Goal: Information Seeking & Learning: Learn about a topic

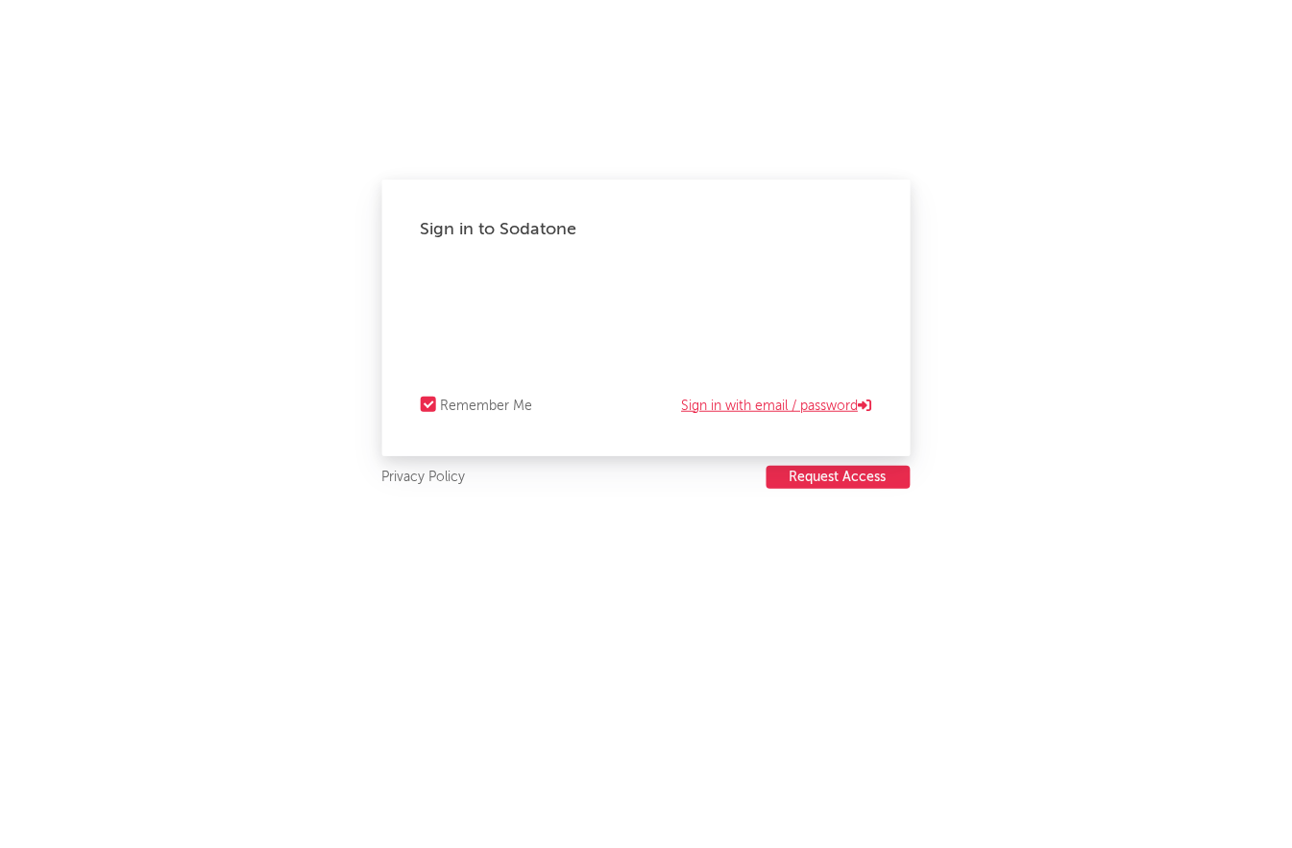
click at [725, 404] on link "Sign in with email / password" at bounding box center [777, 406] width 190 height 23
click at [829, 277] on div "Forgot your password?" at bounding box center [646, 318] width 451 height 96
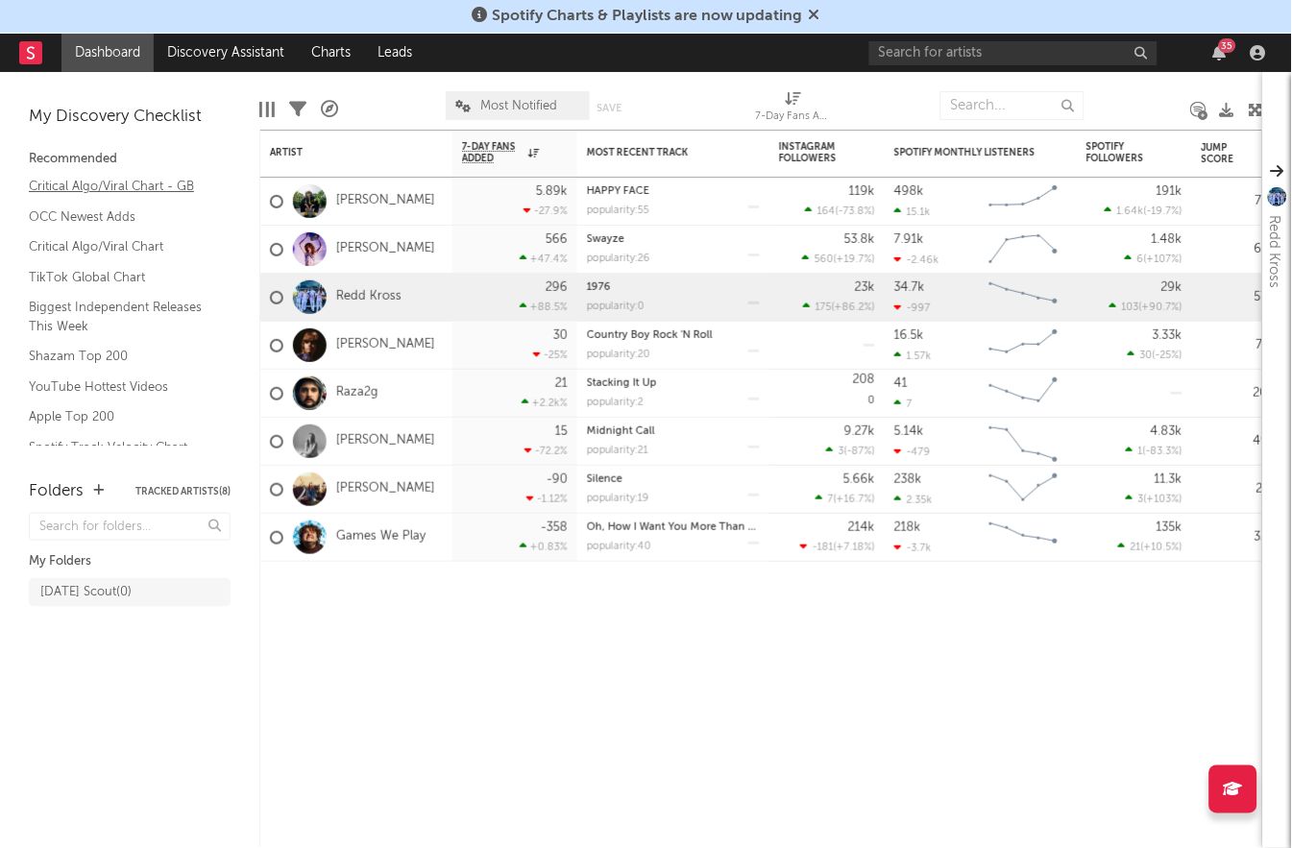
click at [133, 180] on link "Critical Algo/Viral Chart - GB" at bounding box center [120, 186] width 182 height 21
click at [266, 53] on link "Discovery Assistant" at bounding box center [226, 53] width 144 height 38
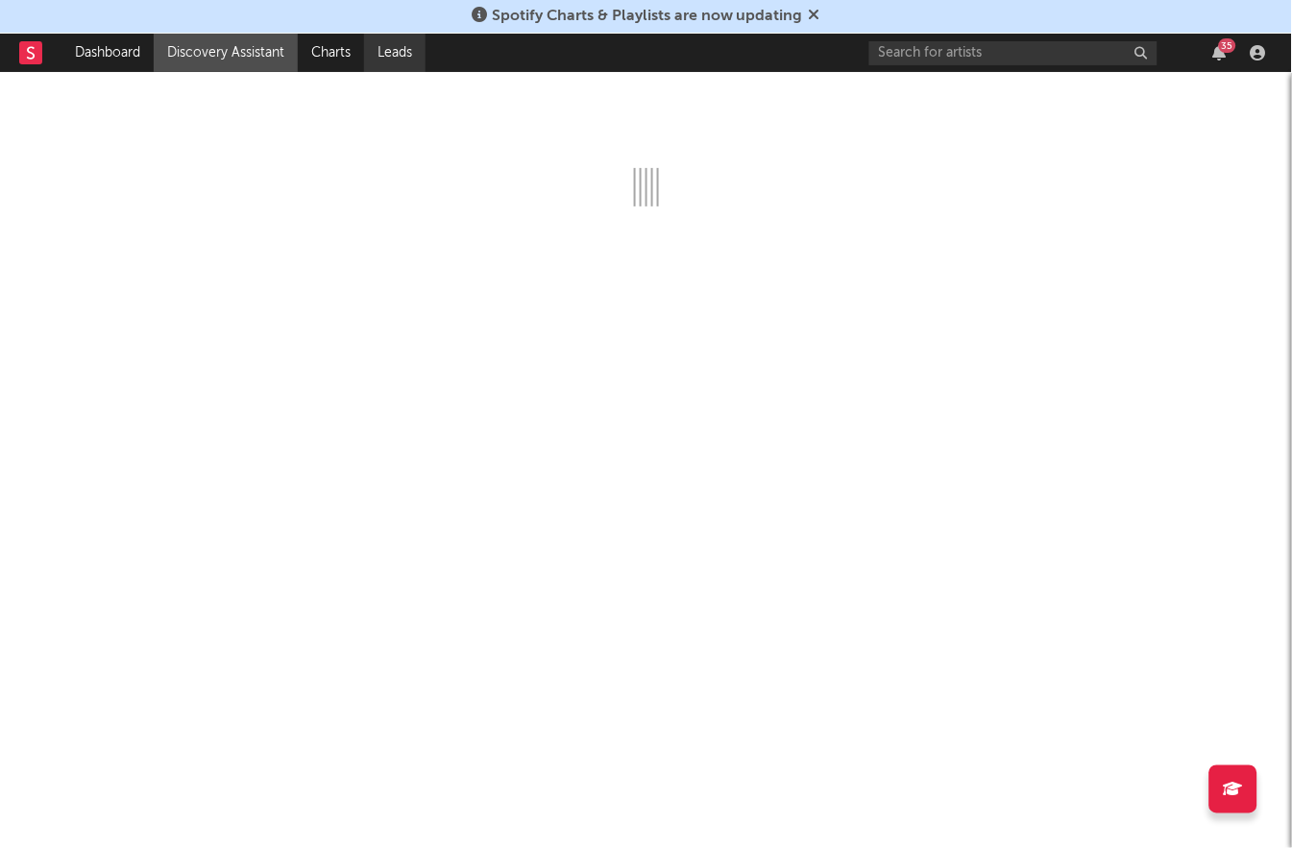
click at [387, 50] on link "Leads" at bounding box center [394, 53] width 61 height 38
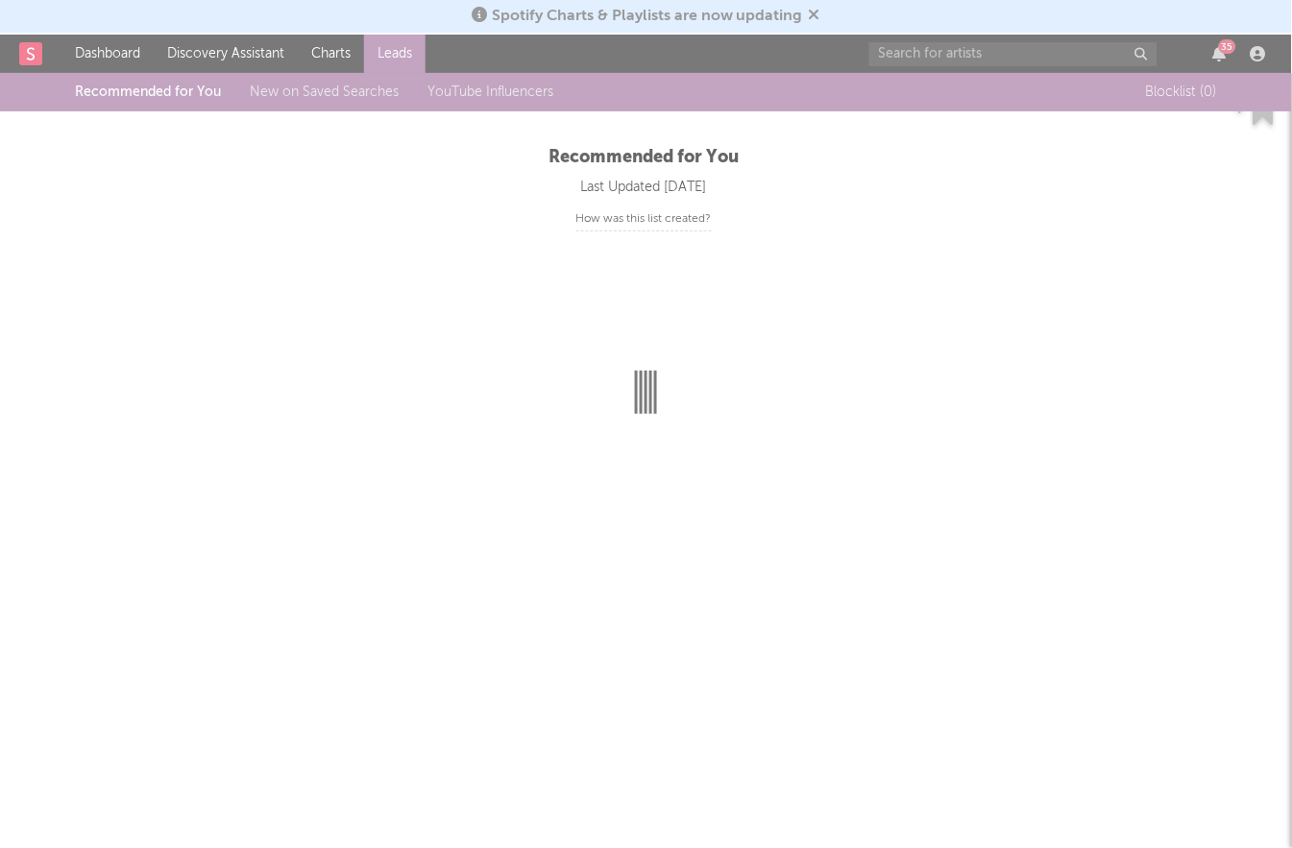
click at [322, 53] on div at bounding box center [646, 424] width 1292 height 848
click at [234, 73] on div "Recommended for You New on Saved Searches YouTube Influencers Blocklist ( 0 )" at bounding box center [646, 92] width 1292 height 38
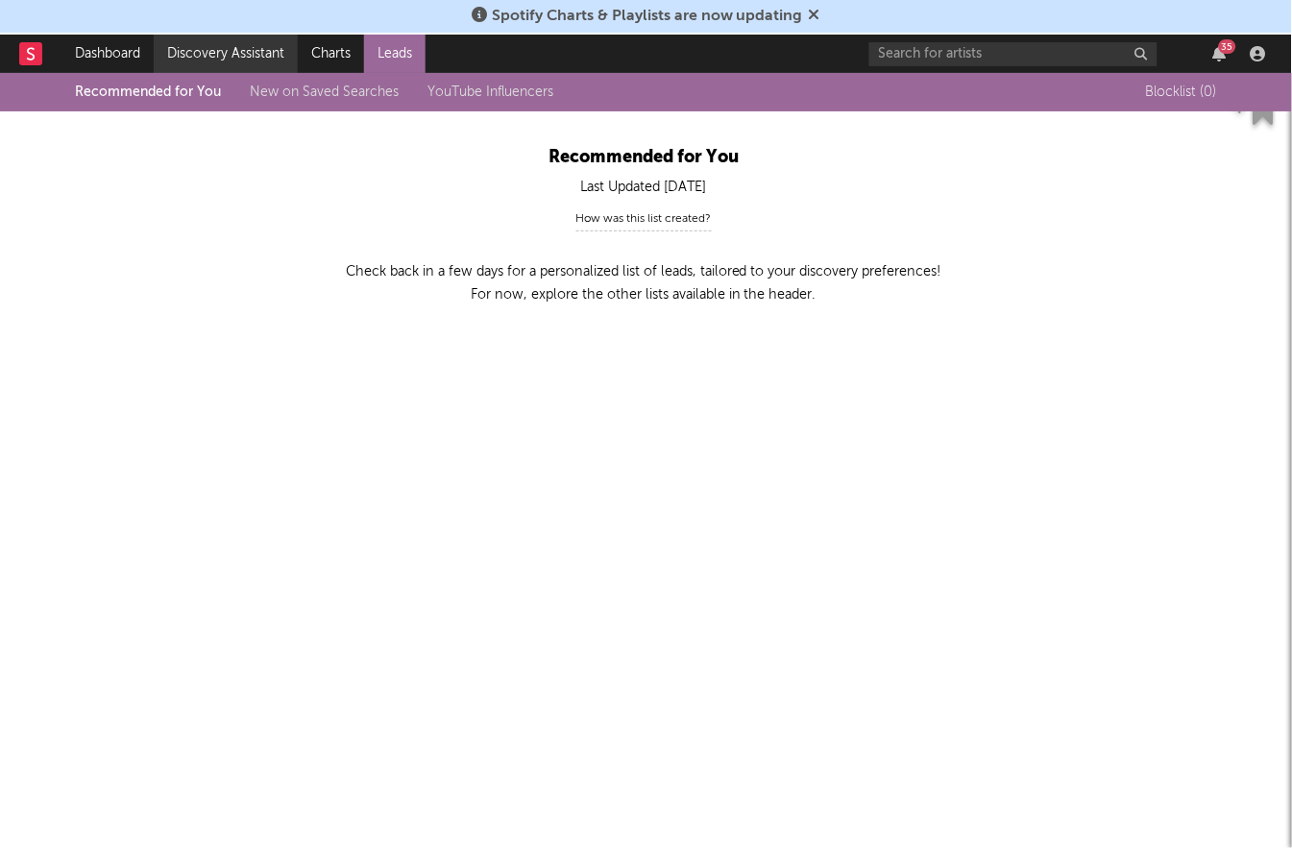
click at [234, 48] on link "Discovery Assistant" at bounding box center [226, 54] width 144 height 38
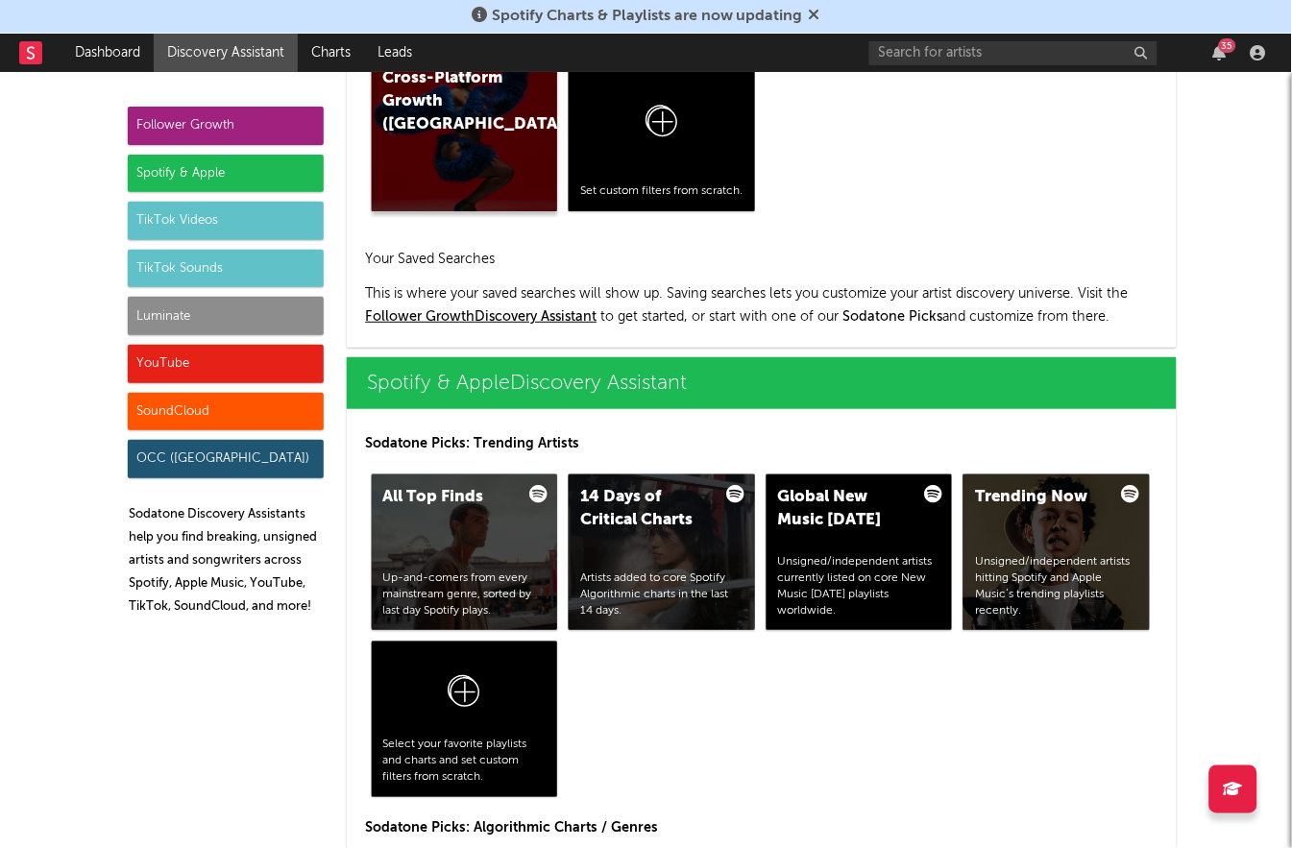
scroll to position [1845, 0]
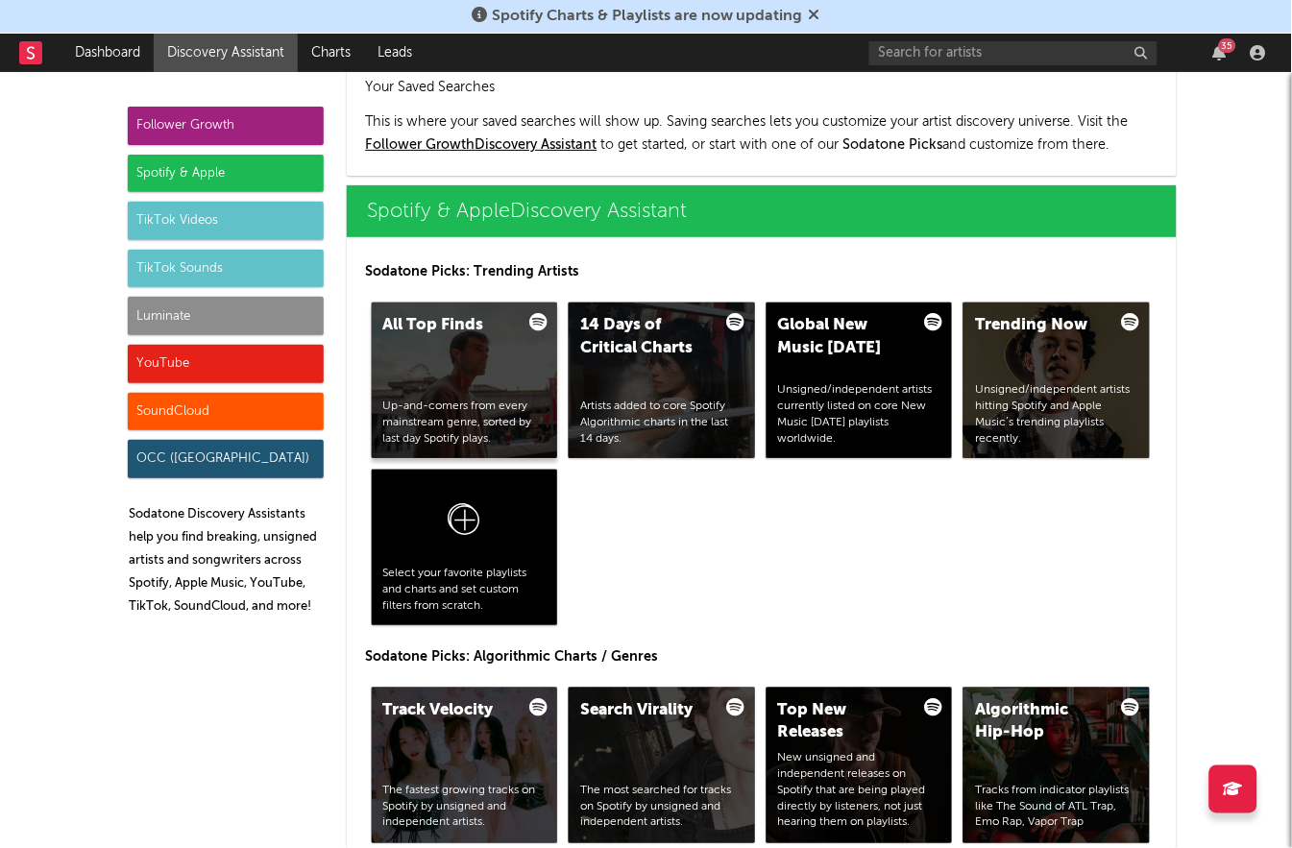
click at [445, 340] on div "All Top Finds Up-and-comers from every mainstream genre, sorted by last day Spo…" at bounding box center [465, 381] width 186 height 156
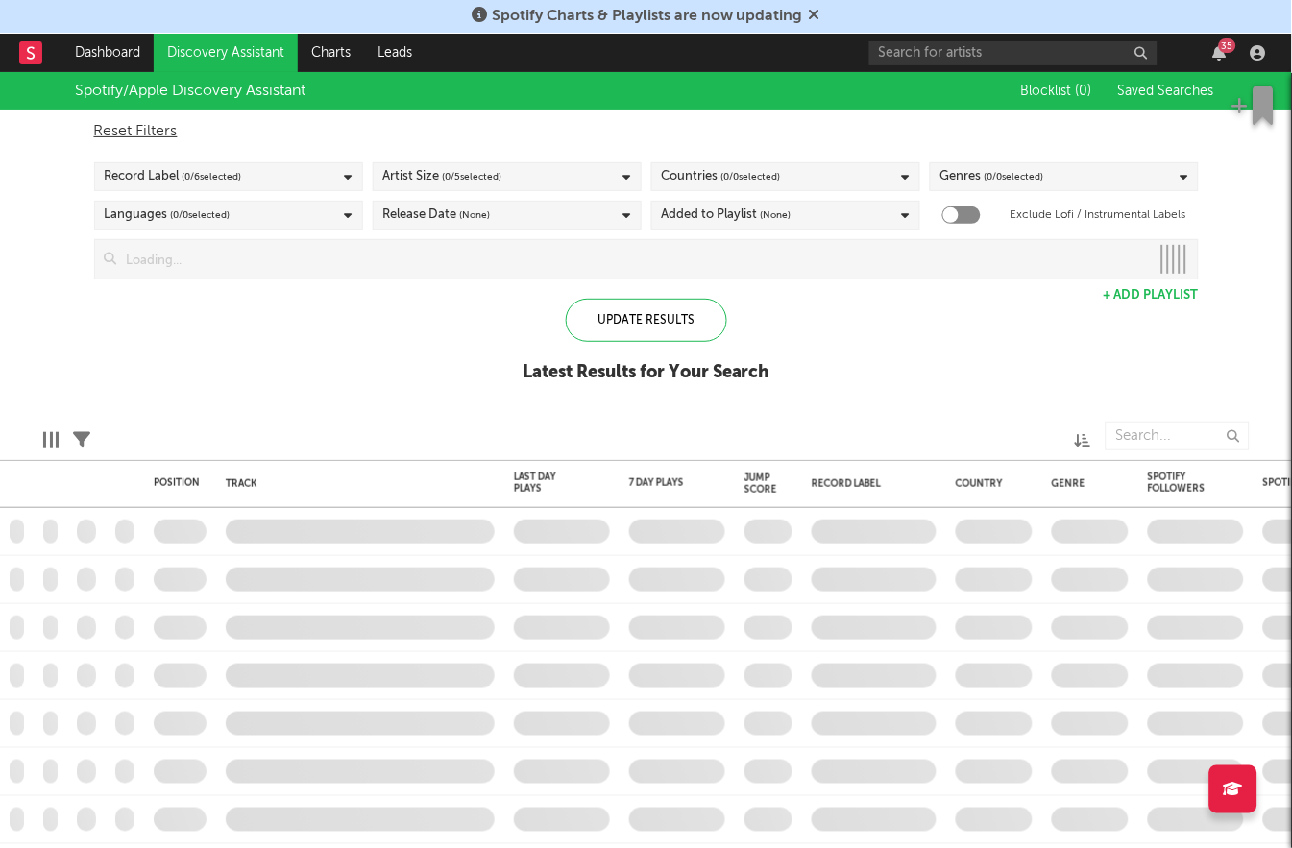
checkbox input "true"
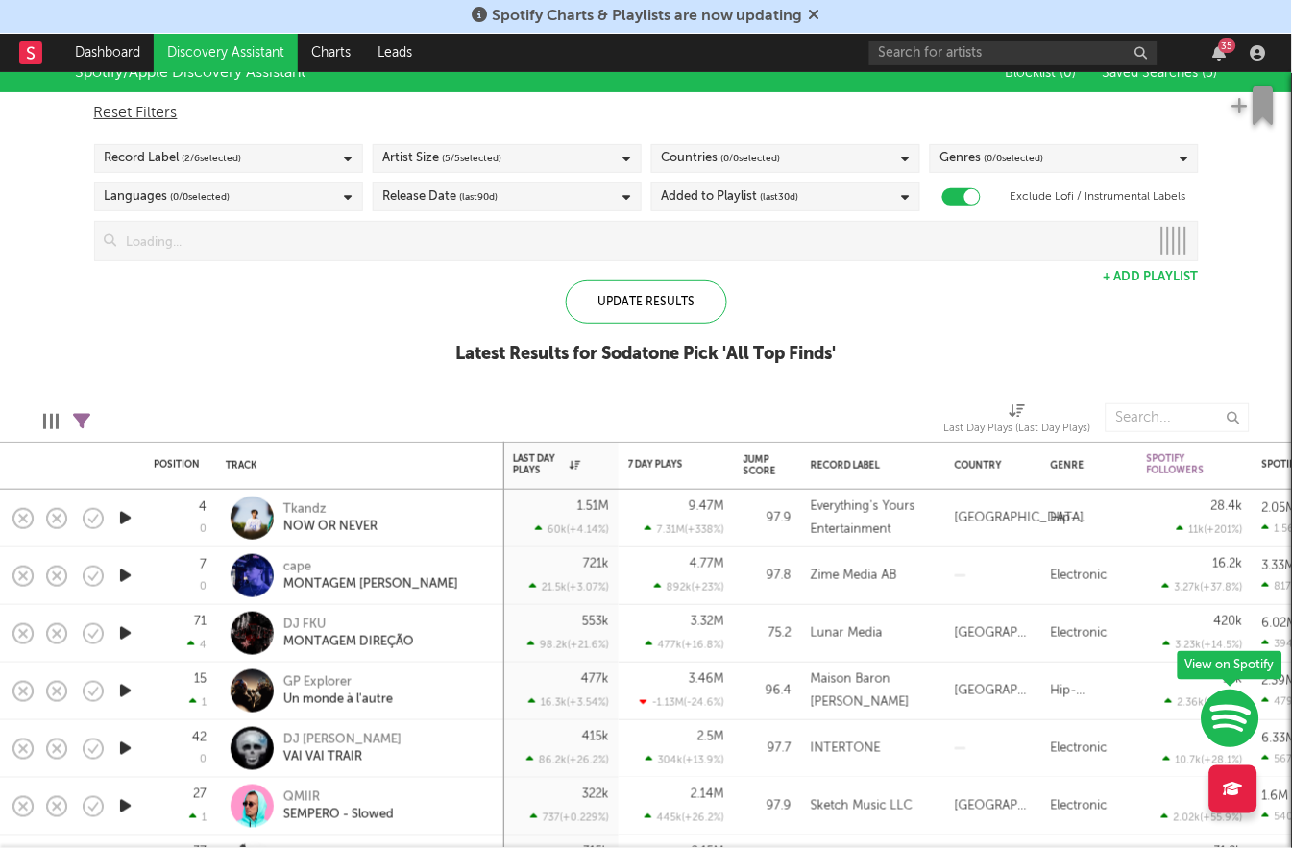
click at [126, 517] on icon "button" at bounding box center [125, 518] width 20 height 24
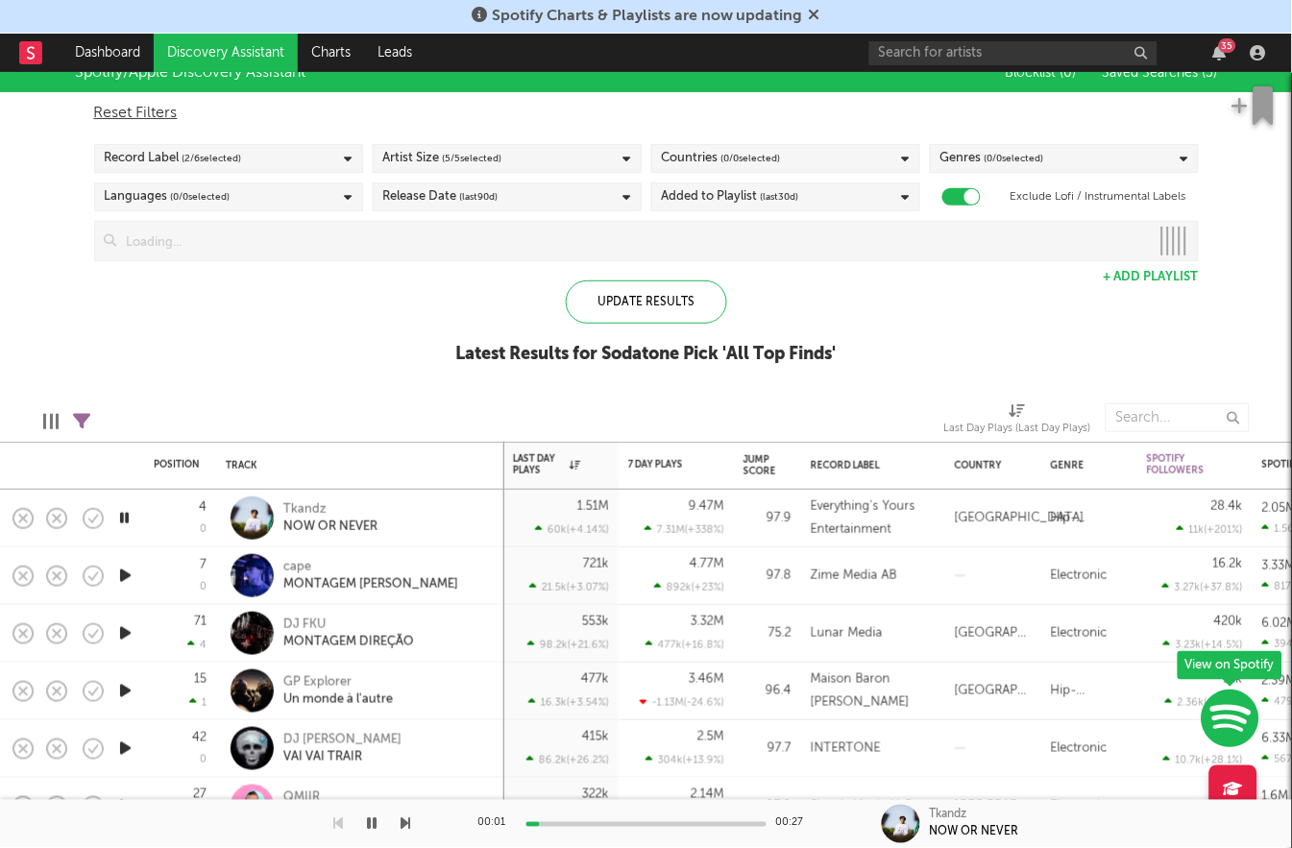
click at [120, 574] on icon "button" at bounding box center [125, 576] width 20 height 24
click at [123, 631] on icon "button" at bounding box center [125, 633] width 20 height 24
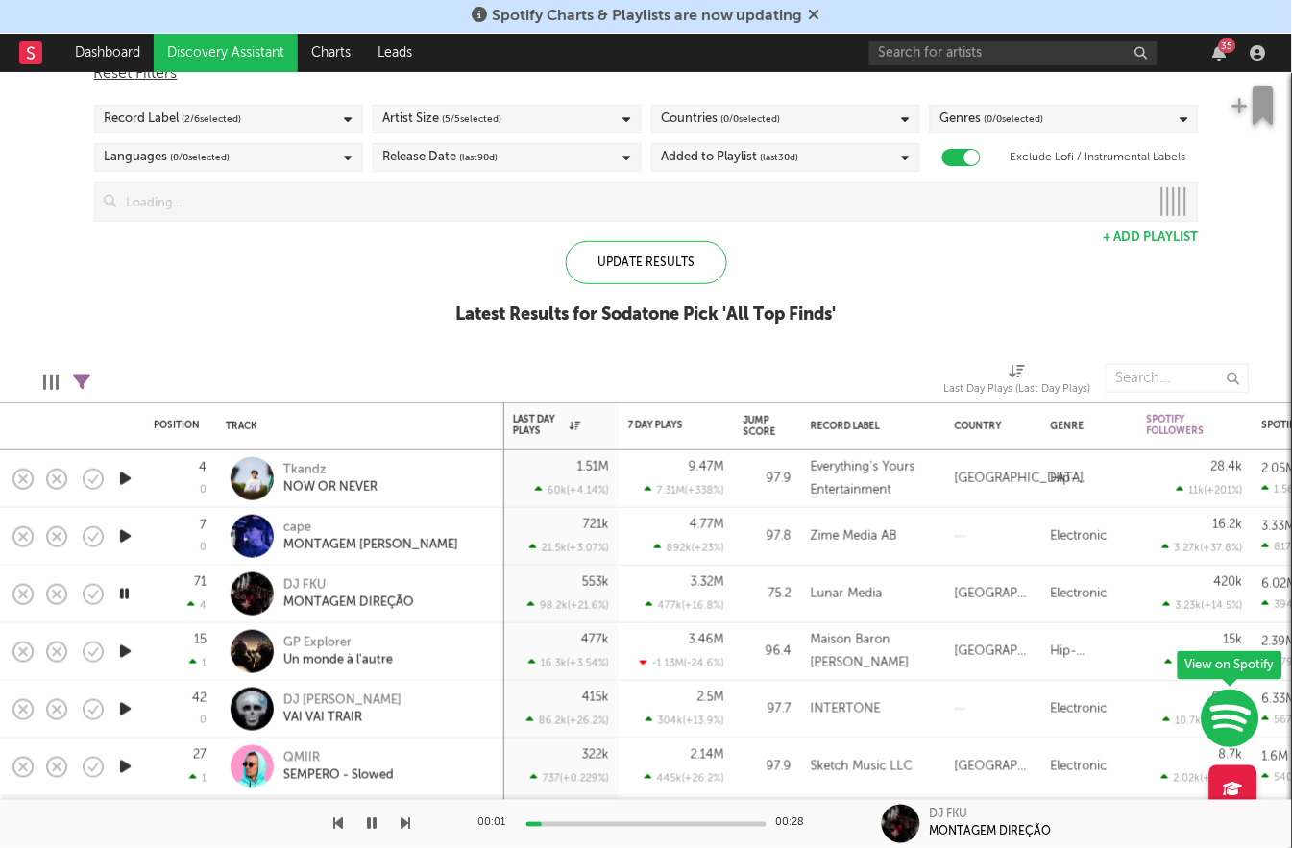
click at [126, 652] on icon "button" at bounding box center [125, 652] width 20 height 24
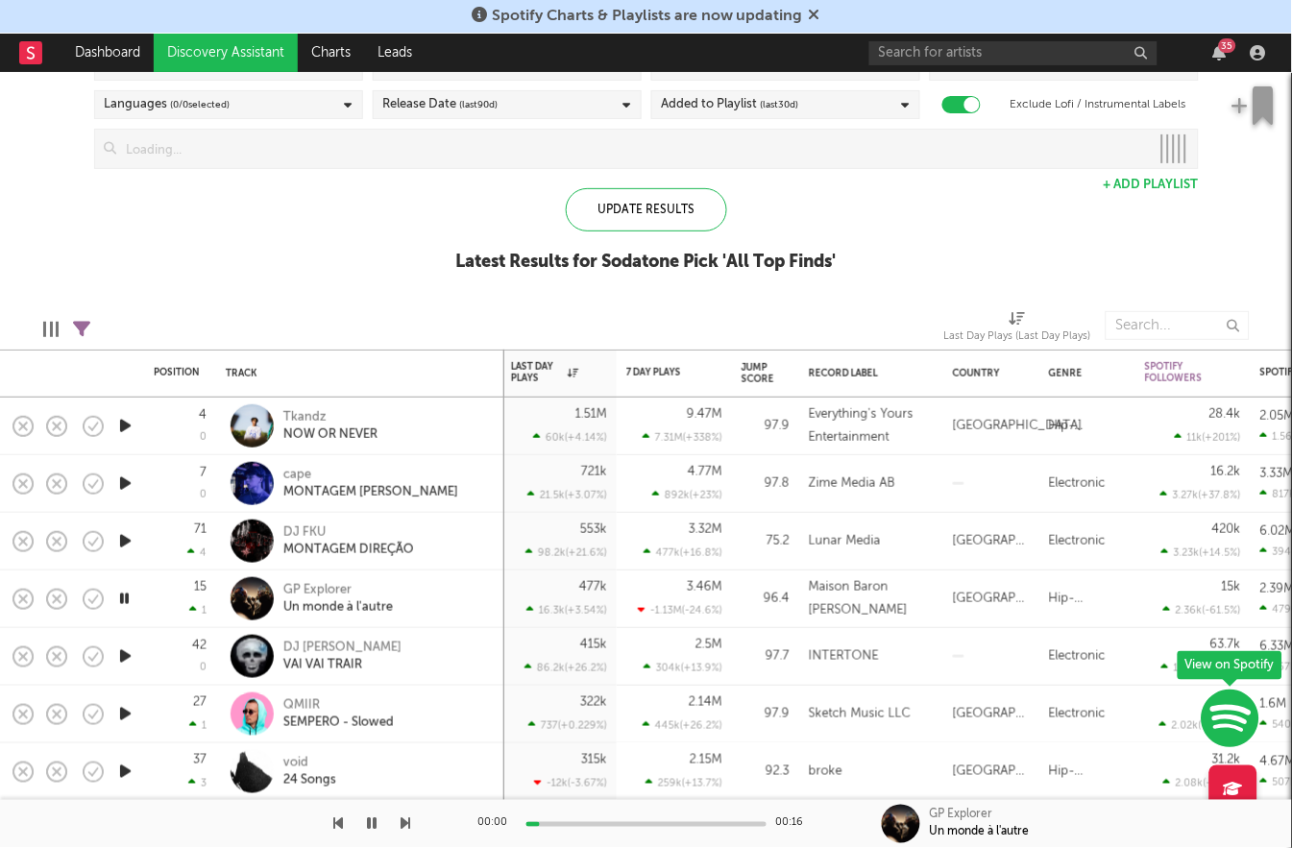
click at [127, 654] on icon "button" at bounding box center [125, 656] width 20 height 24
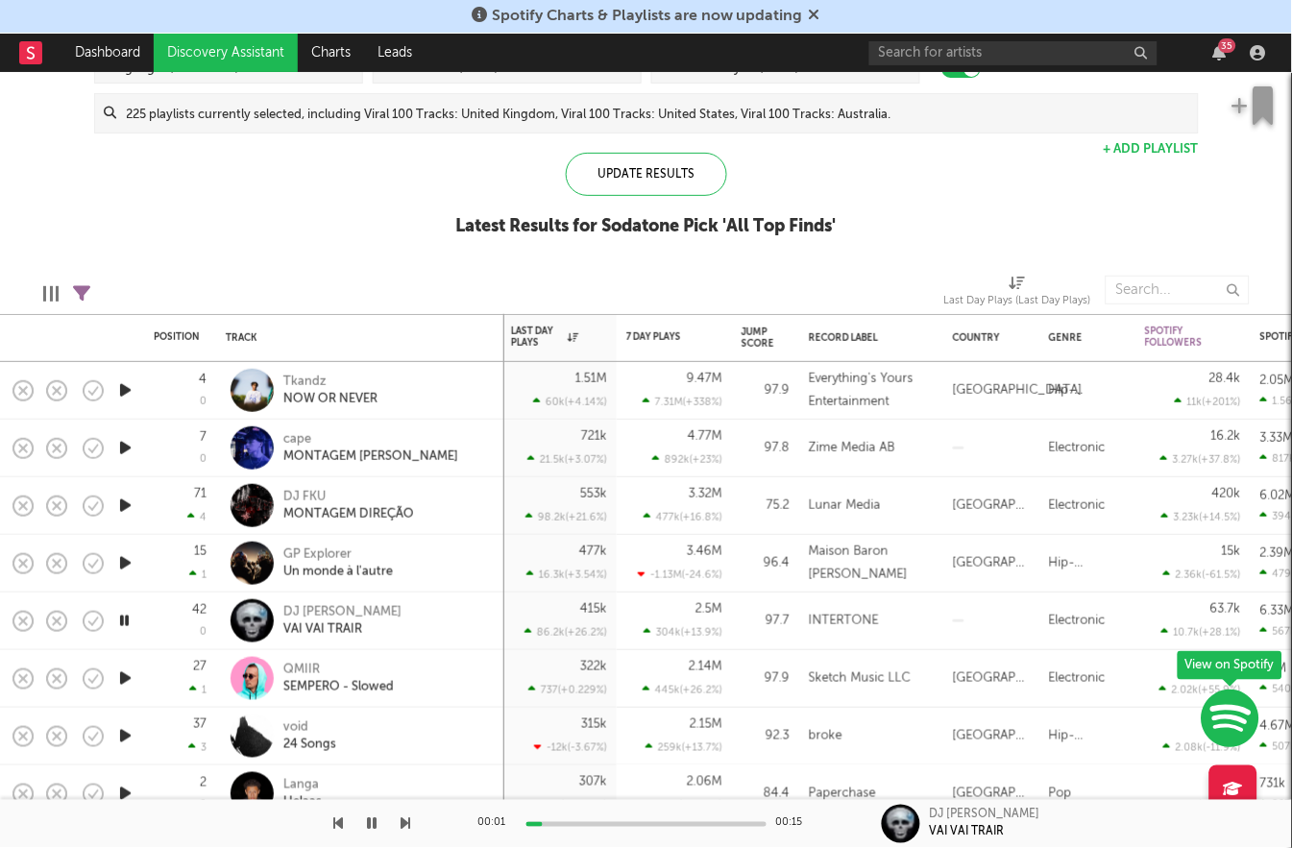
click at [120, 683] on icon "button" at bounding box center [125, 679] width 20 height 24
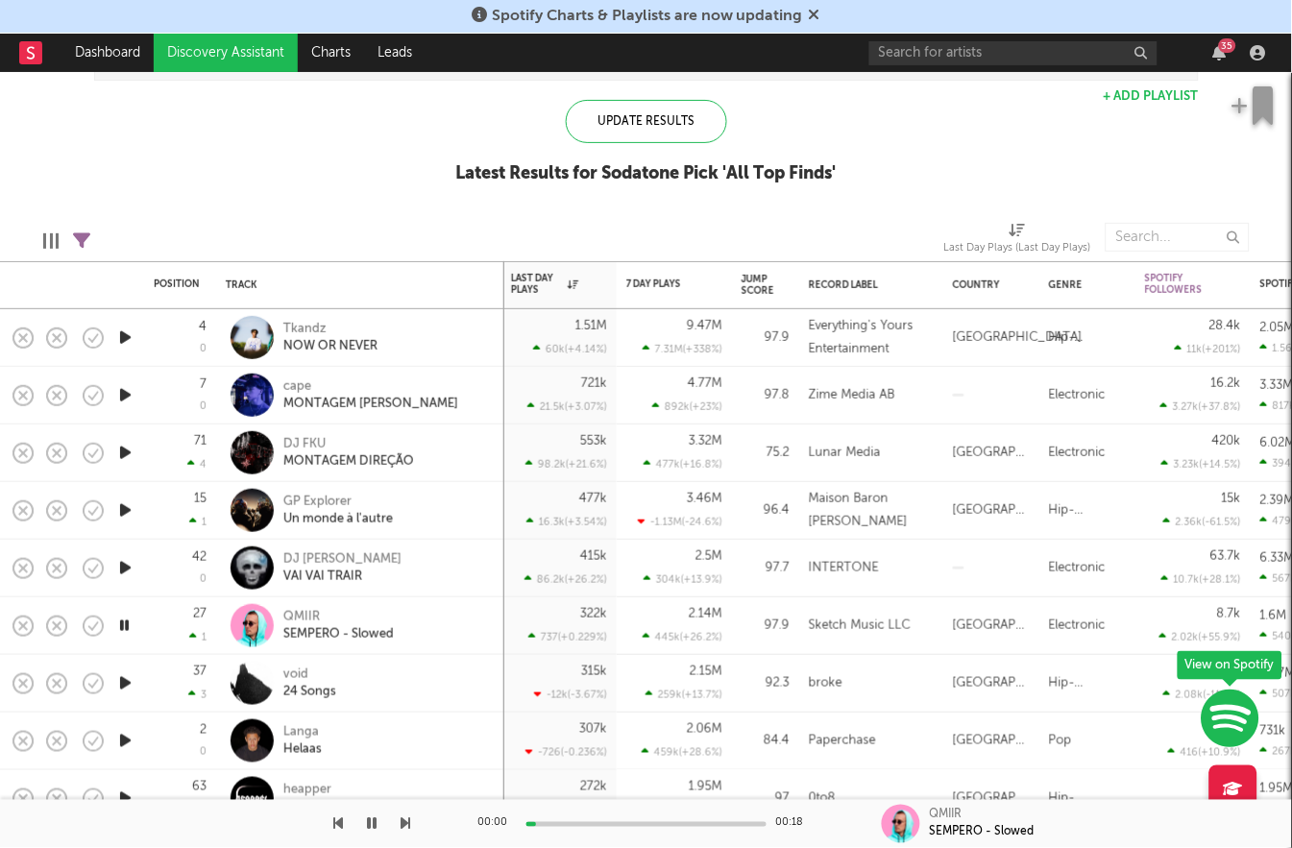
click at [120, 687] on icon "button" at bounding box center [125, 683] width 20 height 24
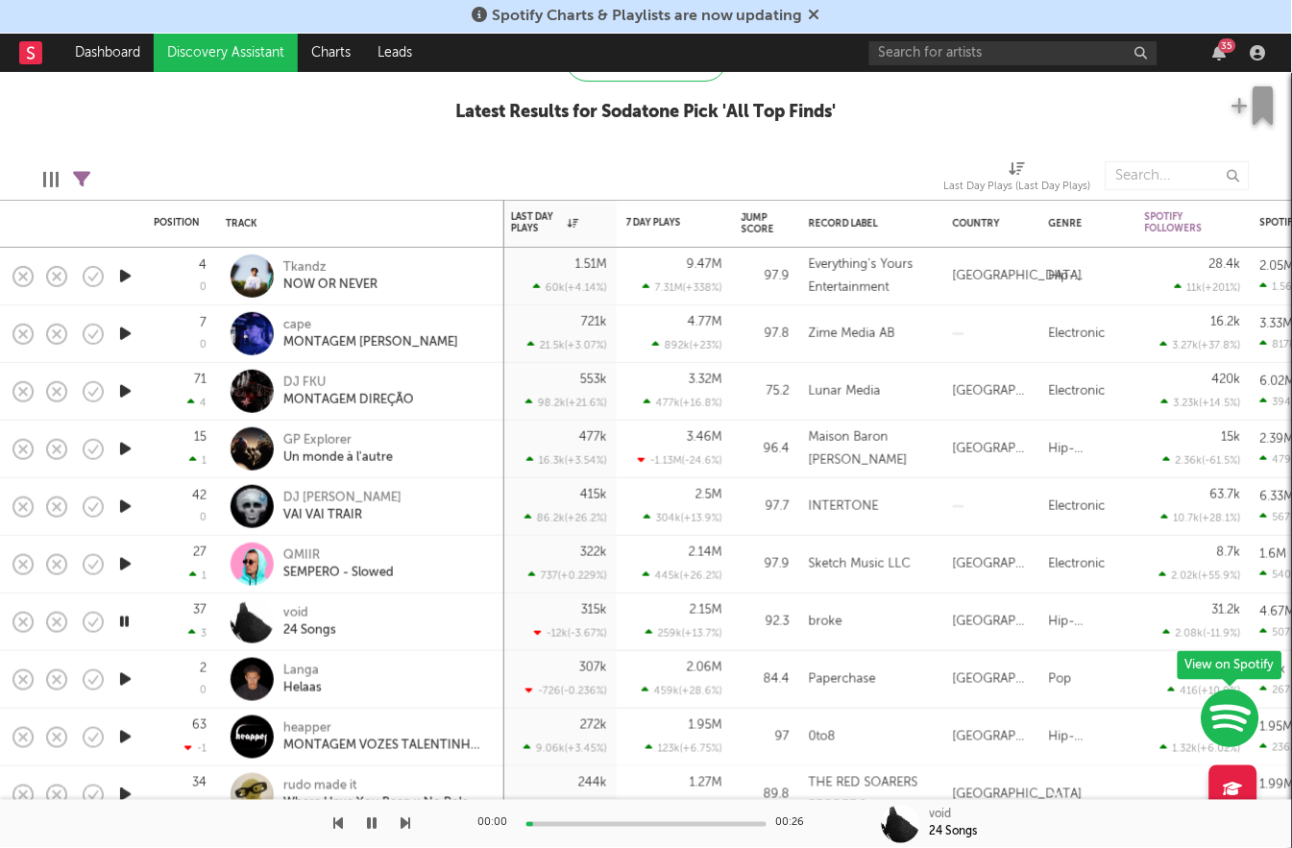
click at [123, 684] on icon "button" at bounding box center [125, 679] width 20 height 24
click at [126, 735] on icon "button" at bounding box center [125, 737] width 20 height 24
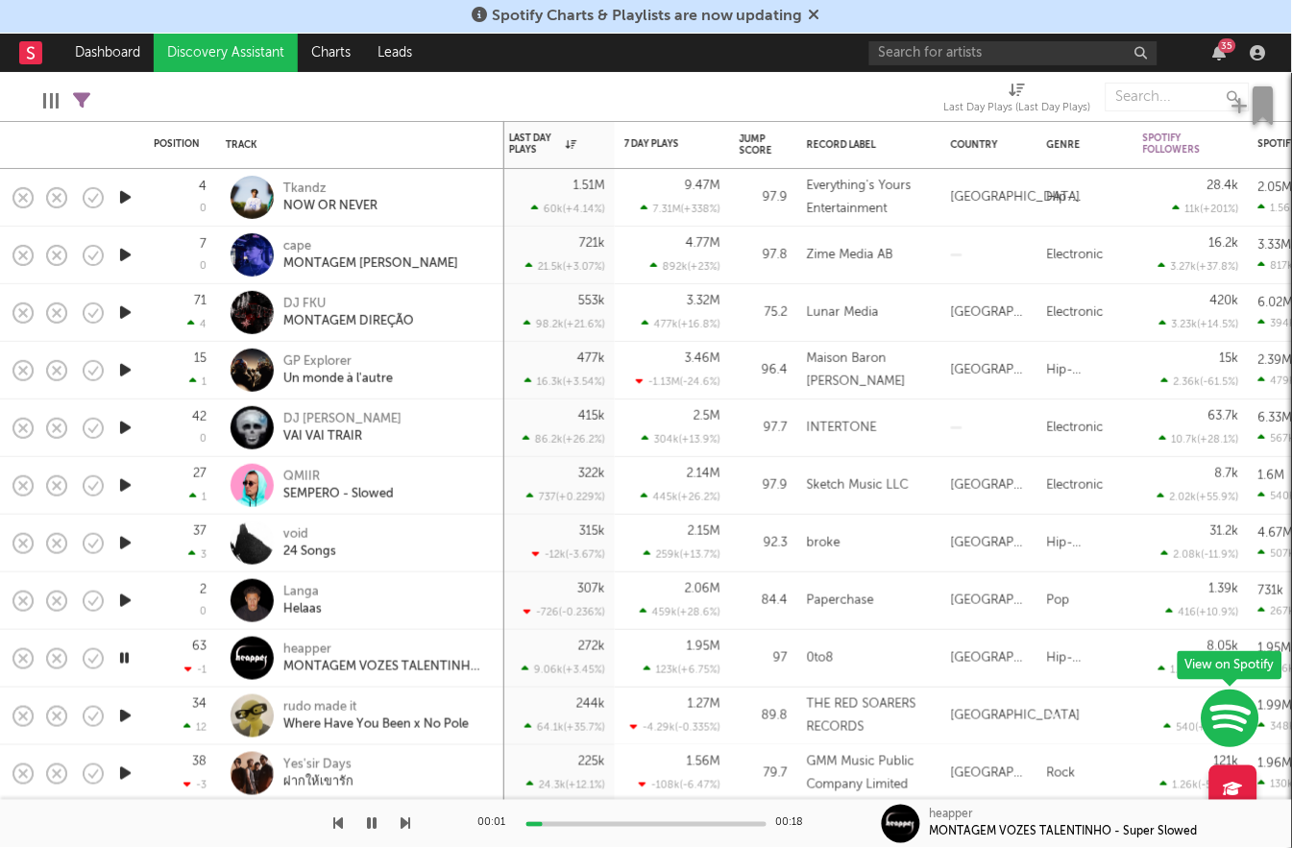
click at [120, 715] on icon "button" at bounding box center [125, 716] width 20 height 24
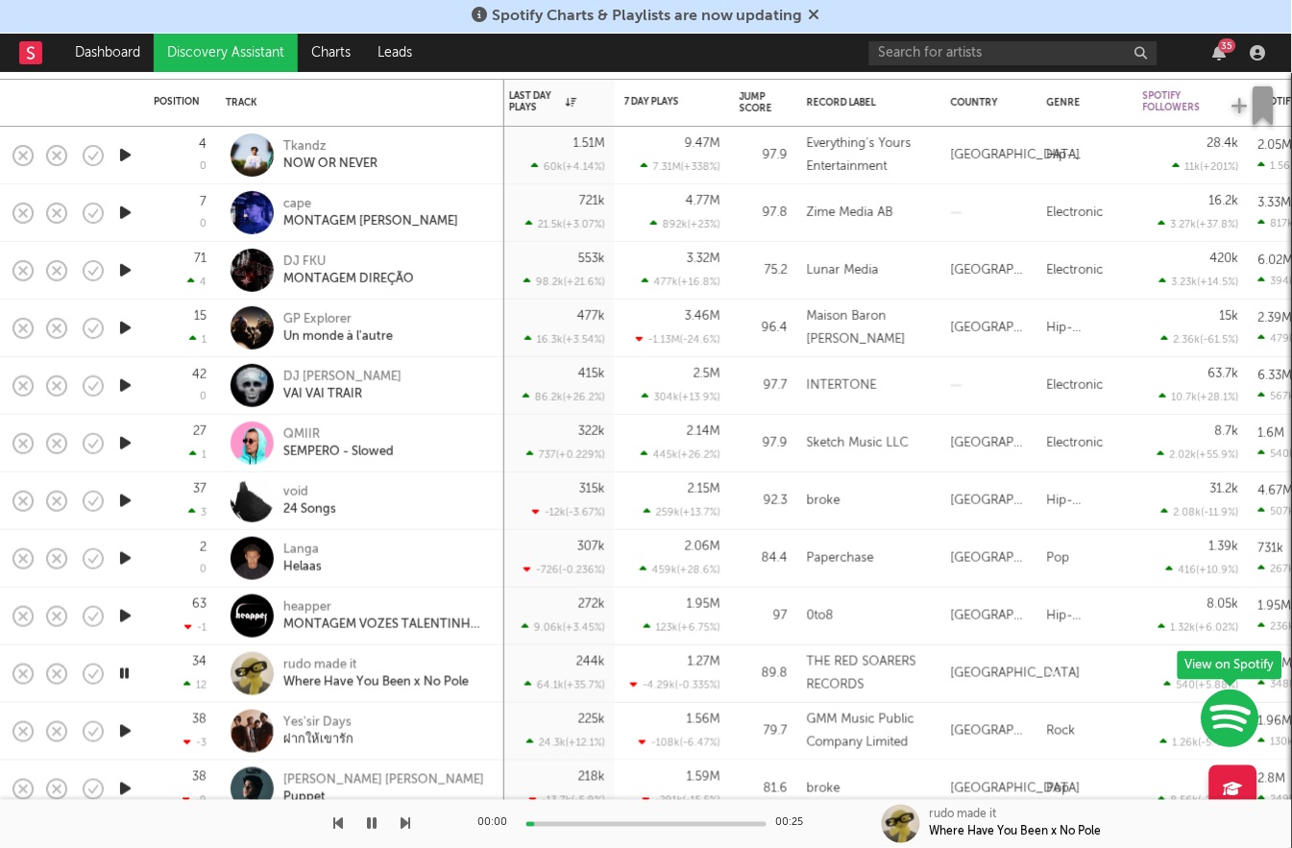
click at [124, 734] on icon "button" at bounding box center [125, 731] width 20 height 24
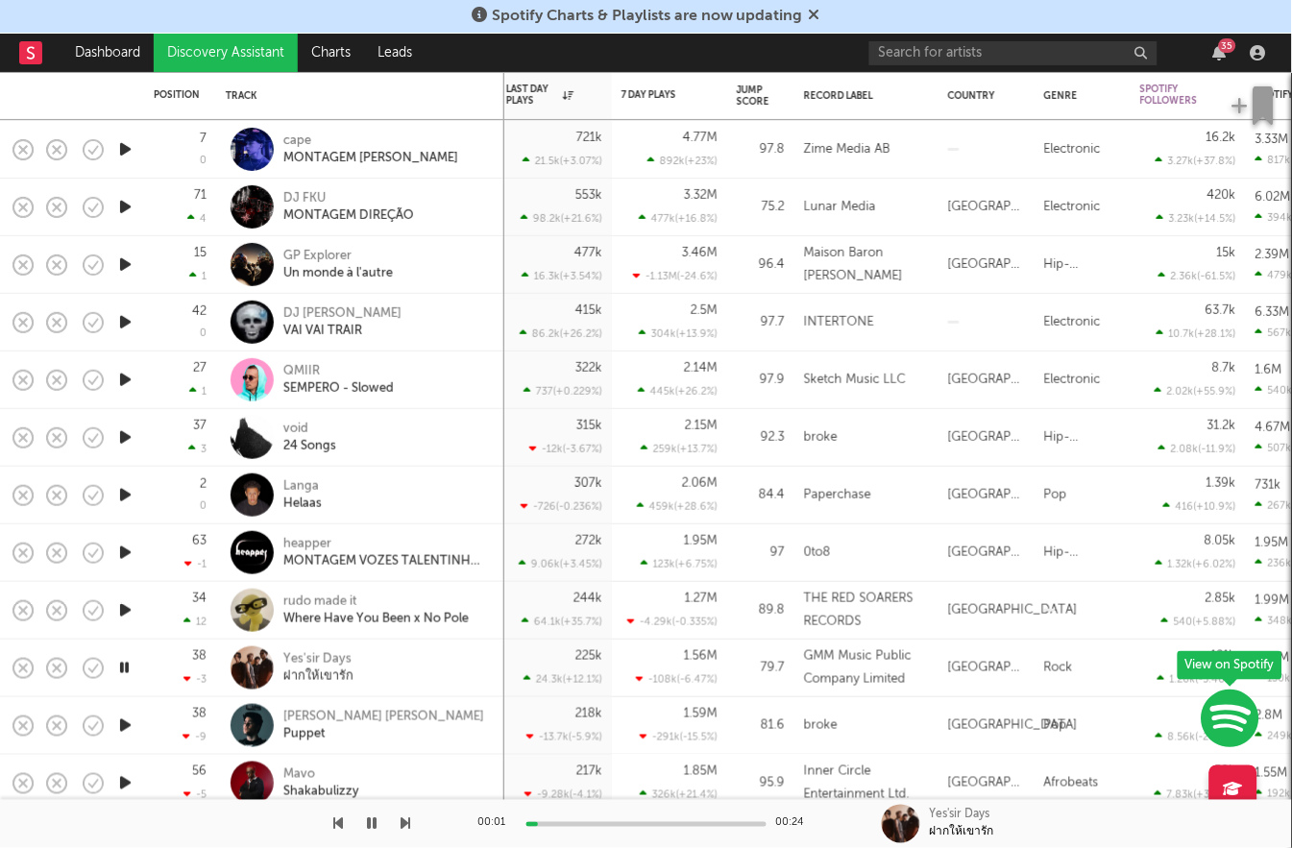
click at [124, 725] on icon "button" at bounding box center [125, 726] width 20 height 24
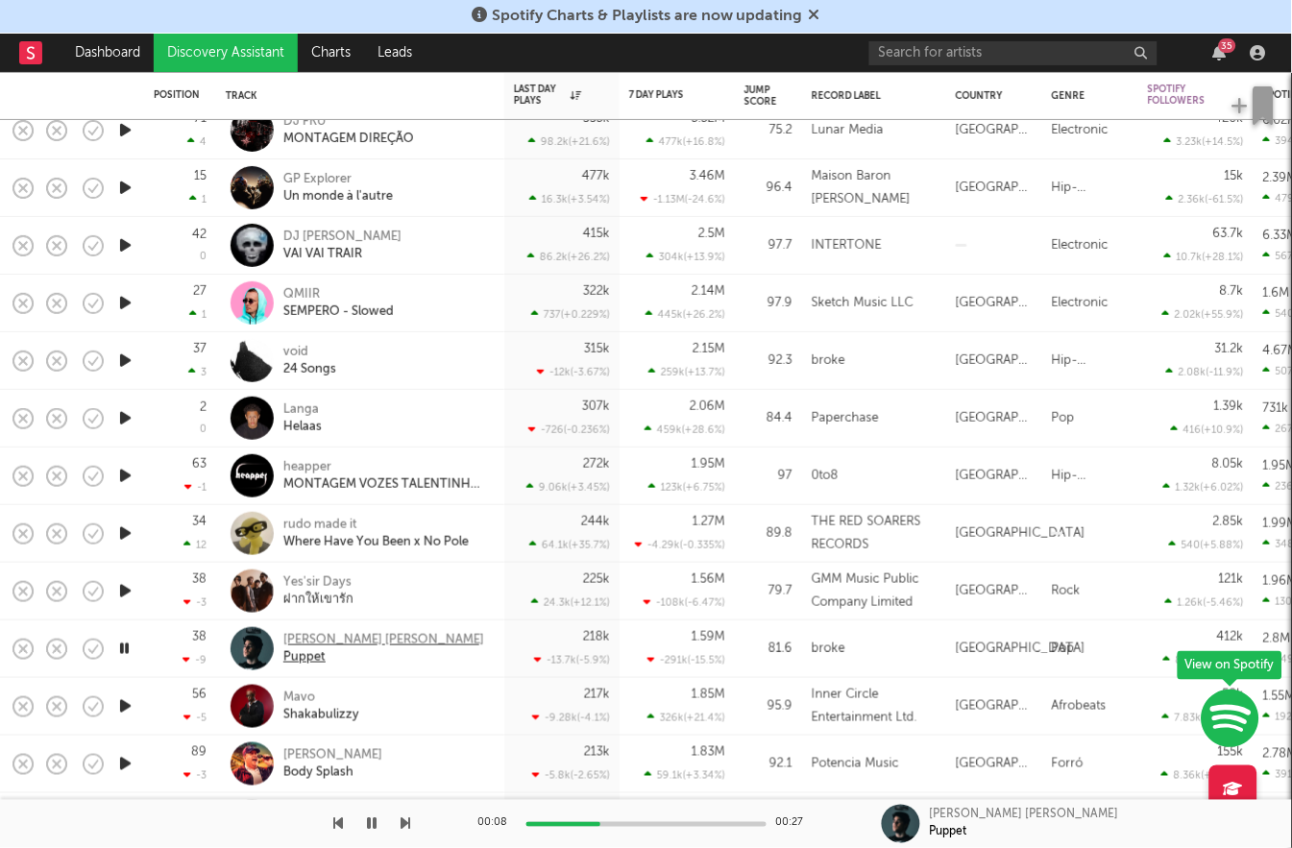
click at [336, 642] on div "John Michael Howell" at bounding box center [383, 640] width 201 height 17
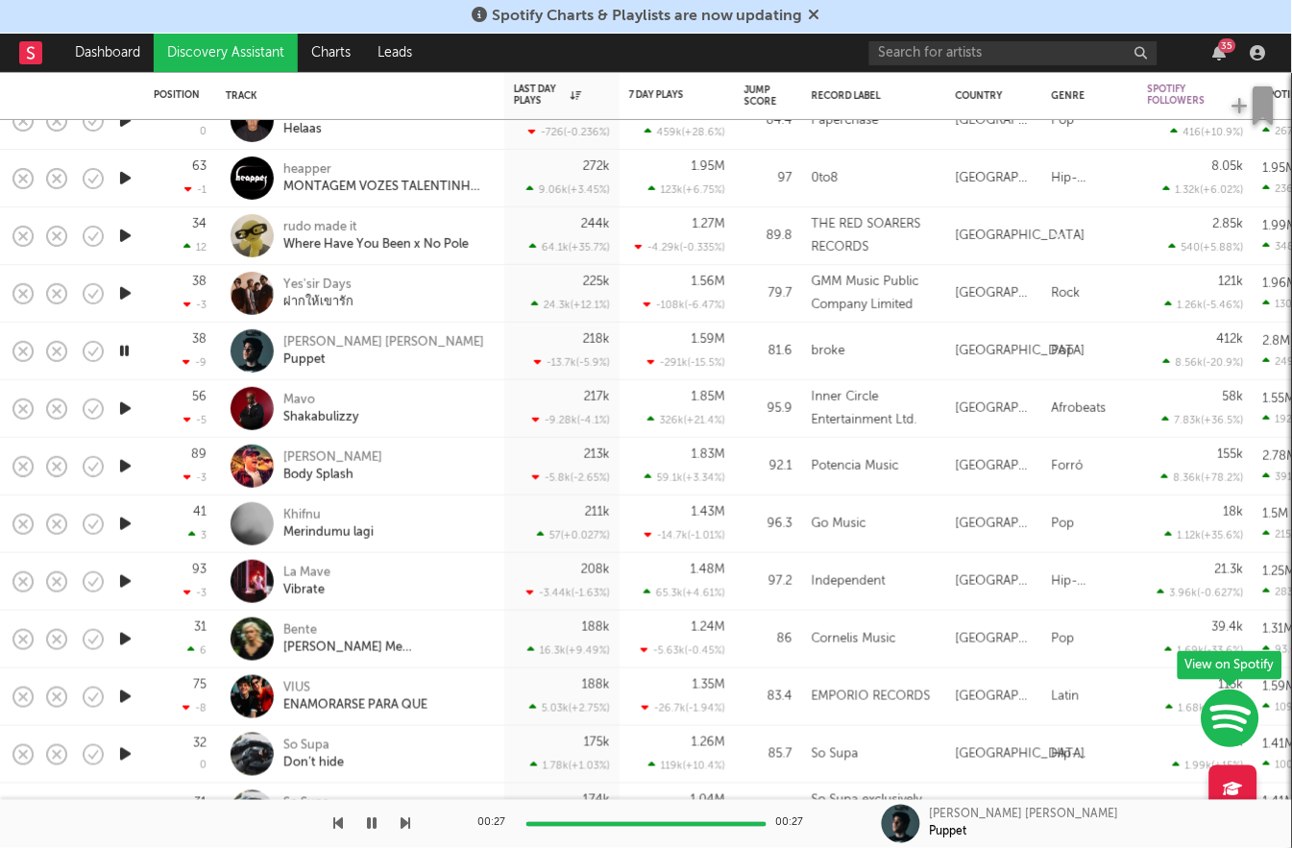
click at [129, 520] on icon "button" at bounding box center [125, 524] width 20 height 24
click at [130, 637] on icon "button" at bounding box center [125, 639] width 20 height 24
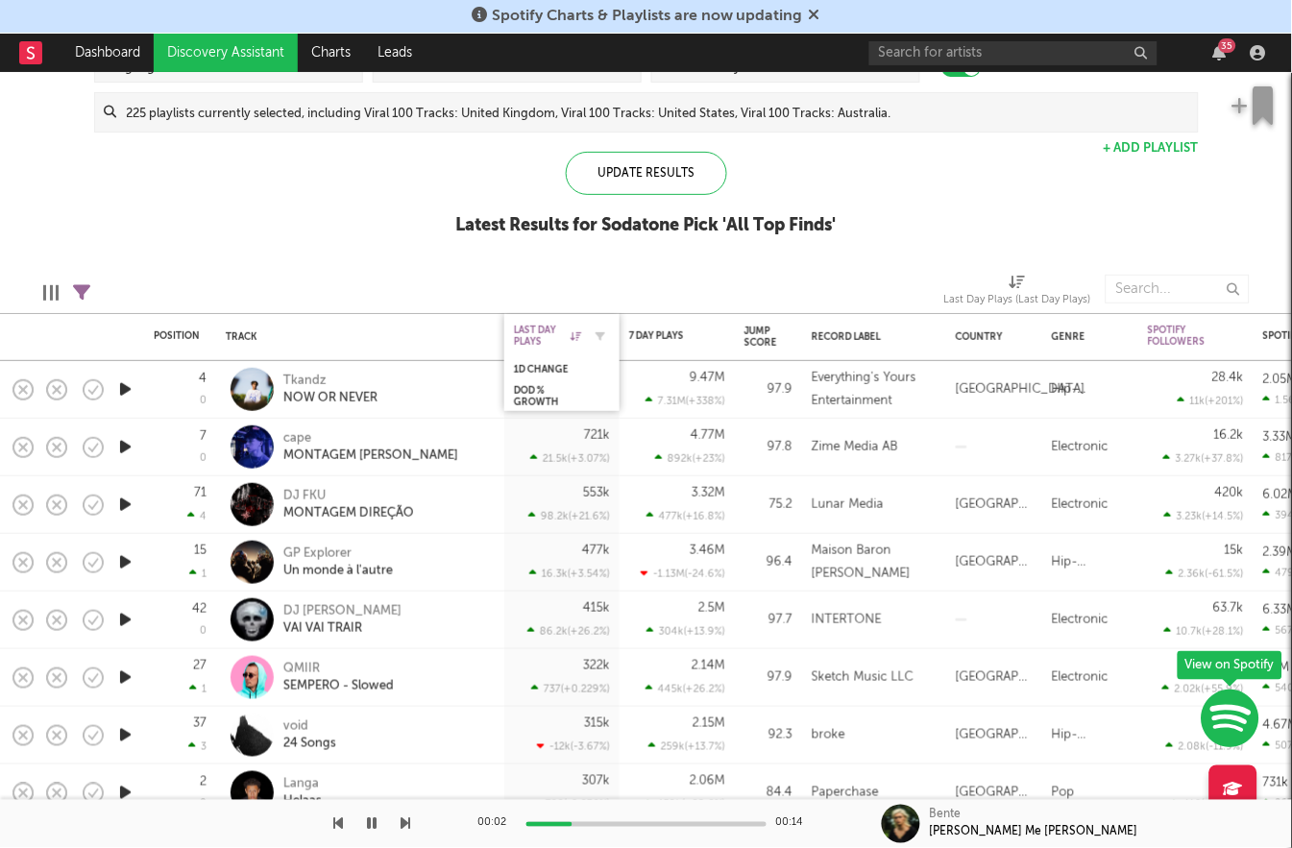
click at [551, 341] on div "Last Day Plays" at bounding box center [547, 336] width 67 height 23
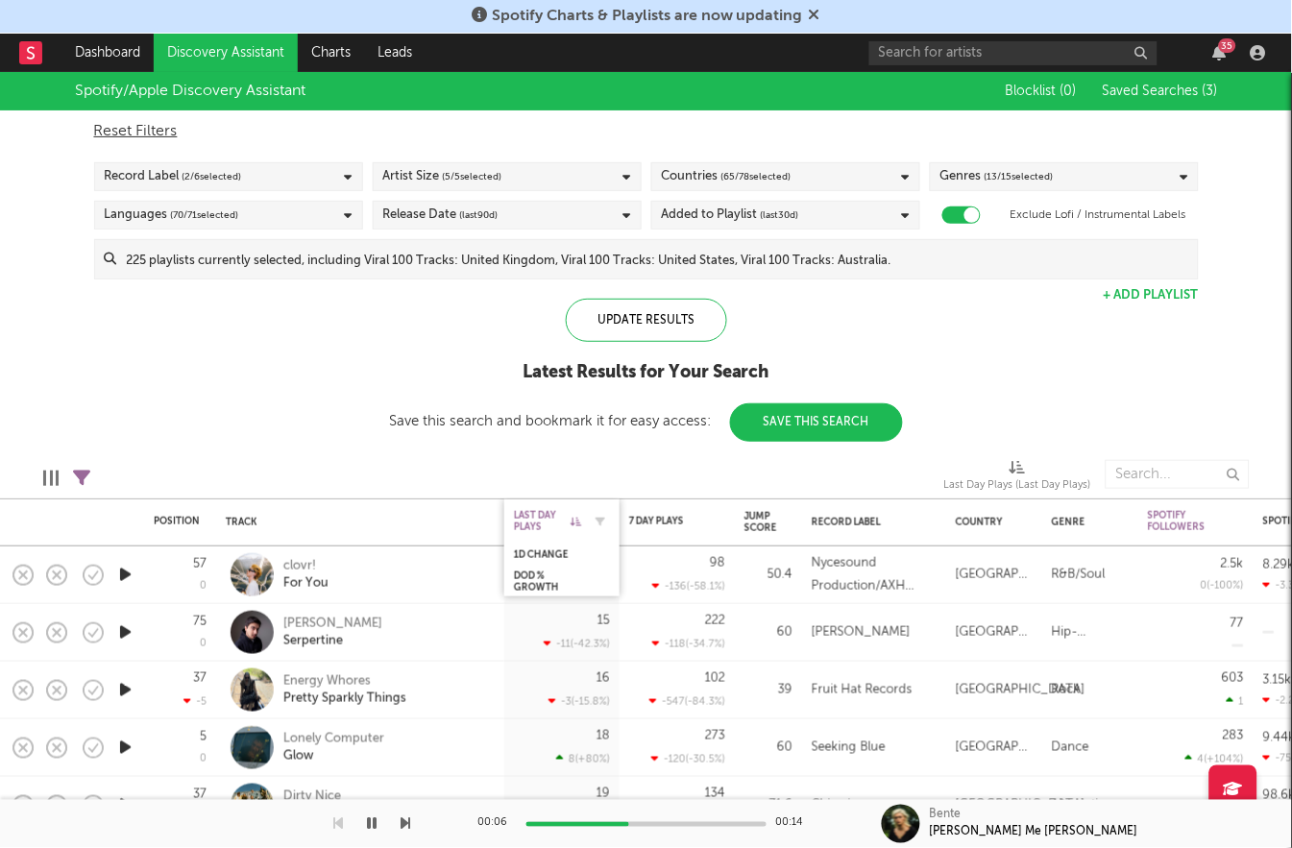
click at [558, 516] on div "Last Day Plays" at bounding box center [547, 521] width 67 height 23
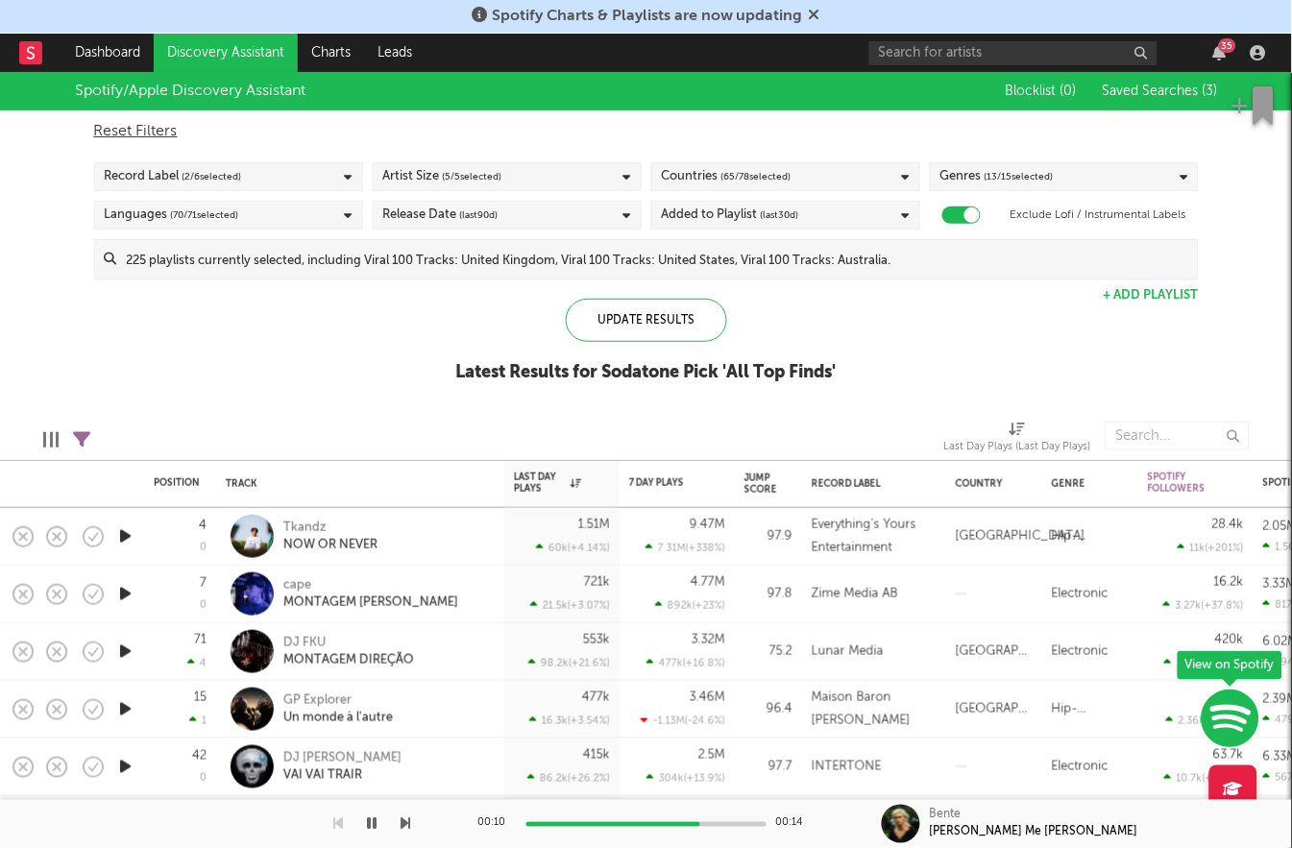
click at [125, 540] on icon "button" at bounding box center [125, 536] width 20 height 24
click at [131, 591] on icon "button" at bounding box center [125, 594] width 20 height 24
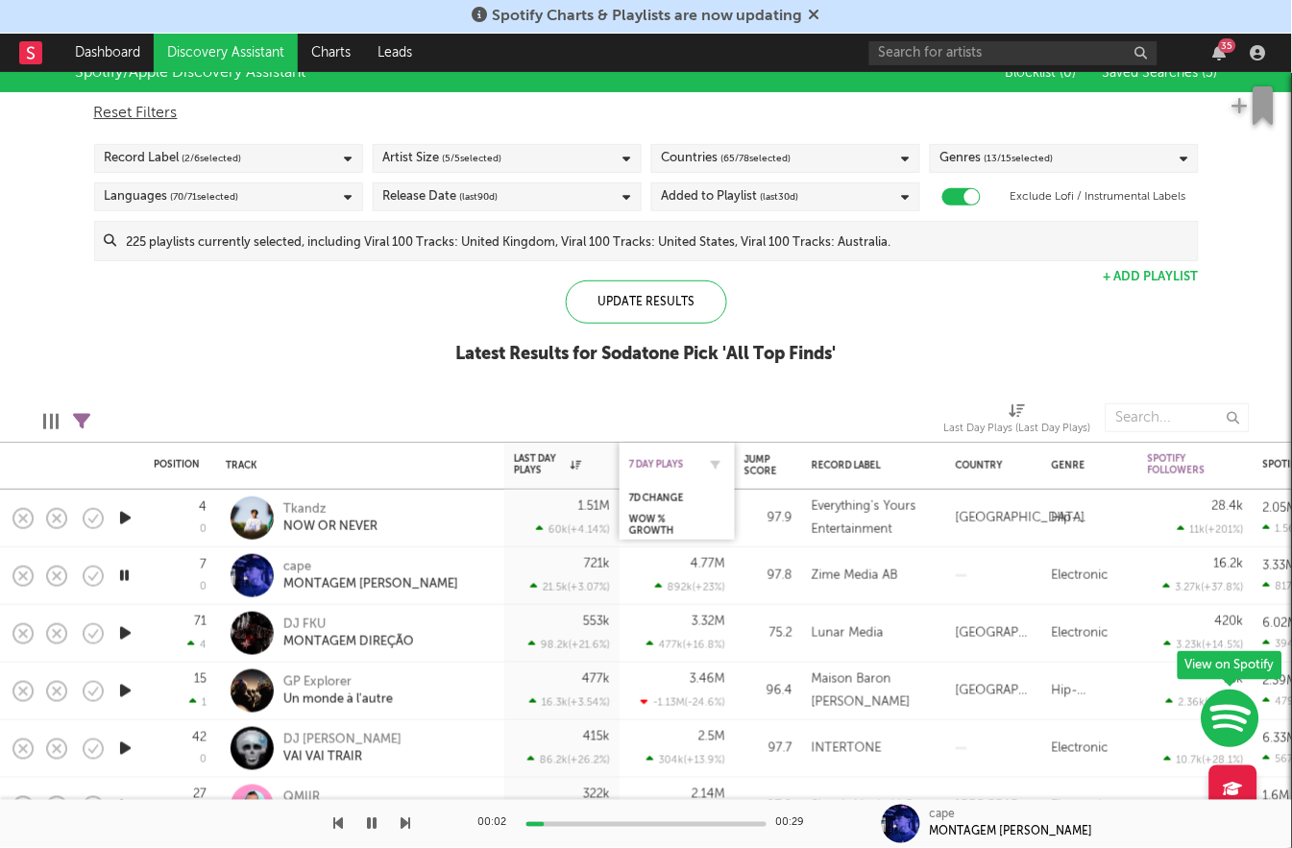
click at [662, 463] on div "7 Day Plays" at bounding box center [662, 465] width 67 height 12
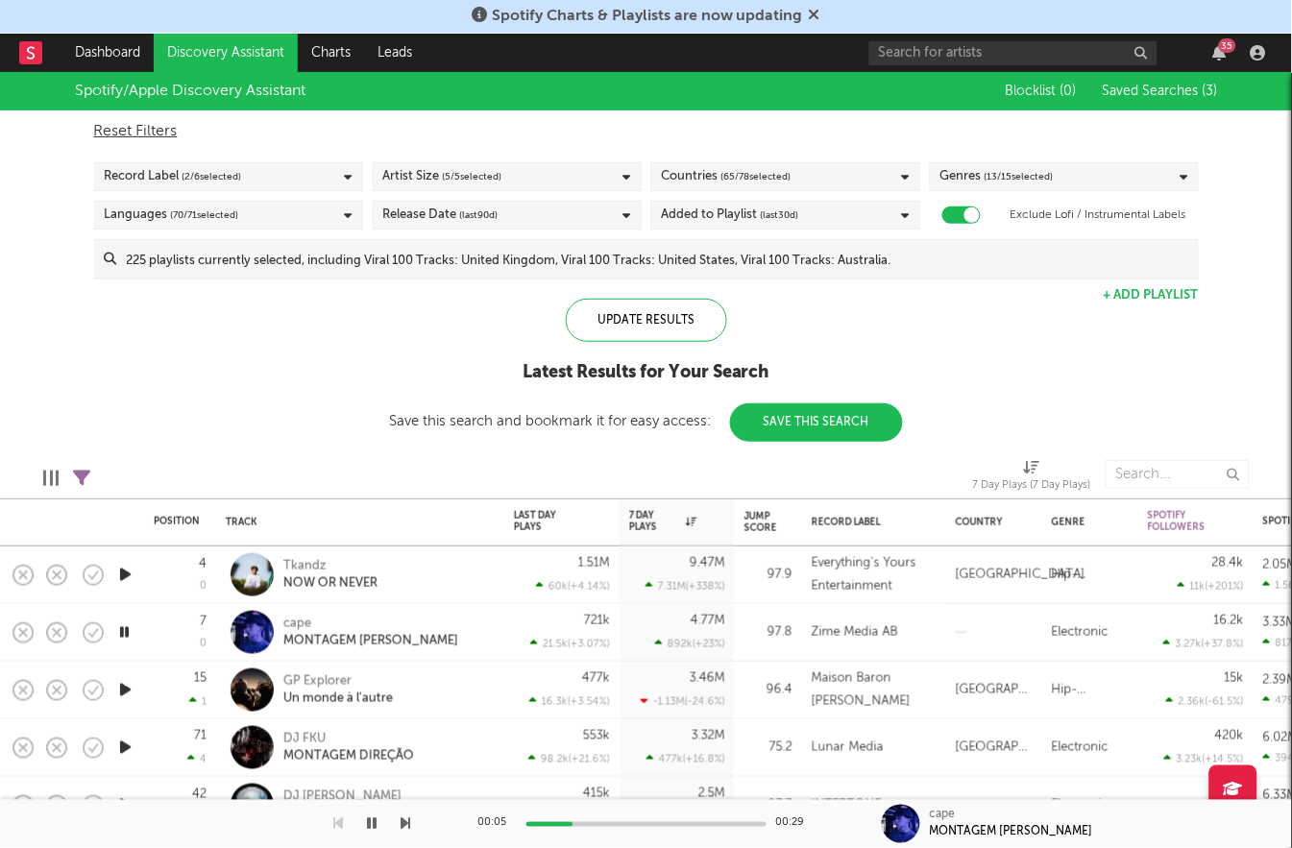
click at [127, 683] on icon "button" at bounding box center [125, 690] width 20 height 24
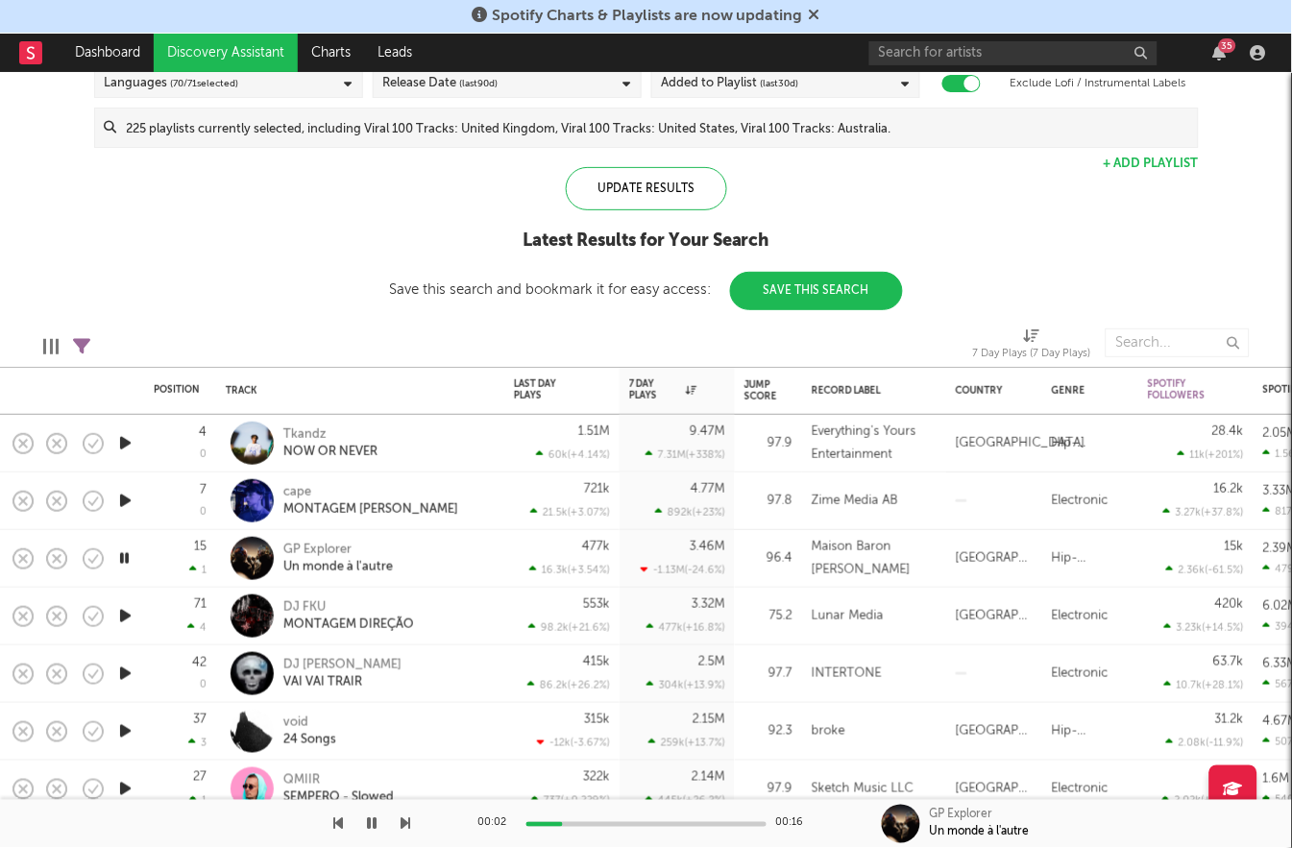
click at [125, 610] on icon "button" at bounding box center [125, 616] width 20 height 24
click at [127, 676] on icon "button" at bounding box center [125, 674] width 20 height 24
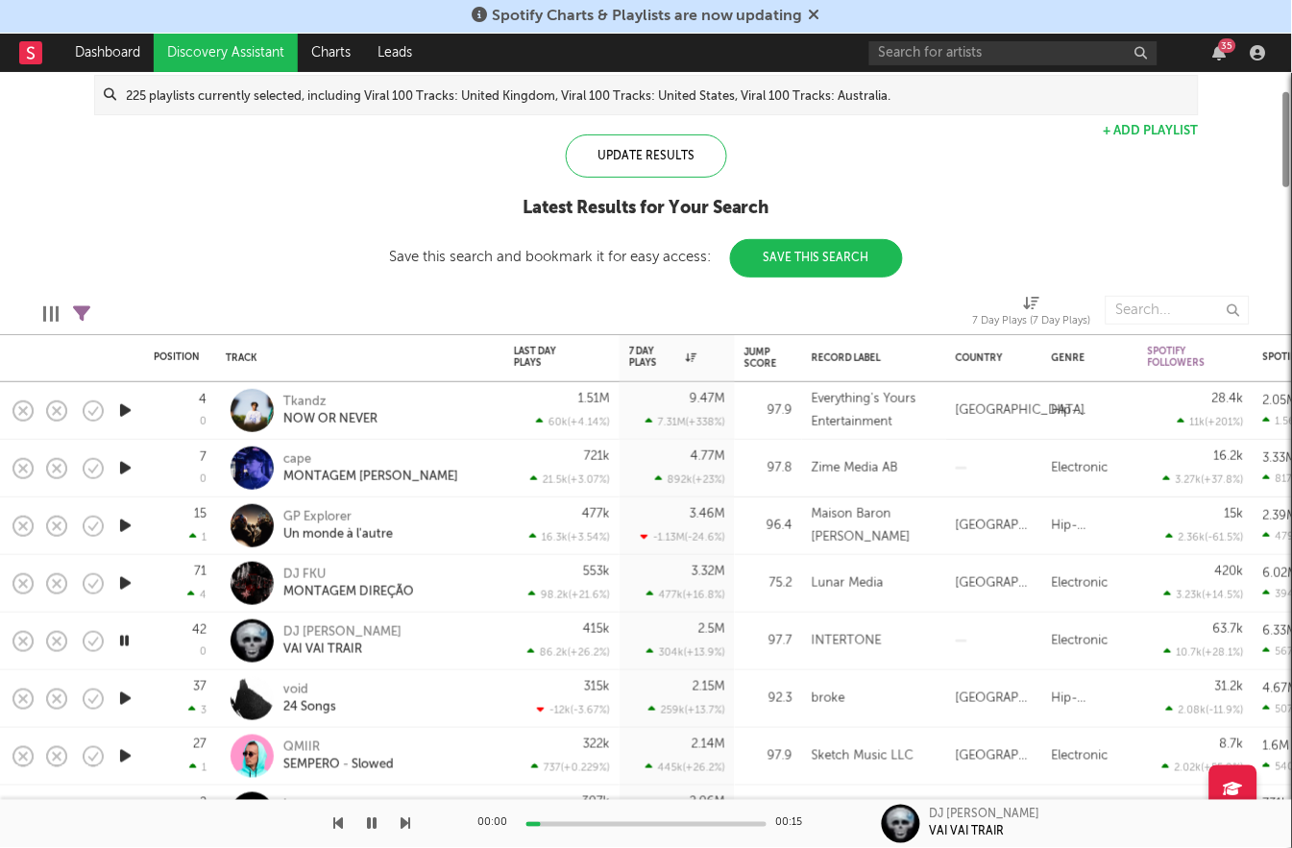
click at [123, 695] on icon "button" at bounding box center [125, 699] width 20 height 24
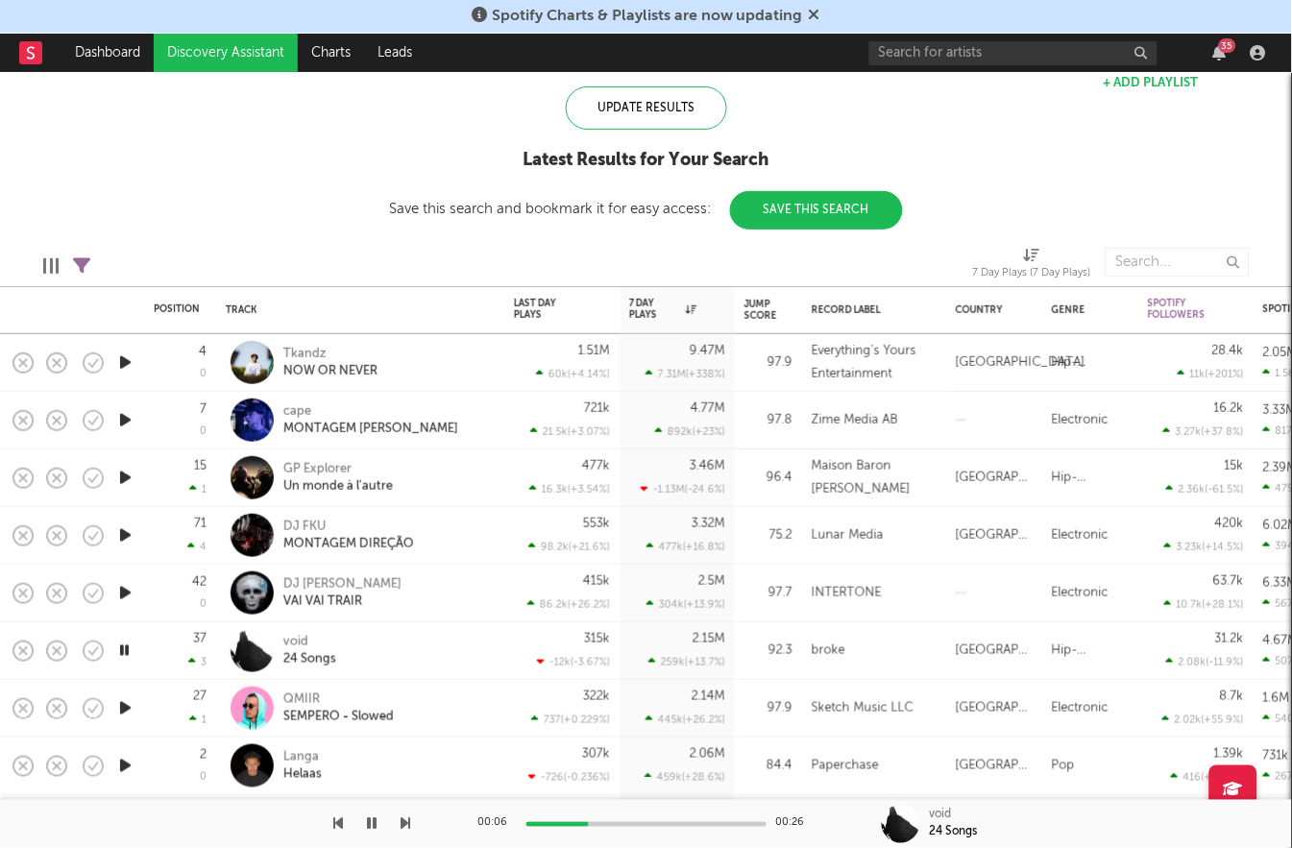
click at [131, 706] on icon "button" at bounding box center [125, 708] width 20 height 24
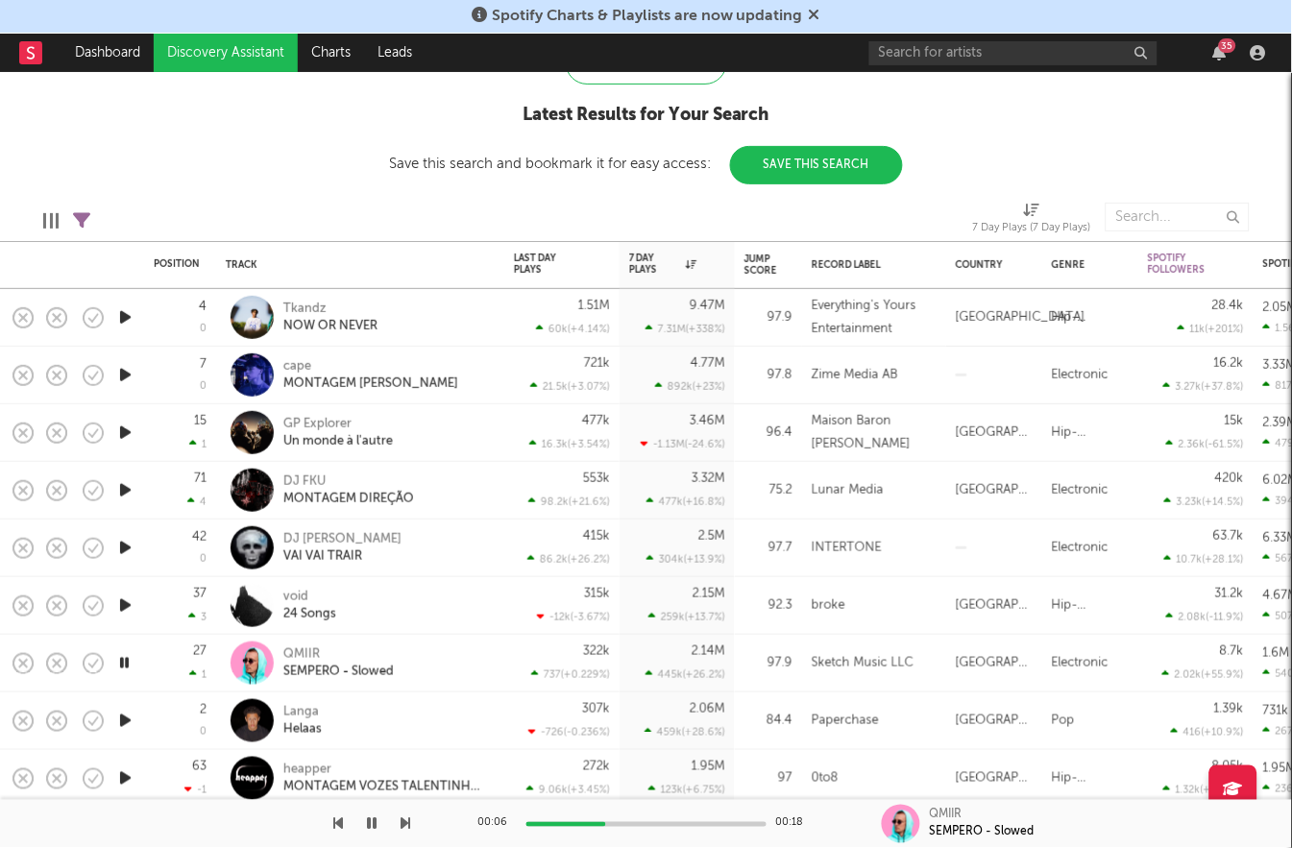
click at [125, 721] on icon "button" at bounding box center [125, 721] width 20 height 24
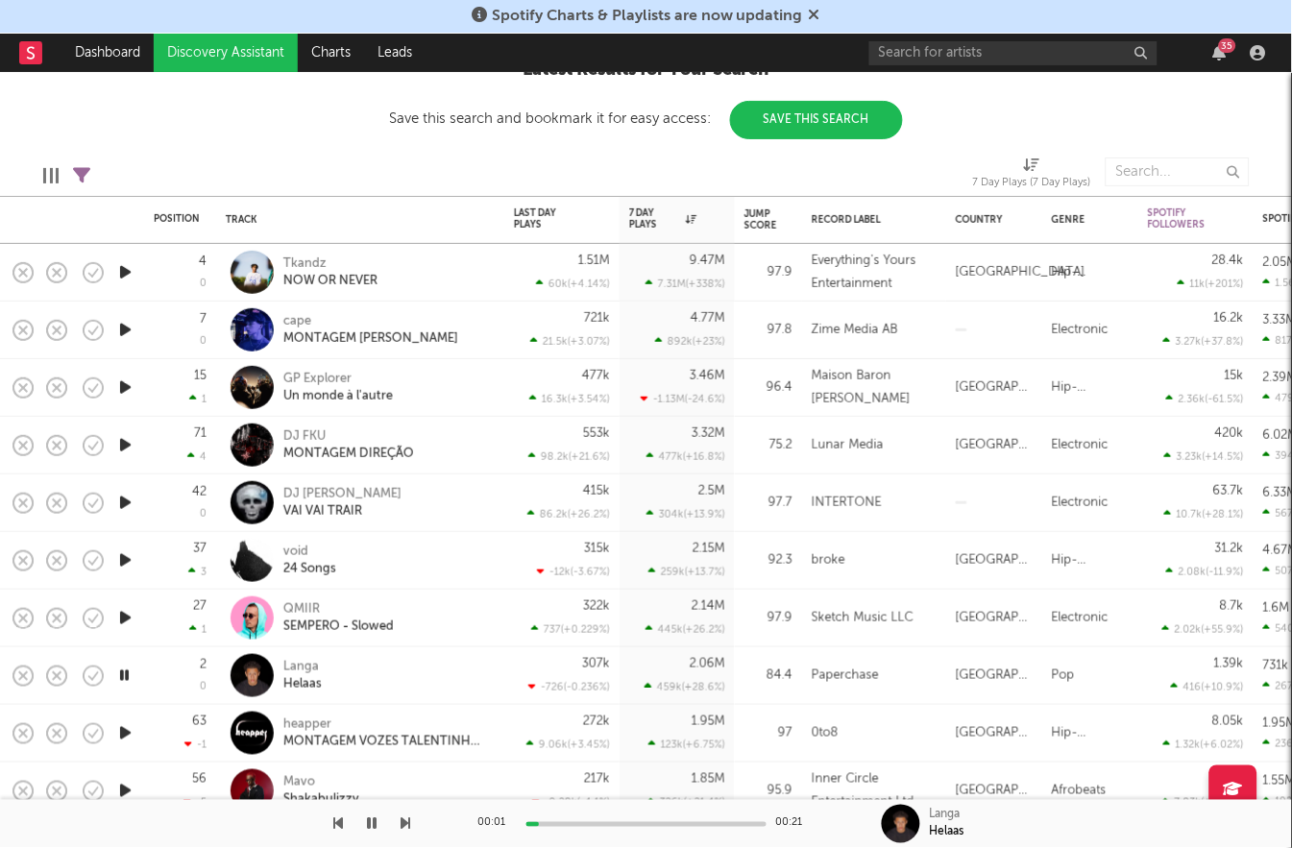
click at [125, 725] on icon "button" at bounding box center [125, 733] width 20 height 24
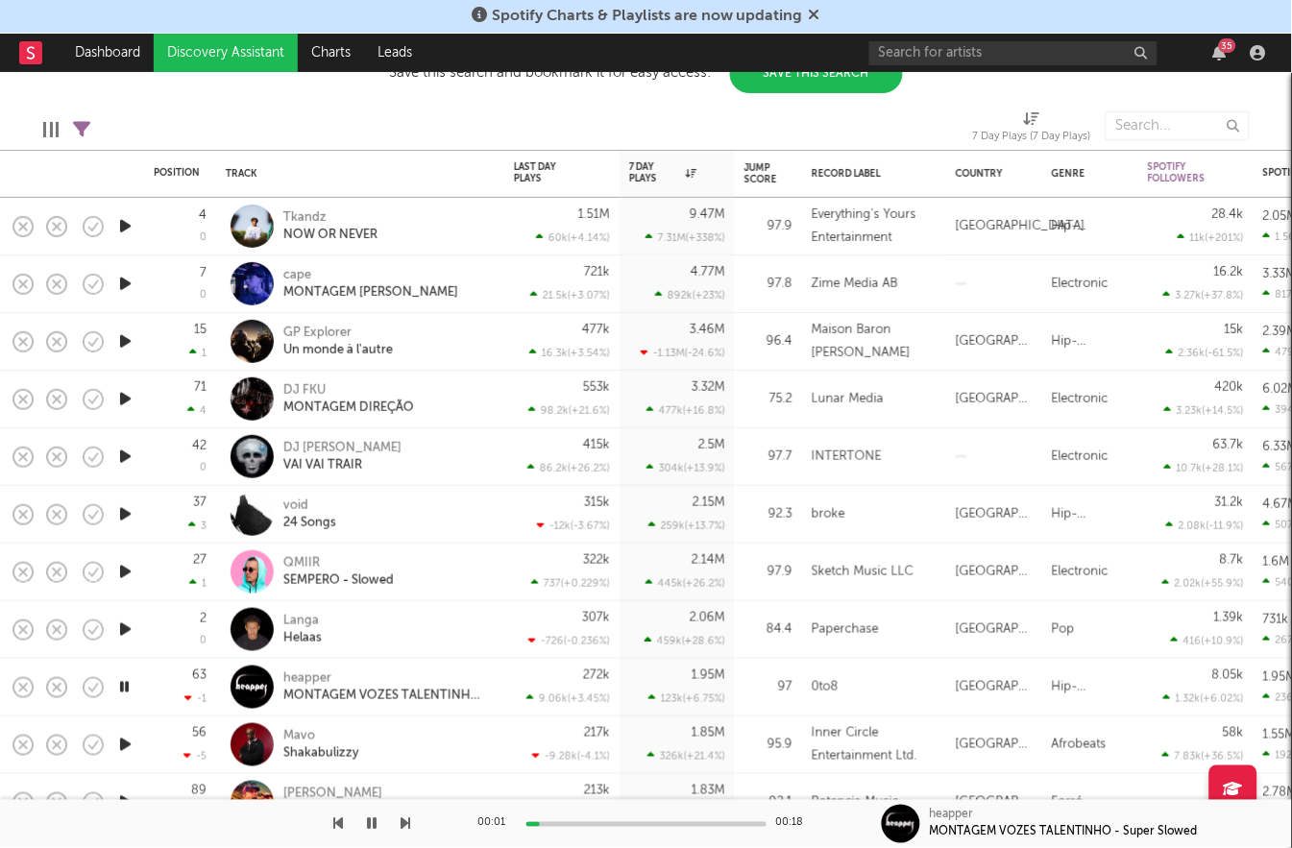
click at [126, 746] on icon "button" at bounding box center [125, 745] width 20 height 24
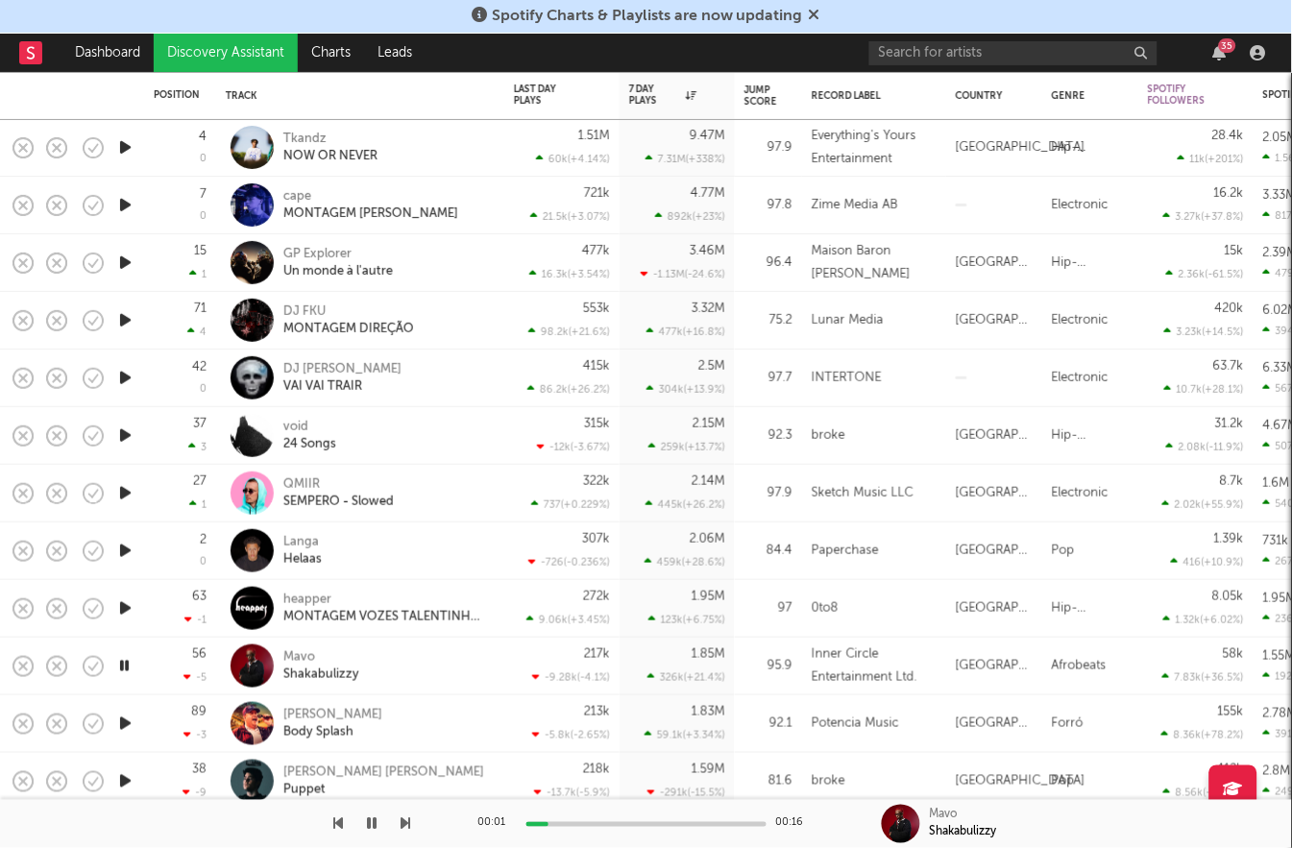
click at [125, 725] on icon "button" at bounding box center [125, 724] width 20 height 24
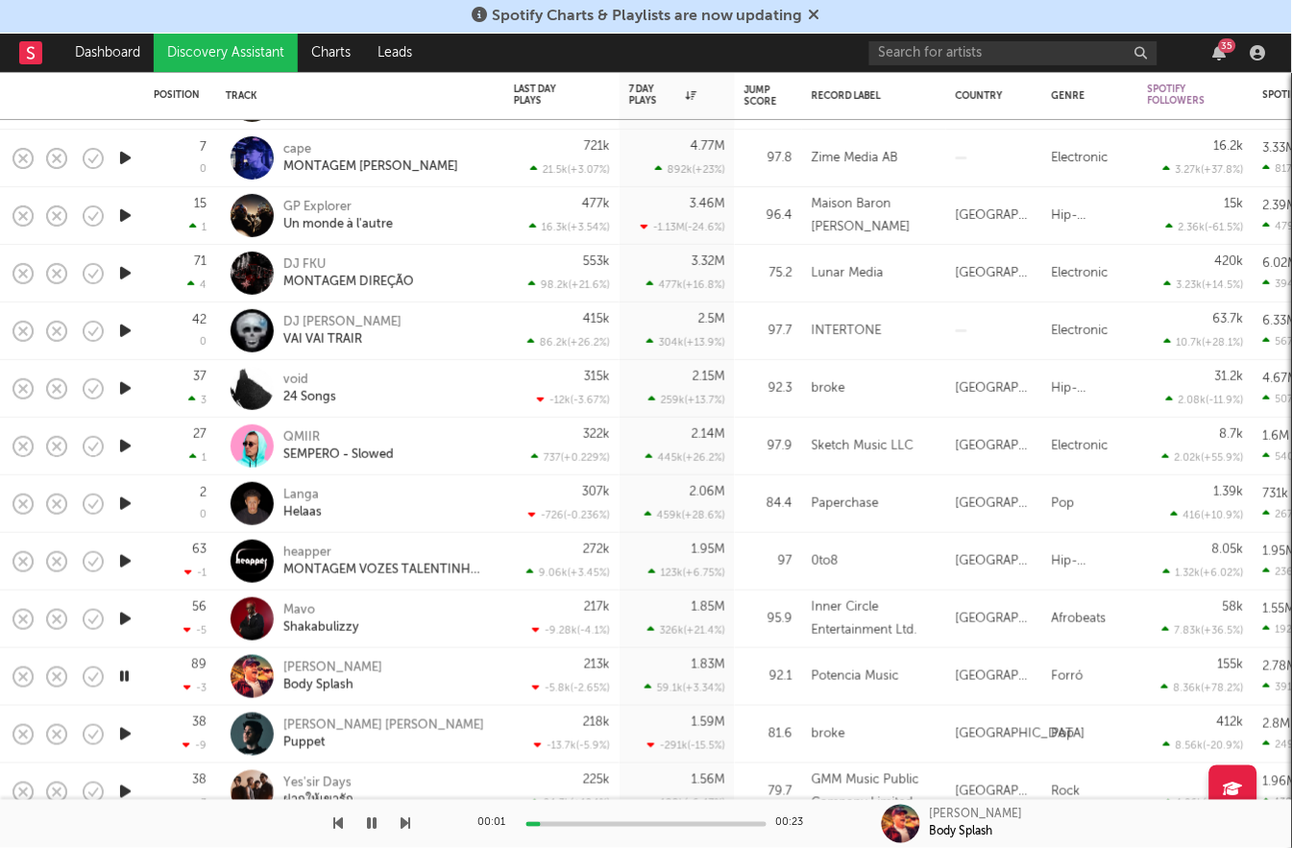
click at [125, 727] on icon "button" at bounding box center [125, 734] width 20 height 24
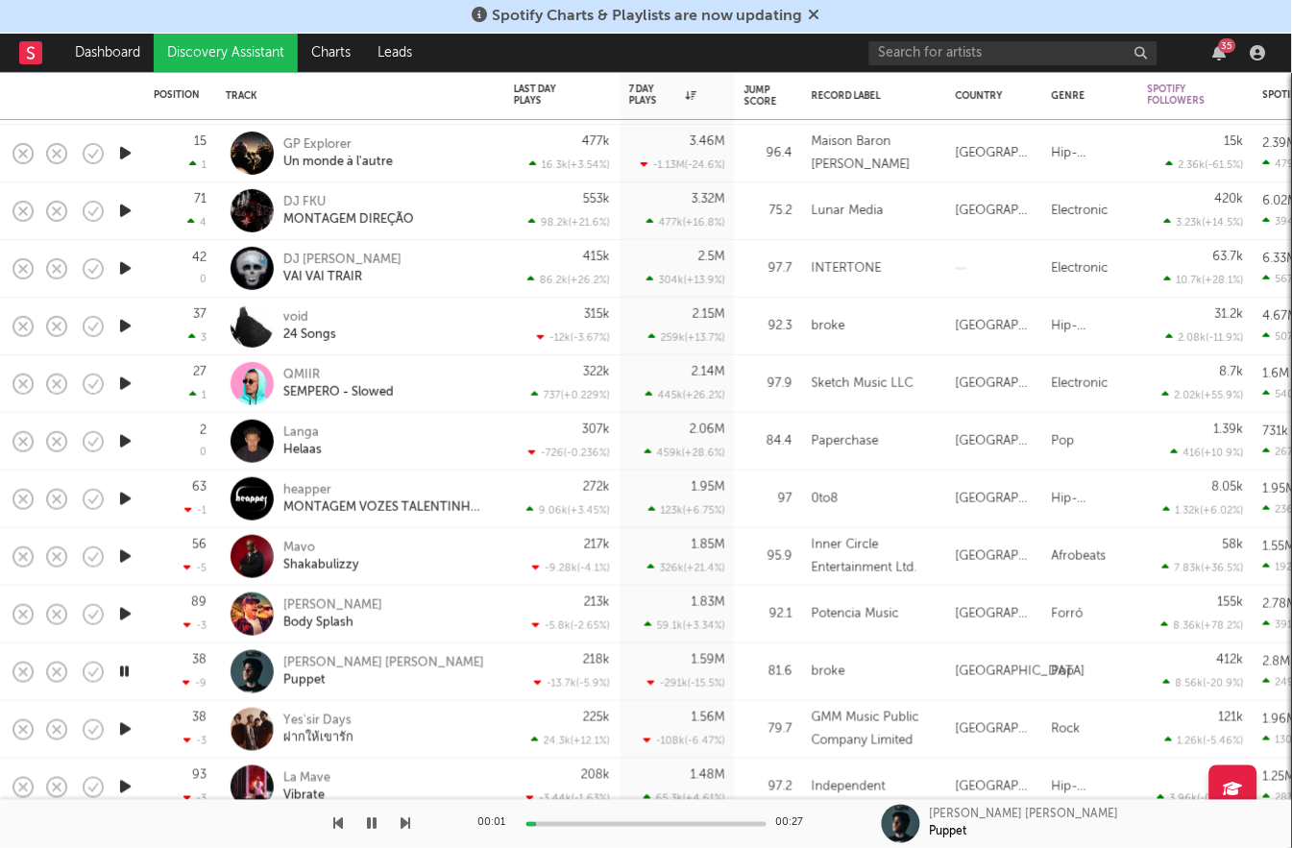
click at [125, 724] on icon "button" at bounding box center [125, 729] width 20 height 24
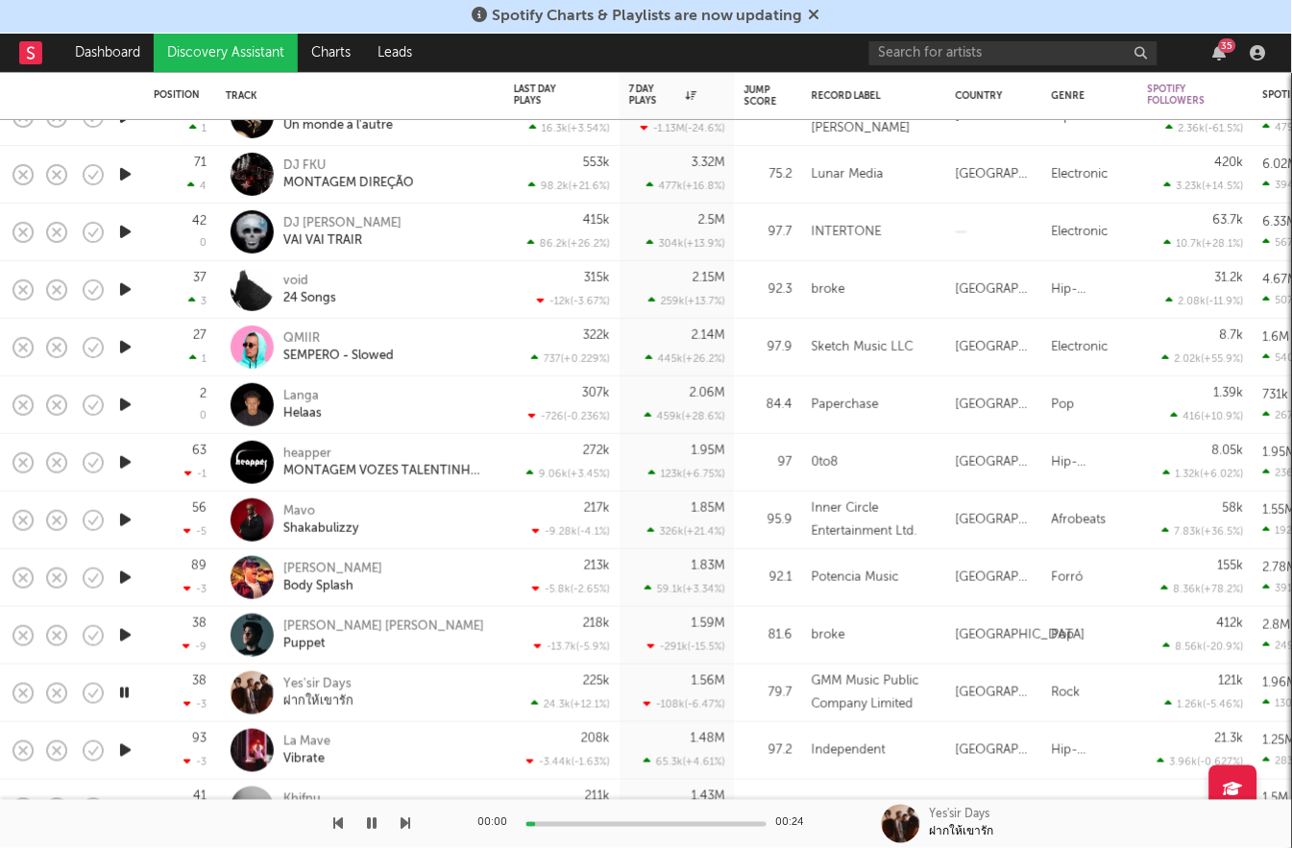
click at [126, 751] on icon "button" at bounding box center [125, 751] width 20 height 24
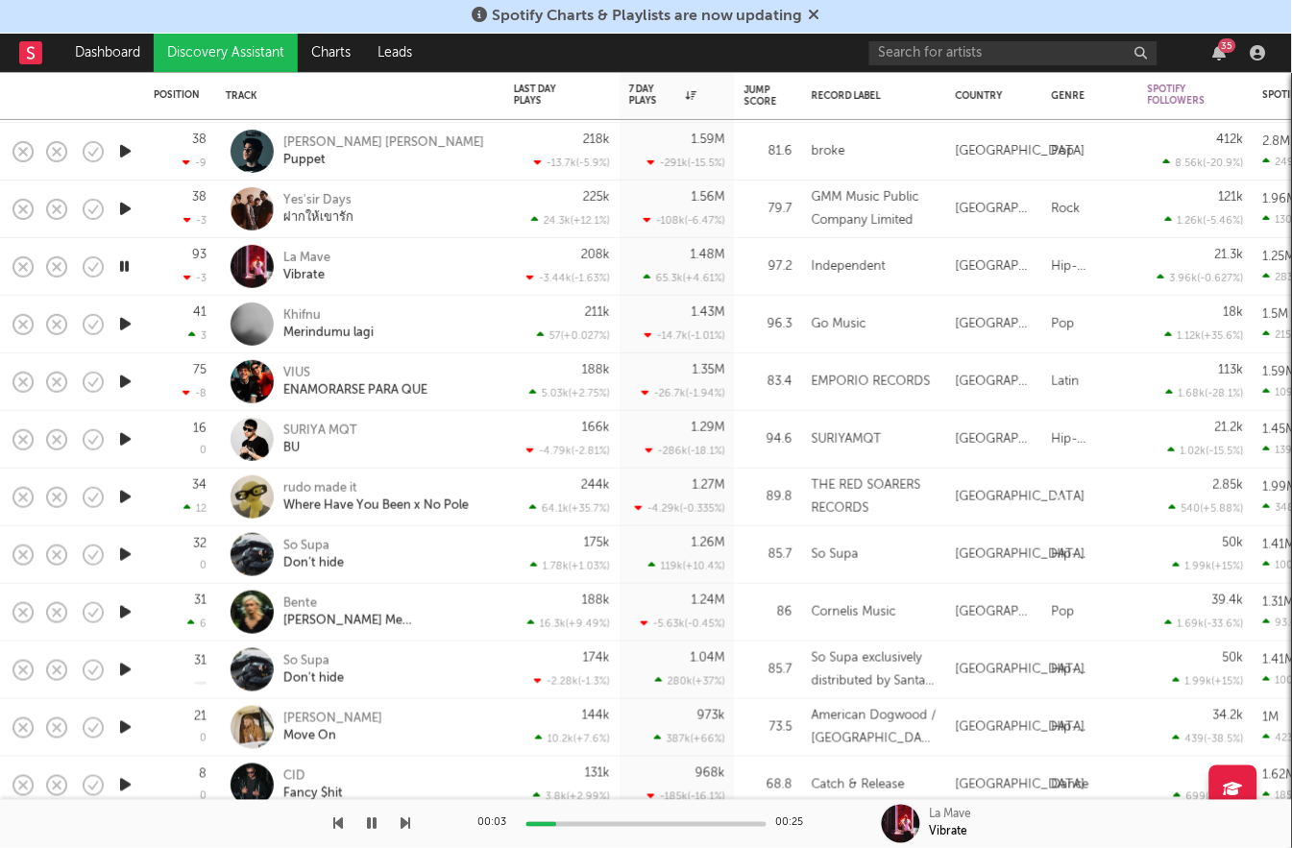
click at [122, 327] on icon "button" at bounding box center [125, 324] width 20 height 24
click at [123, 382] on icon "button" at bounding box center [125, 382] width 20 height 24
click at [131, 496] on icon "button" at bounding box center [125, 497] width 20 height 24
click at [129, 554] on icon "button" at bounding box center [125, 555] width 20 height 24
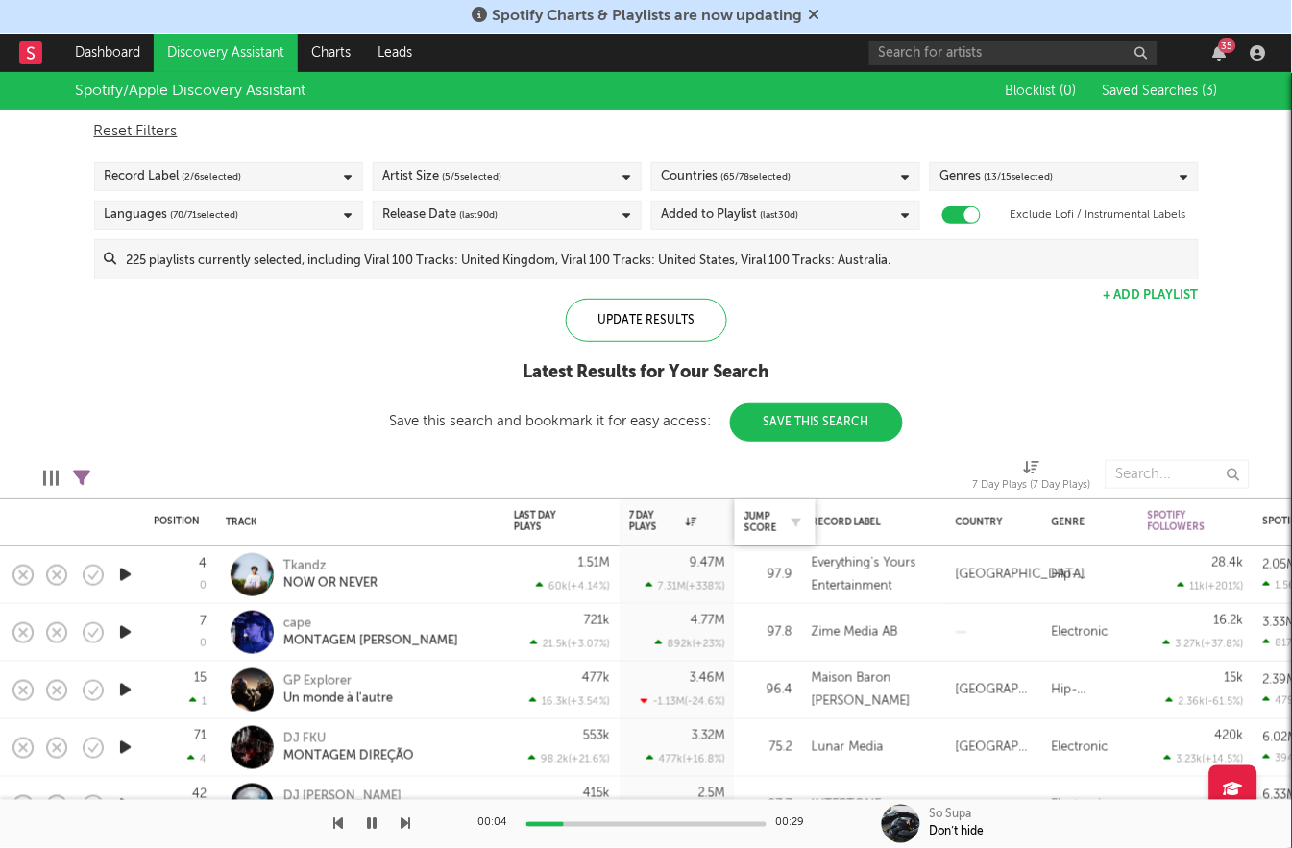
click at [769, 508] on div "Jump Score" at bounding box center [774, 522] width 61 height 40
click at [764, 516] on div "Jump Score" at bounding box center [760, 522] width 33 height 23
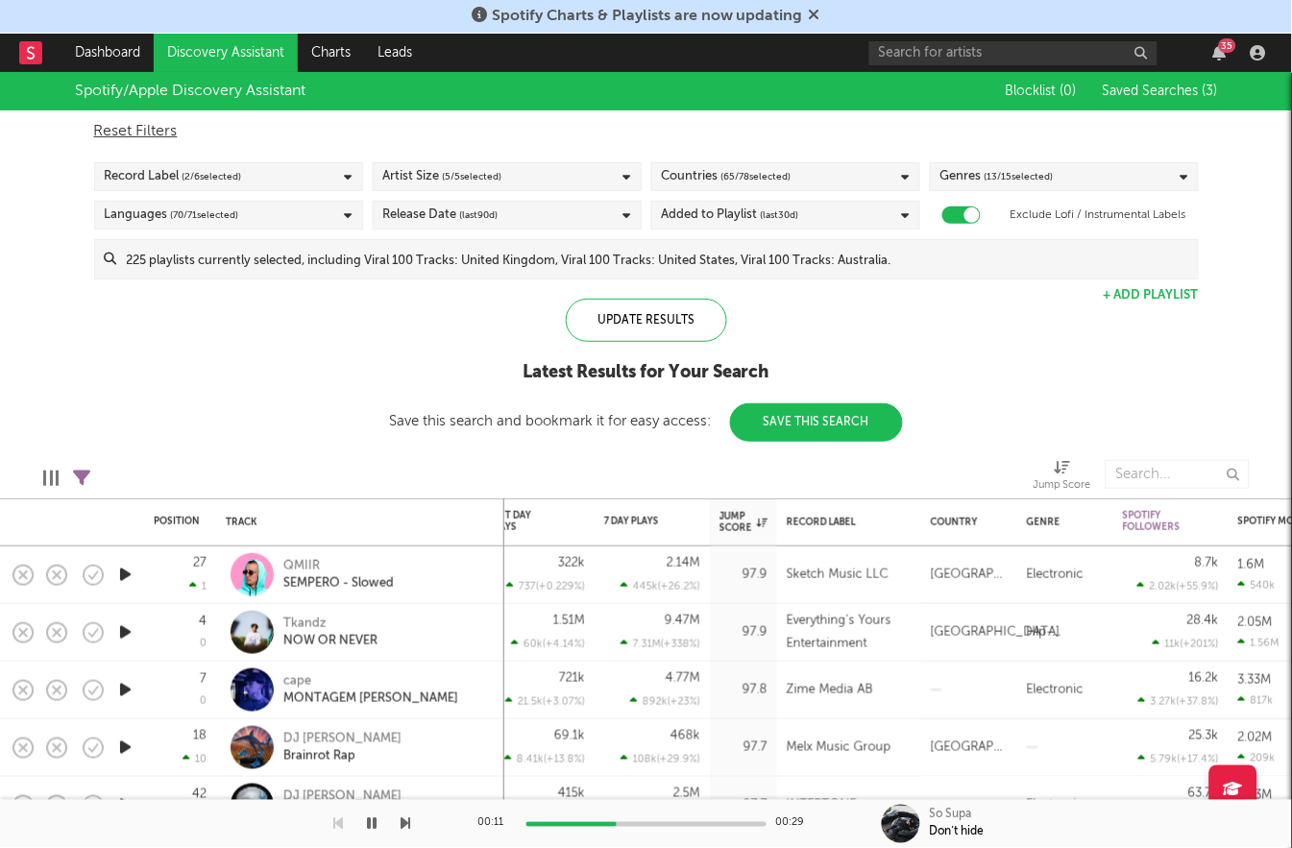
click at [475, 176] on span "( 5 / 5 selected)" at bounding box center [473, 176] width 60 height 23
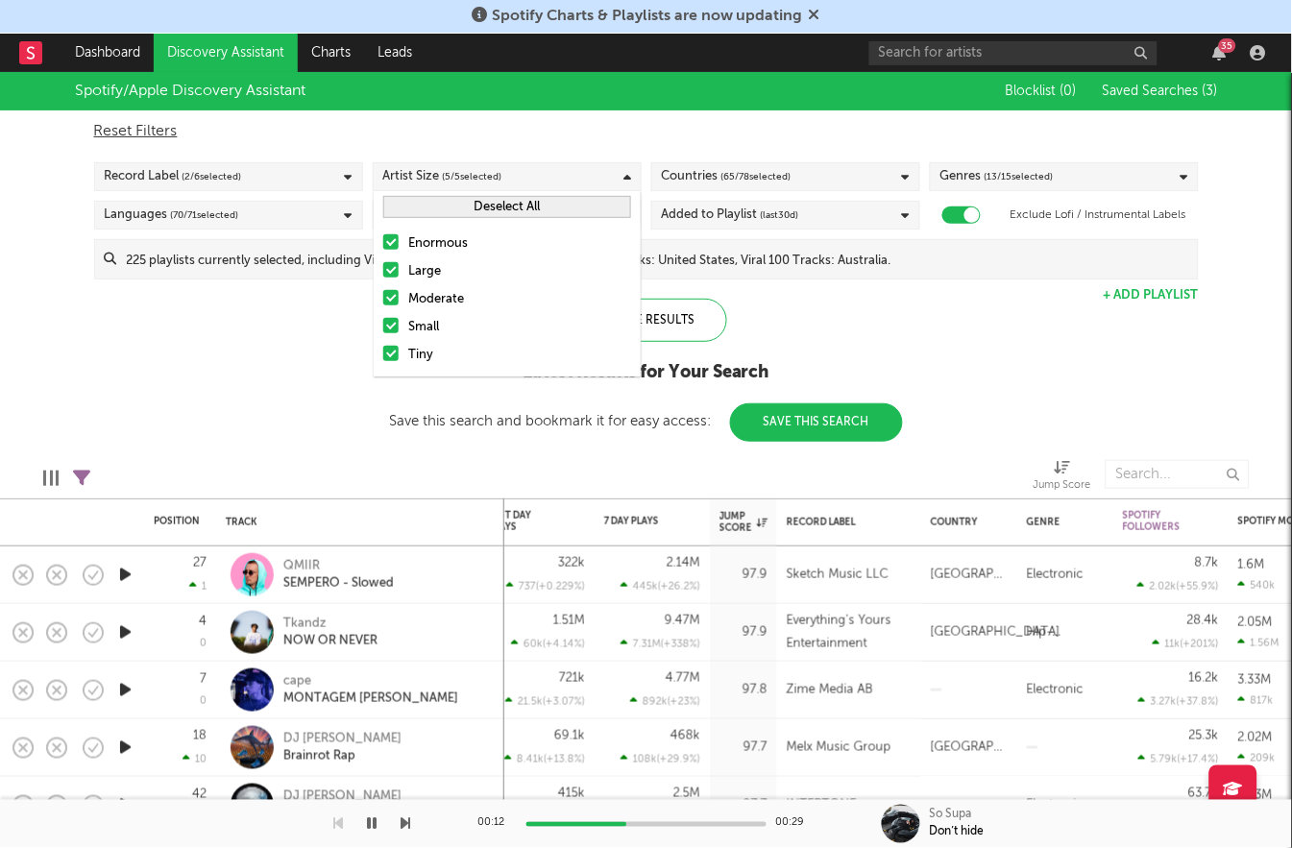
click at [535, 120] on div "Reset Filters" at bounding box center [646, 131] width 1104 height 23
checkbox input "false"
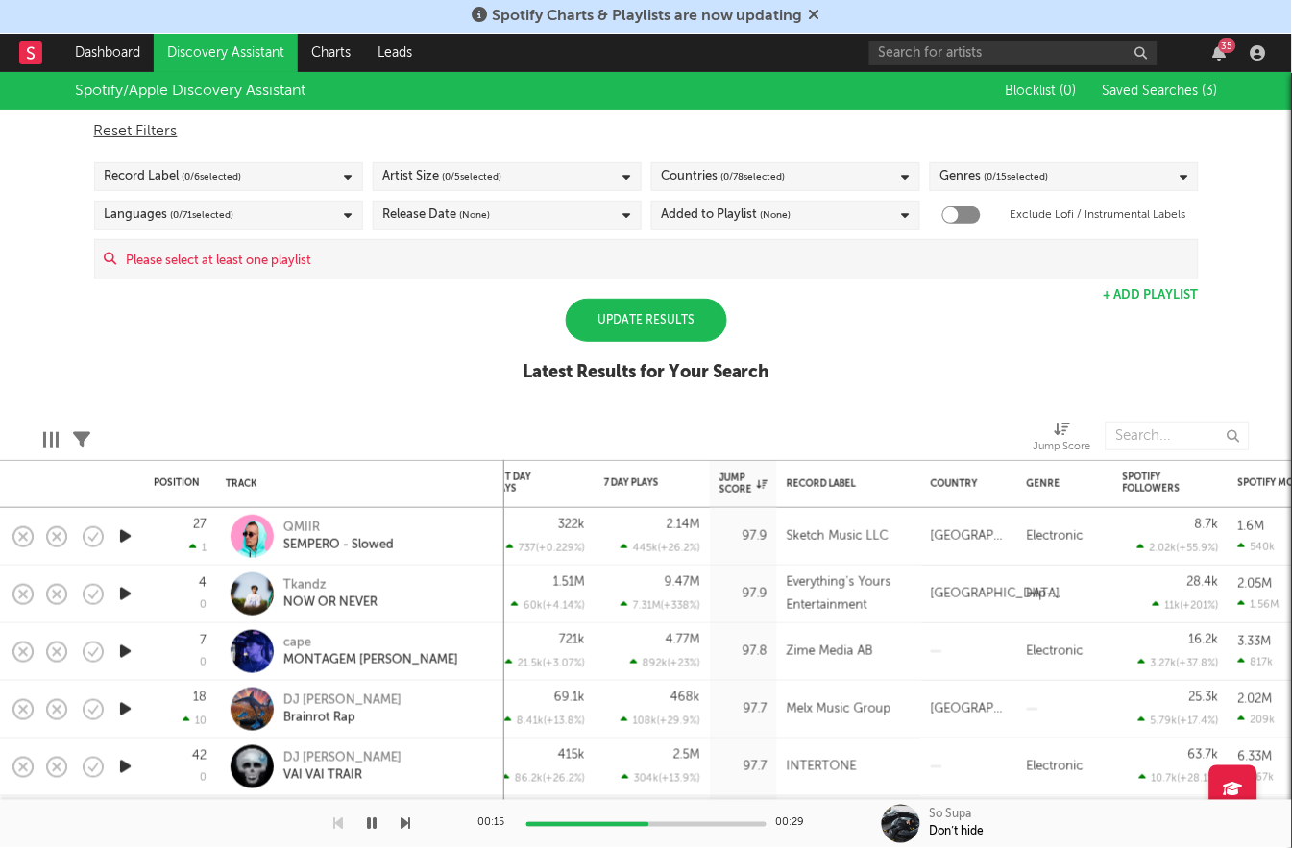
click at [714, 168] on div "Countries ( 0 / 78 selected)" at bounding box center [724, 176] width 124 height 23
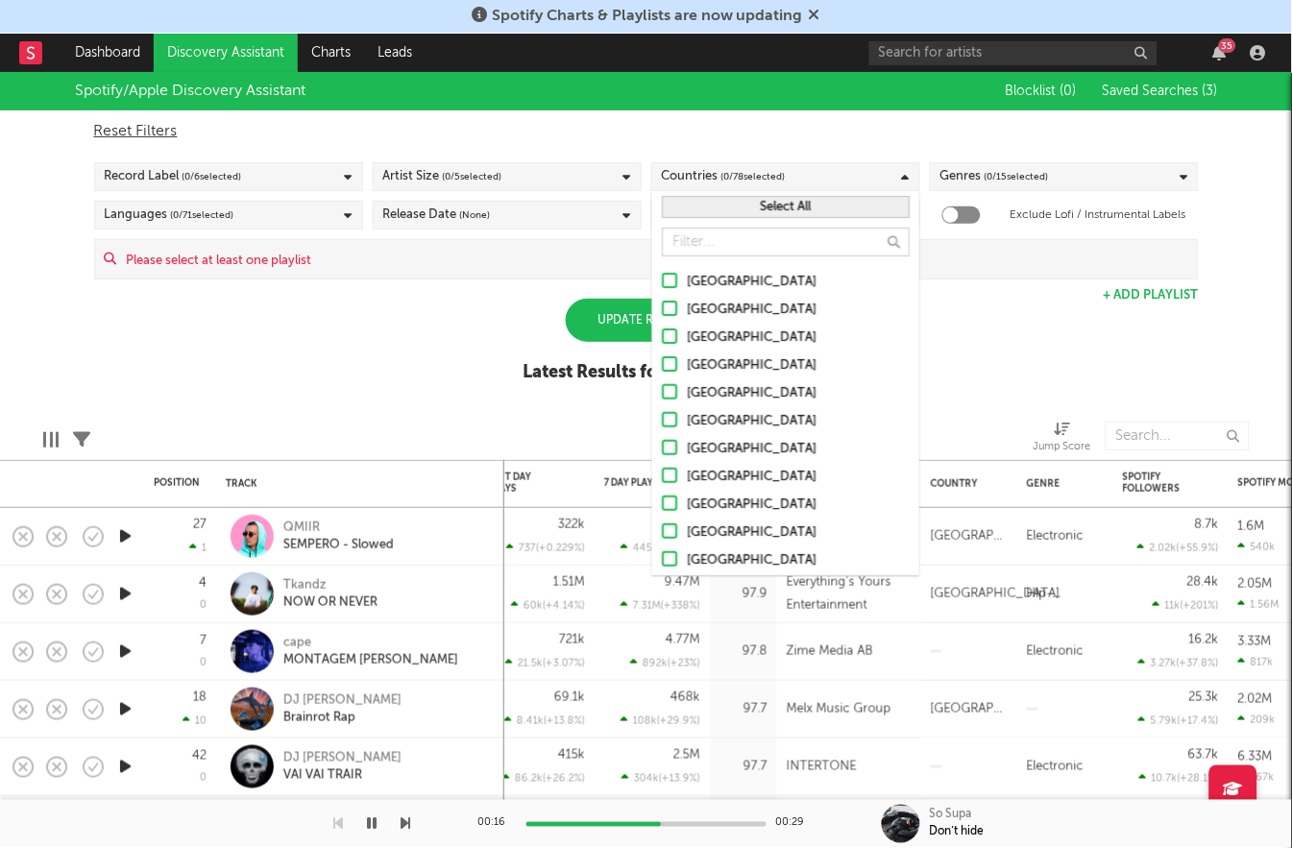
click at [713, 152] on div "Reset Filters Record Label ( 0 / 6 selected) Artist Size ( 0 / 5 selected) Coun…" at bounding box center [647, 194] width 1124 height 169
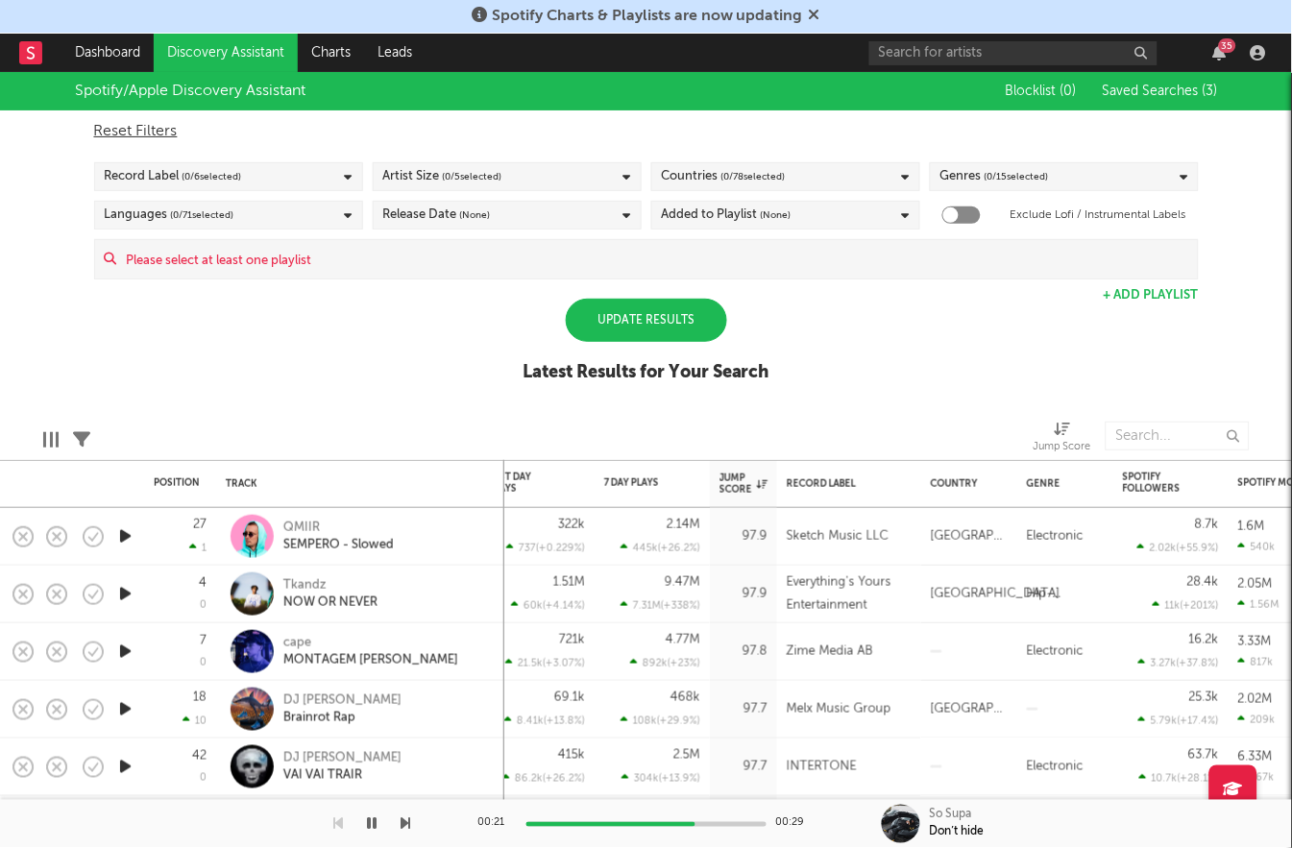
click at [223, 183] on span "( 0 / 6 selected)" at bounding box center [212, 176] width 60 height 23
click at [266, 176] on div "Record Label ( 0 / 6 selected)" at bounding box center [228, 176] width 269 height 29
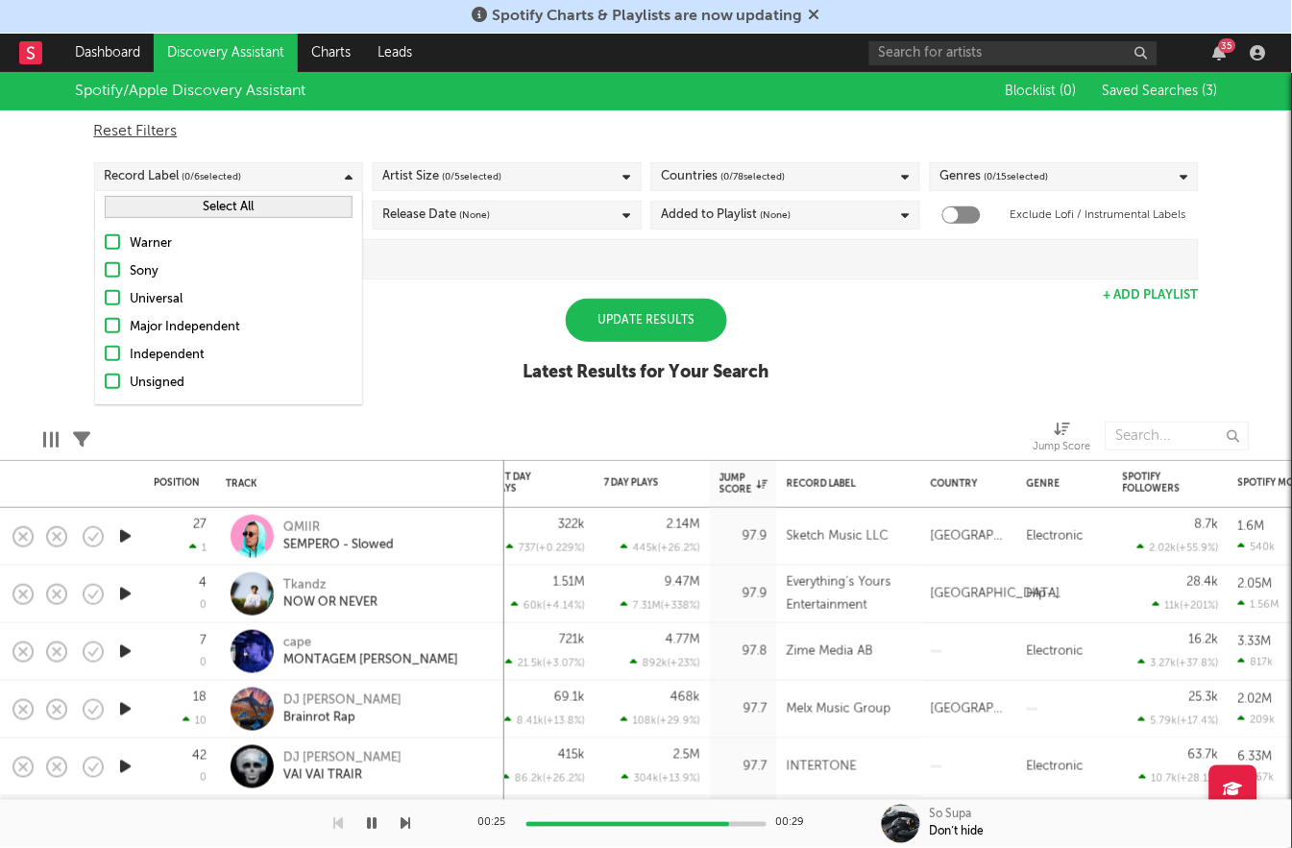
click at [113, 374] on div at bounding box center [112, 381] width 15 height 15
click at [105, 374] on input "Unsigned" at bounding box center [105, 383] width 0 height 23
click at [123, 244] on label "Warner" at bounding box center [229, 243] width 248 height 23
click at [105, 244] on input "Warner" at bounding box center [105, 243] width 0 height 23
click at [117, 266] on div at bounding box center [112, 269] width 15 height 15
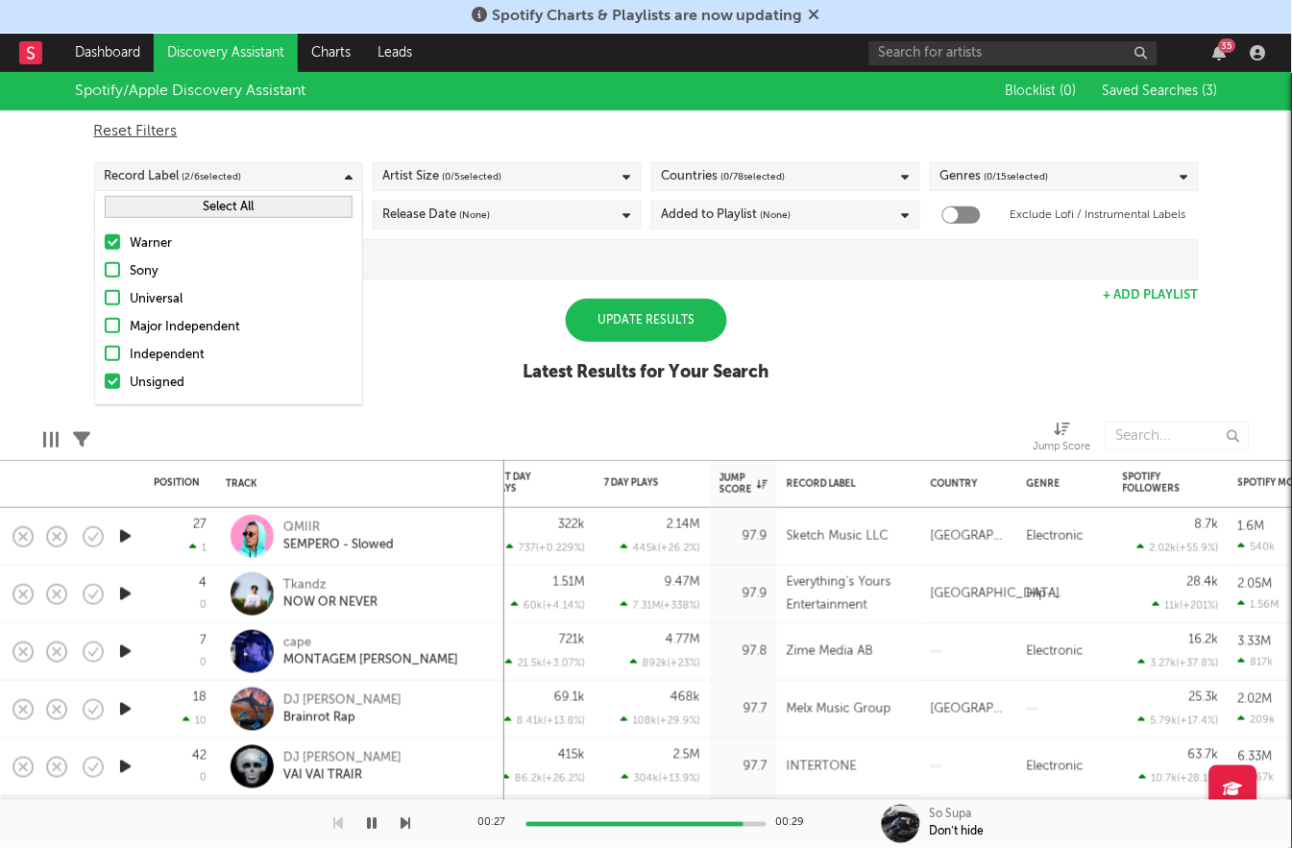
click at [105, 266] on input "Sony" at bounding box center [105, 271] width 0 height 23
click at [187, 202] on button "Select All" at bounding box center [229, 207] width 248 height 22
click at [587, 316] on div "Update Results" at bounding box center [646, 320] width 161 height 43
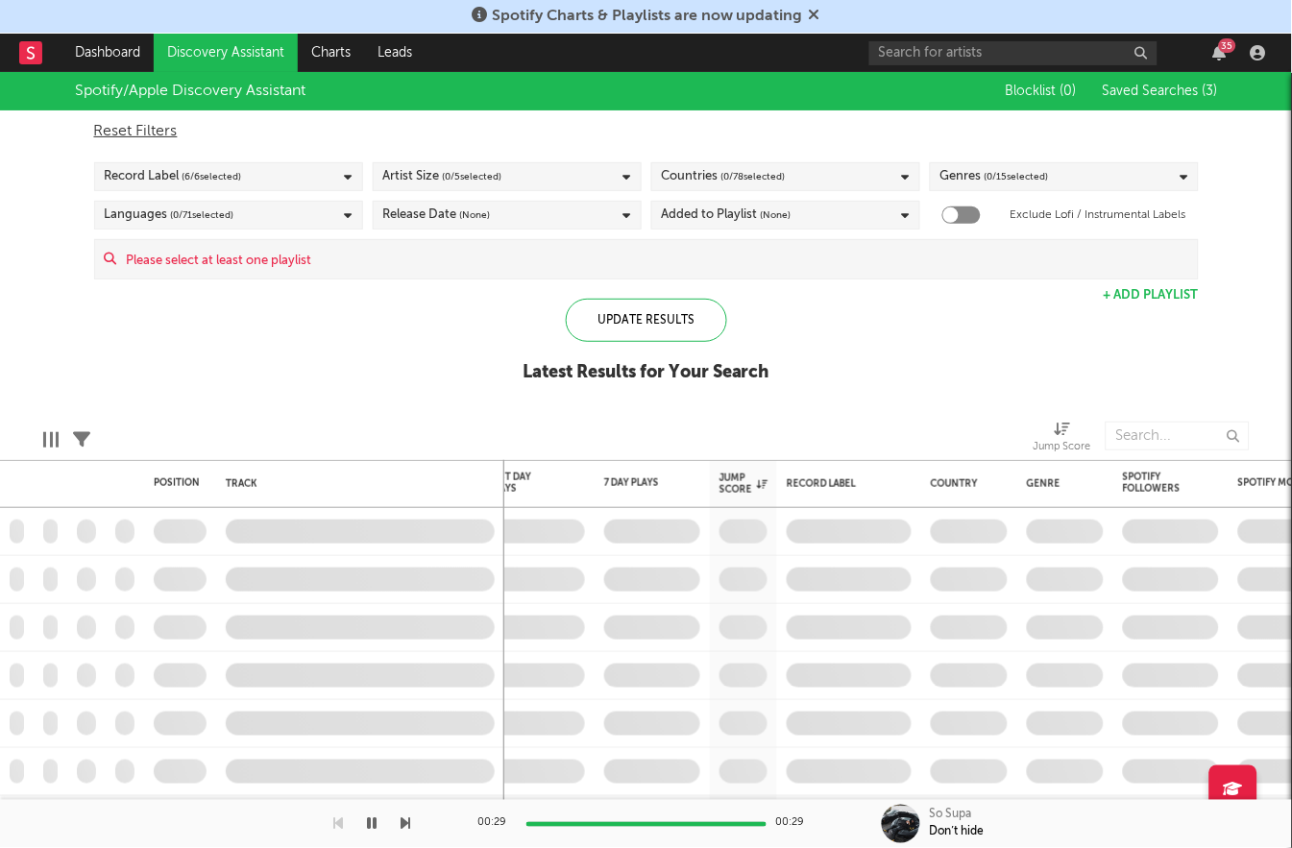
click at [553, 177] on div "Artist Size ( 0 / 5 selected)" at bounding box center [507, 176] width 269 height 29
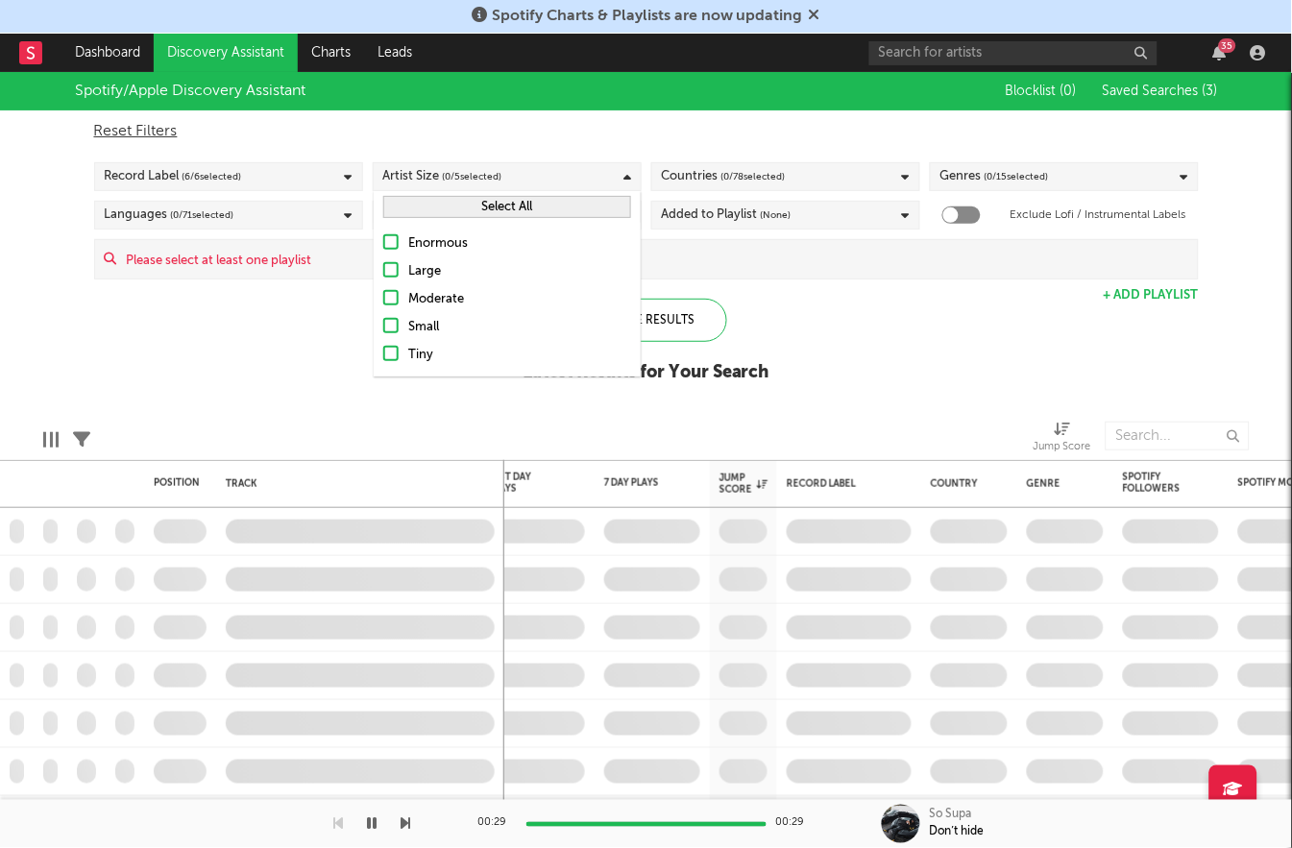
click at [449, 203] on button "Select All" at bounding box center [507, 207] width 248 height 22
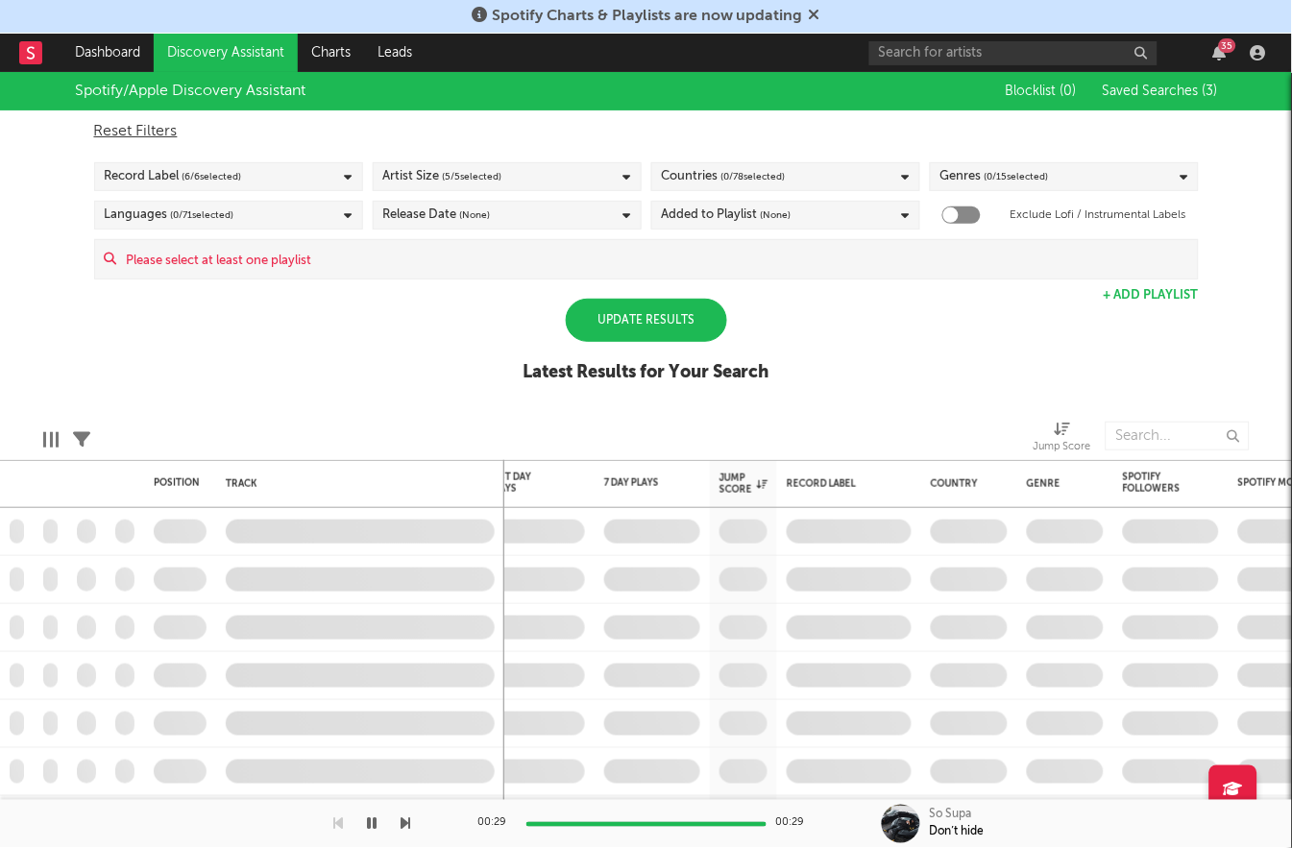
click at [671, 317] on div "Update Results" at bounding box center [646, 320] width 161 height 43
click at [661, 319] on div "Update Results" at bounding box center [646, 320] width 161 height 43
click at [647, 319] on div "Update Results" at bounding box center [646, 320] width 161 height 43
click at [630, 326] on div "Update Results" at bounding box center [646, 320] width 161 height 43
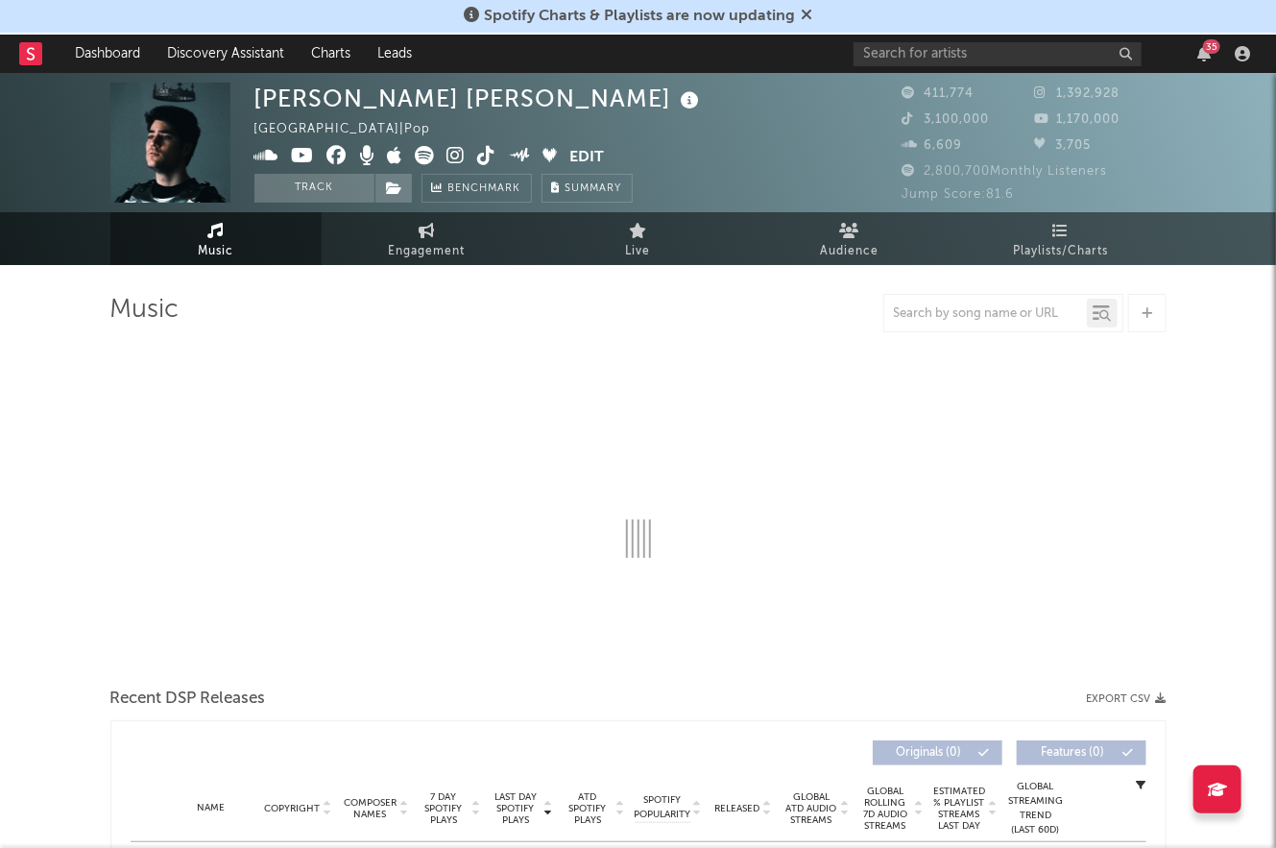
select select "6m"
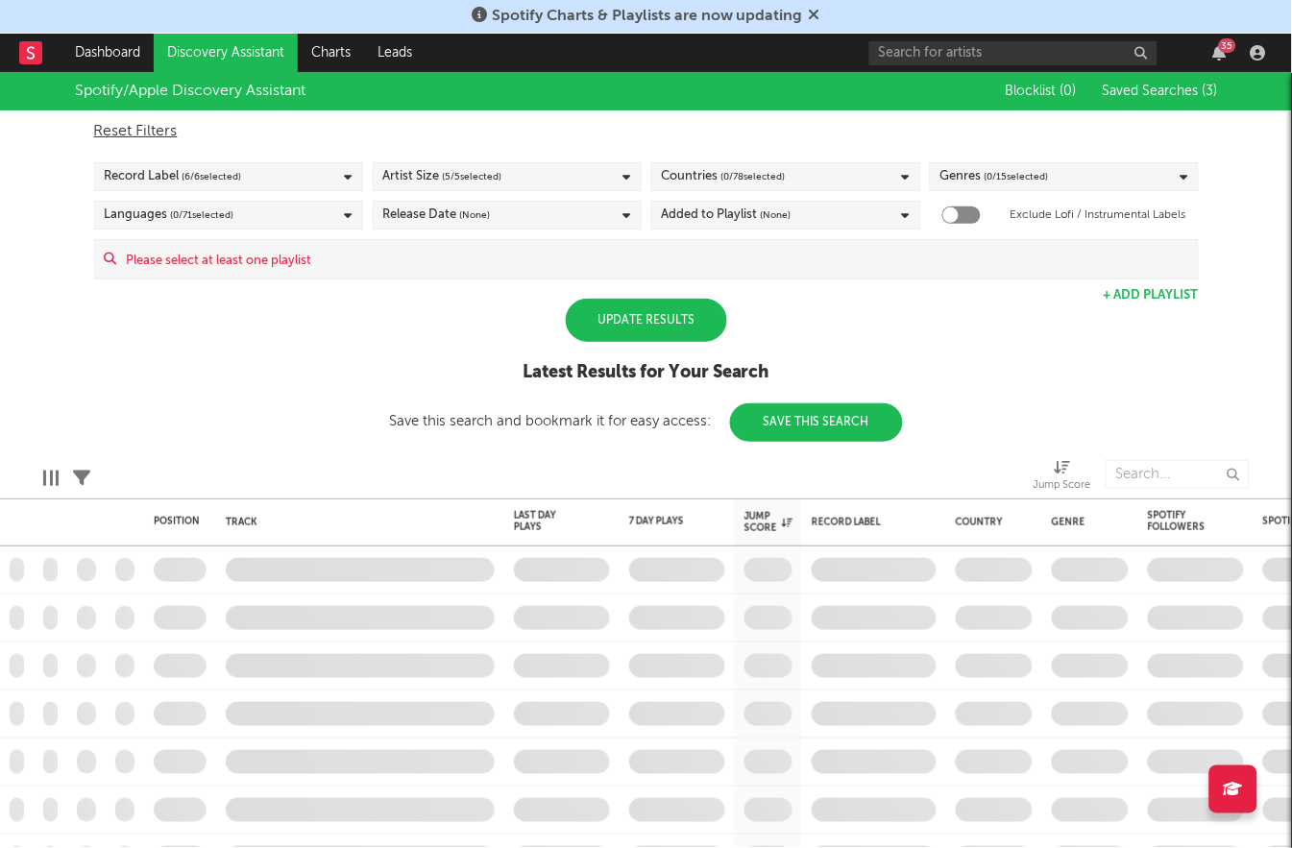
click at [654, 321] on div "Update Results" at bounding box center [646, 320] width 161 height 43
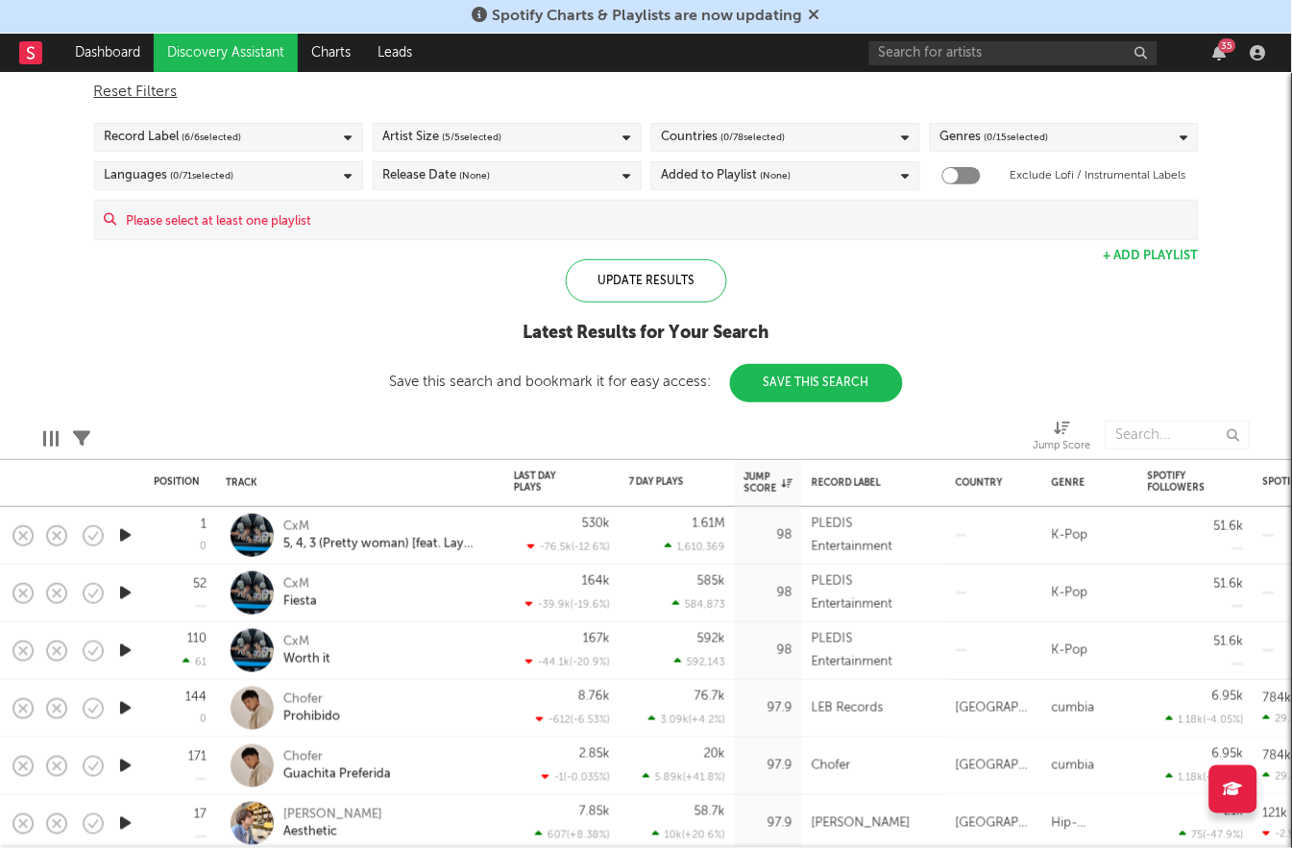
click at [124, 534] on icon "button" at bounding box center [125, 535] width 20 height 24
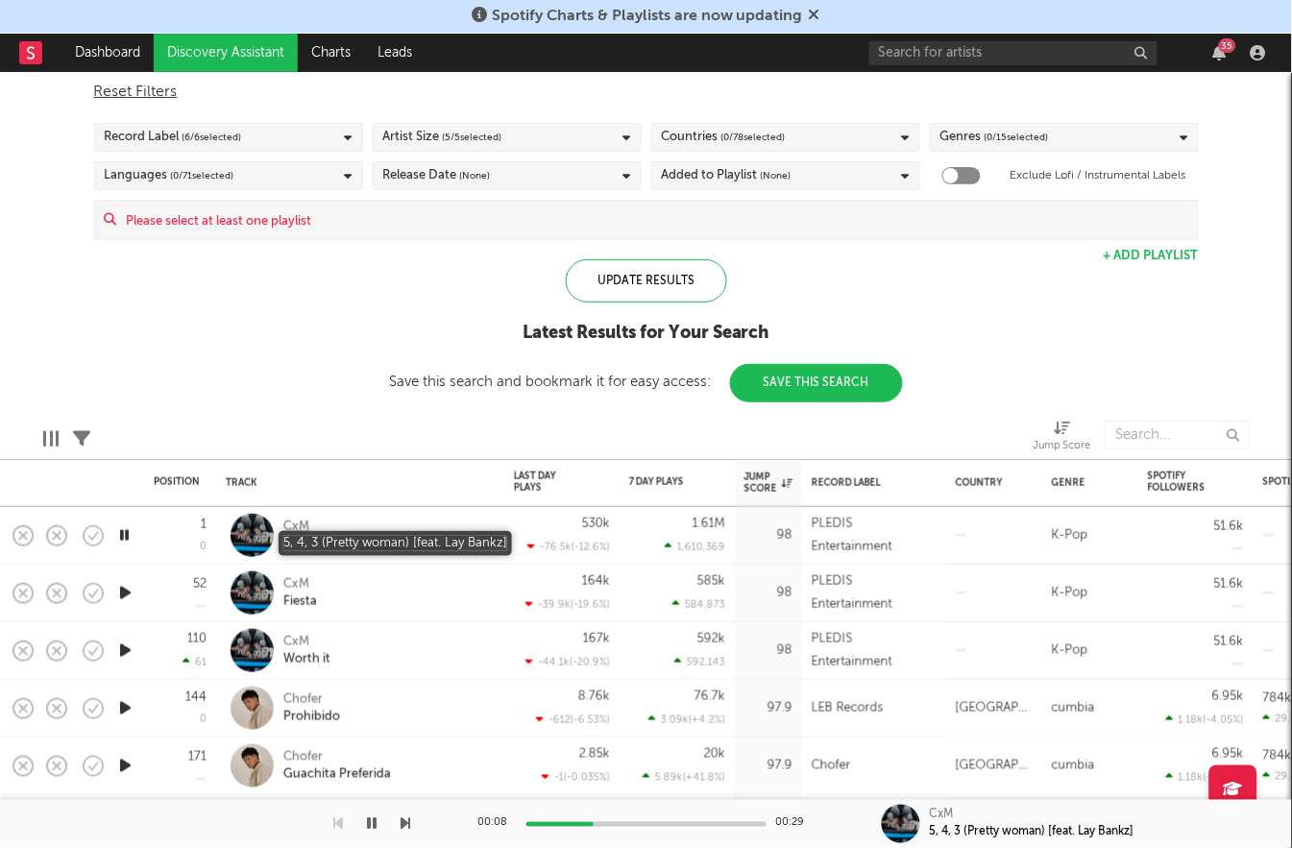
click at [410, 545] on div "5, 4, 3 (Pretty woman) [feat. Lay Bankz]" at bounding box center [386, 544] width 206 height 17
click at [244, 530] on div at bounding box center [251, 535] width 43 height 43
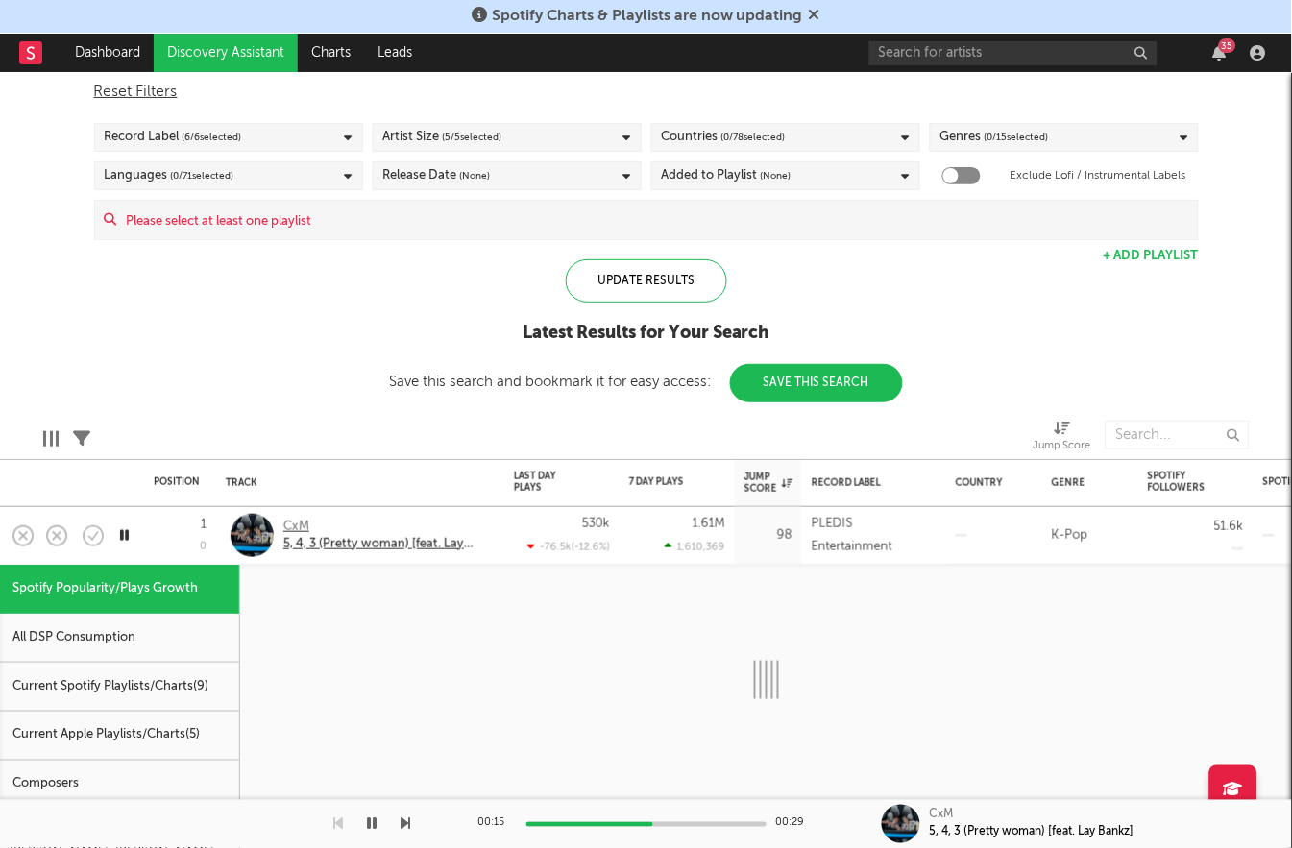
select select "1w"
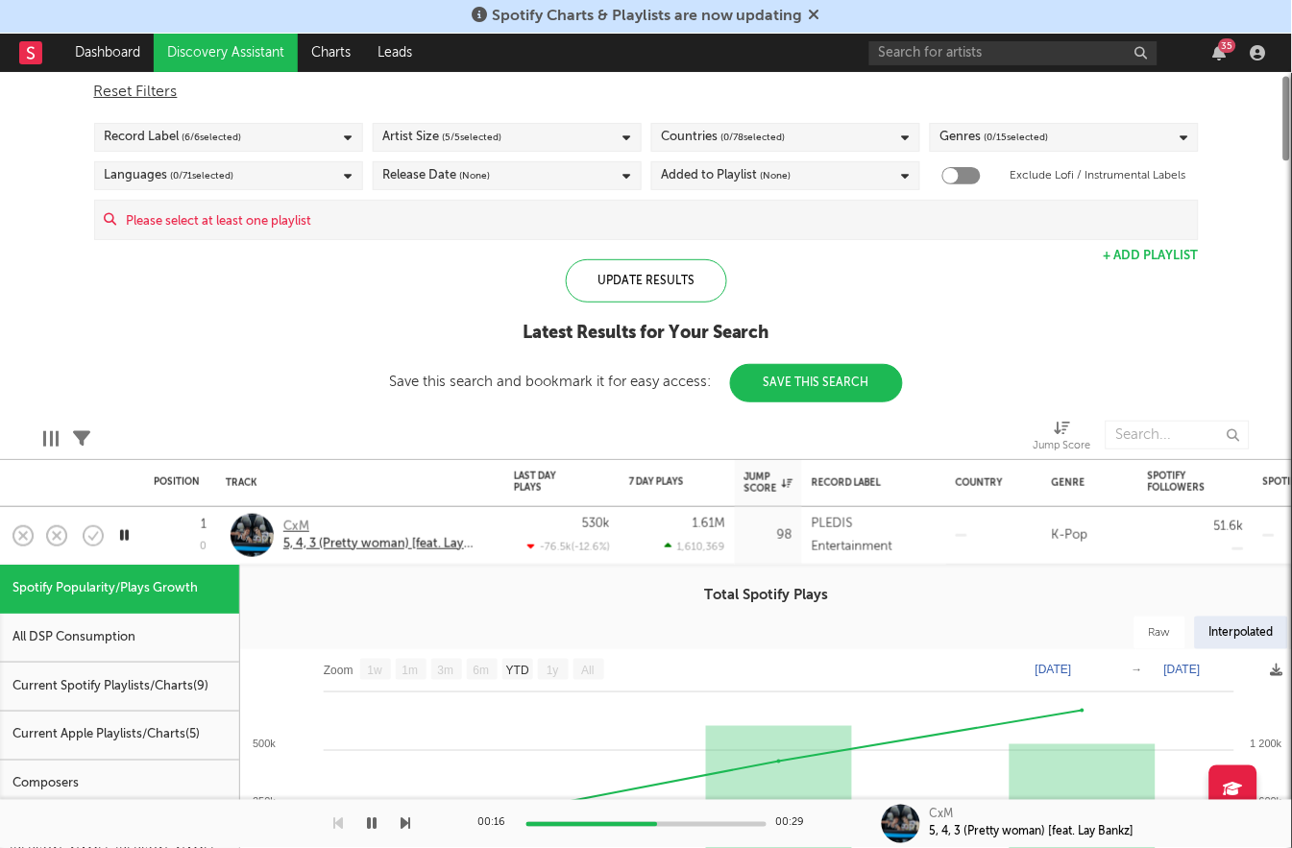
click at [297, 525] on div "CxM" at bounding box center [386, 527] width 206 height 17
click at [374, 376] on div "Spotify/Apple Discovery Assistant Blocklist ( 0 ) Saved Searches ( 3 ) Reset Fi…" at bounding box center [646, 218] width 1292 height 370
click at [490, 518] on div "CxM 5, 4, 3 (Pretty woman) [feat. Lay Bankz]" at bounding box center [360, 535] width 269 height 57
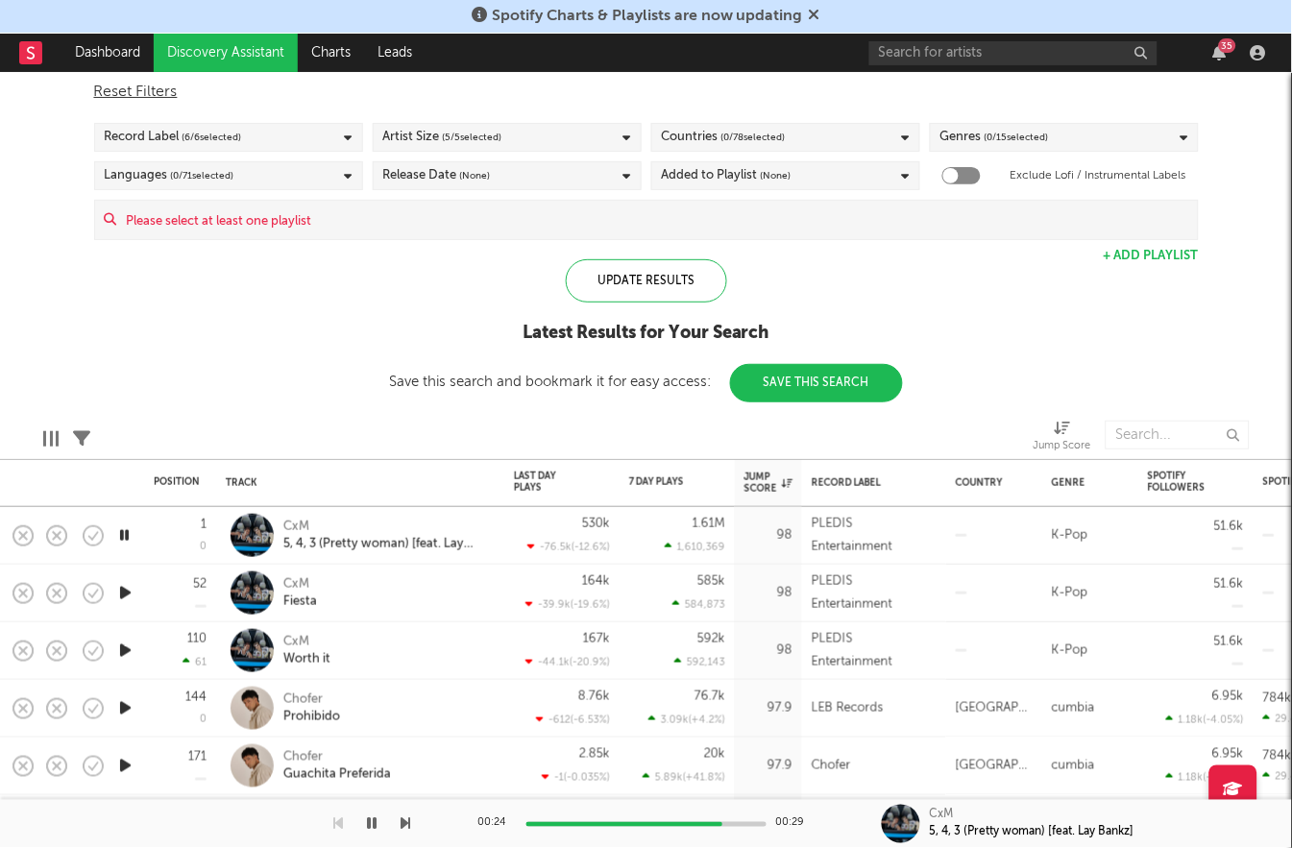
click at [936, 817] on div "CxM" at bounding box center [942, 815] width 24 height 17
click at [910, 818] on div at bounding box center [901, 824] width 38 height 38
click at [356, 540] on div "5, 4, 3 (Pretty woman) [feat. Lay Bankz]" at bounding box center [386, 544] width 206 height 17
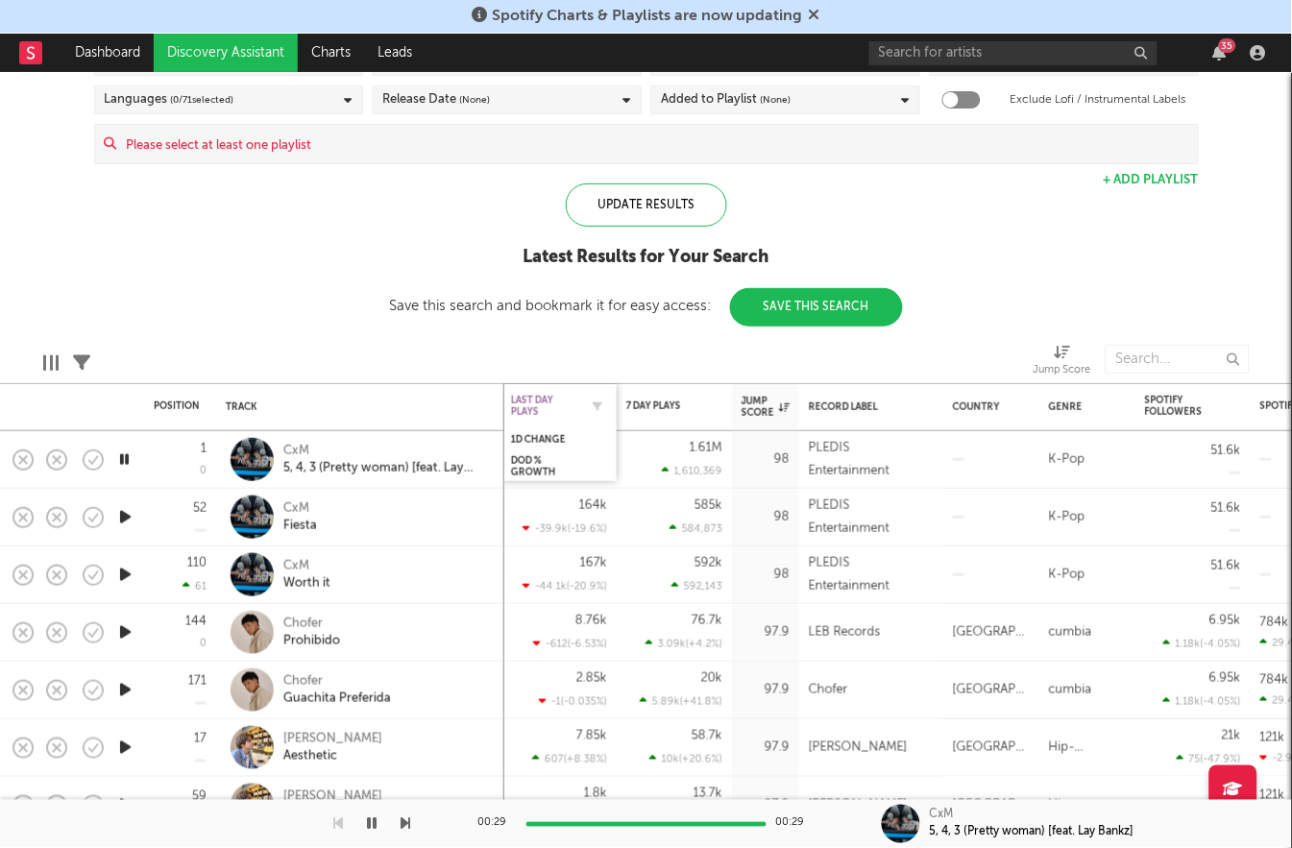
click at [514, 395] on div "Last Day Plays" at bounding box center [544, 406] width 67 height 23
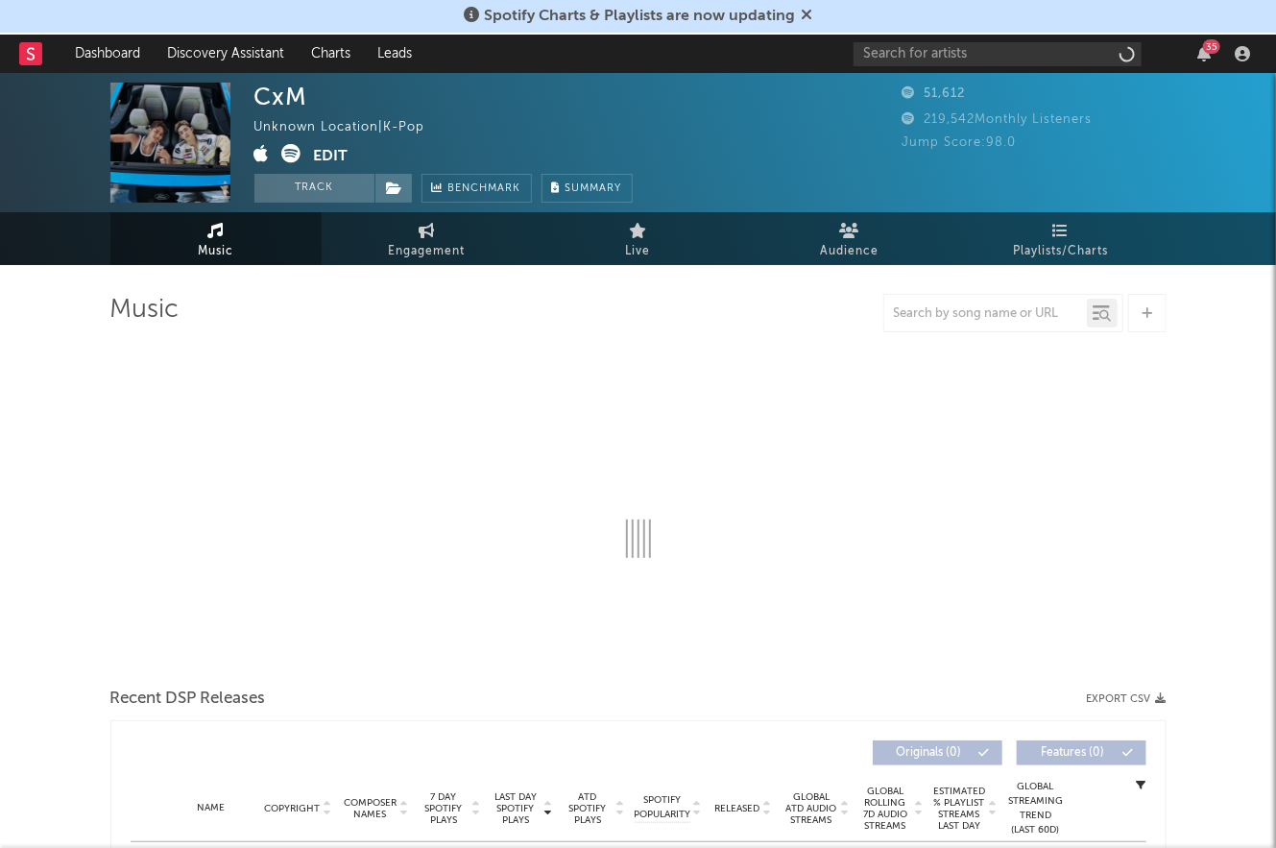
select select "1w"
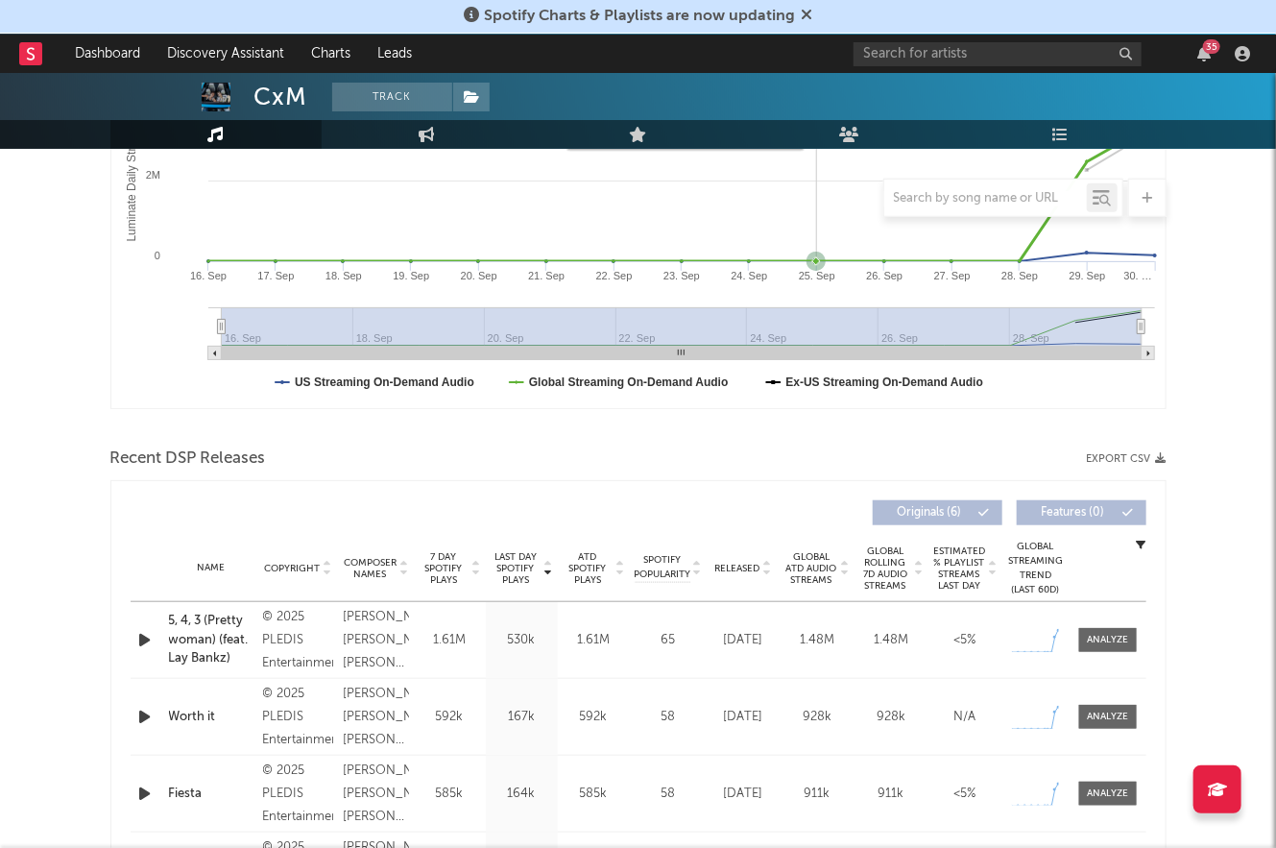
scroll to position [554, 0]
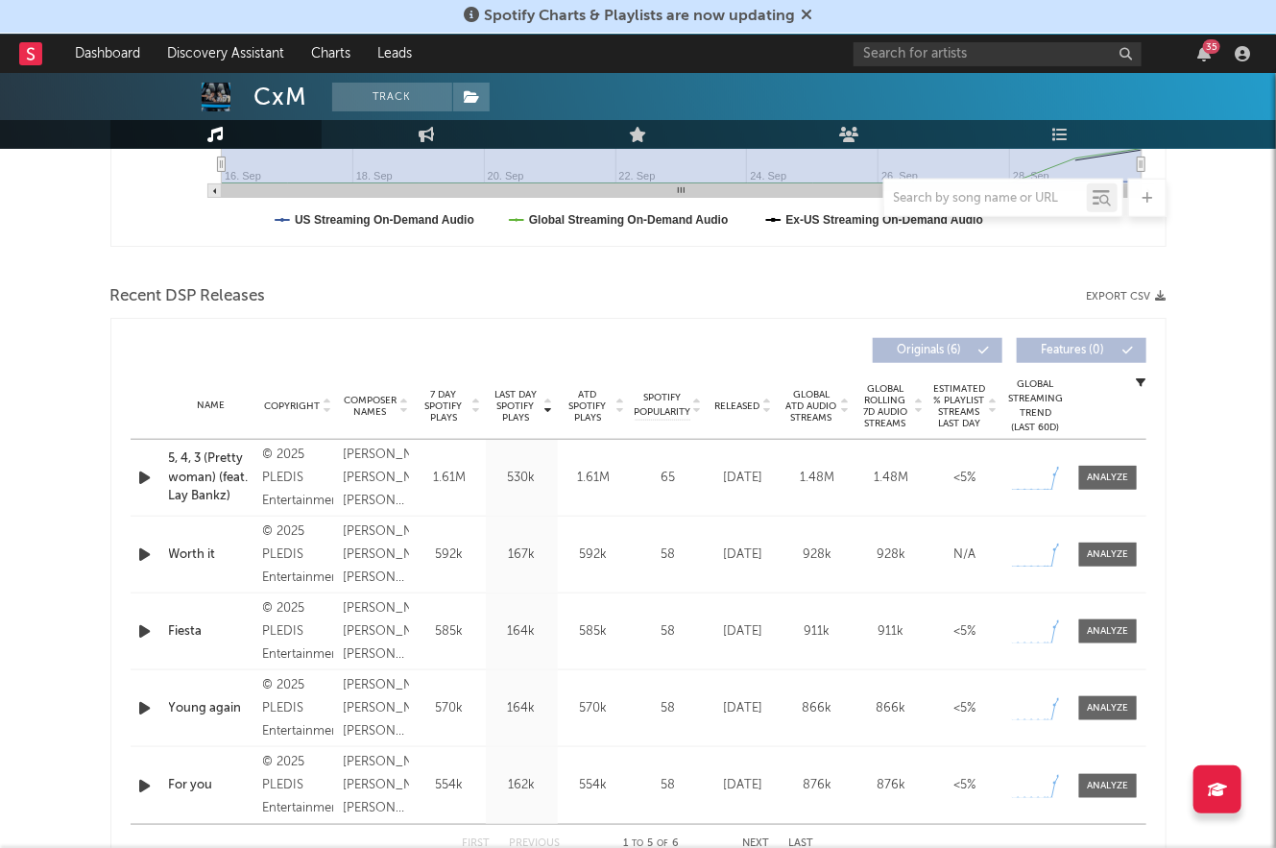
click at [227, 468] on div "5, 4, 3 (Pretty woman) (feat. Lay Bankz)" at bounding box center [211, 477] width 85 height 57
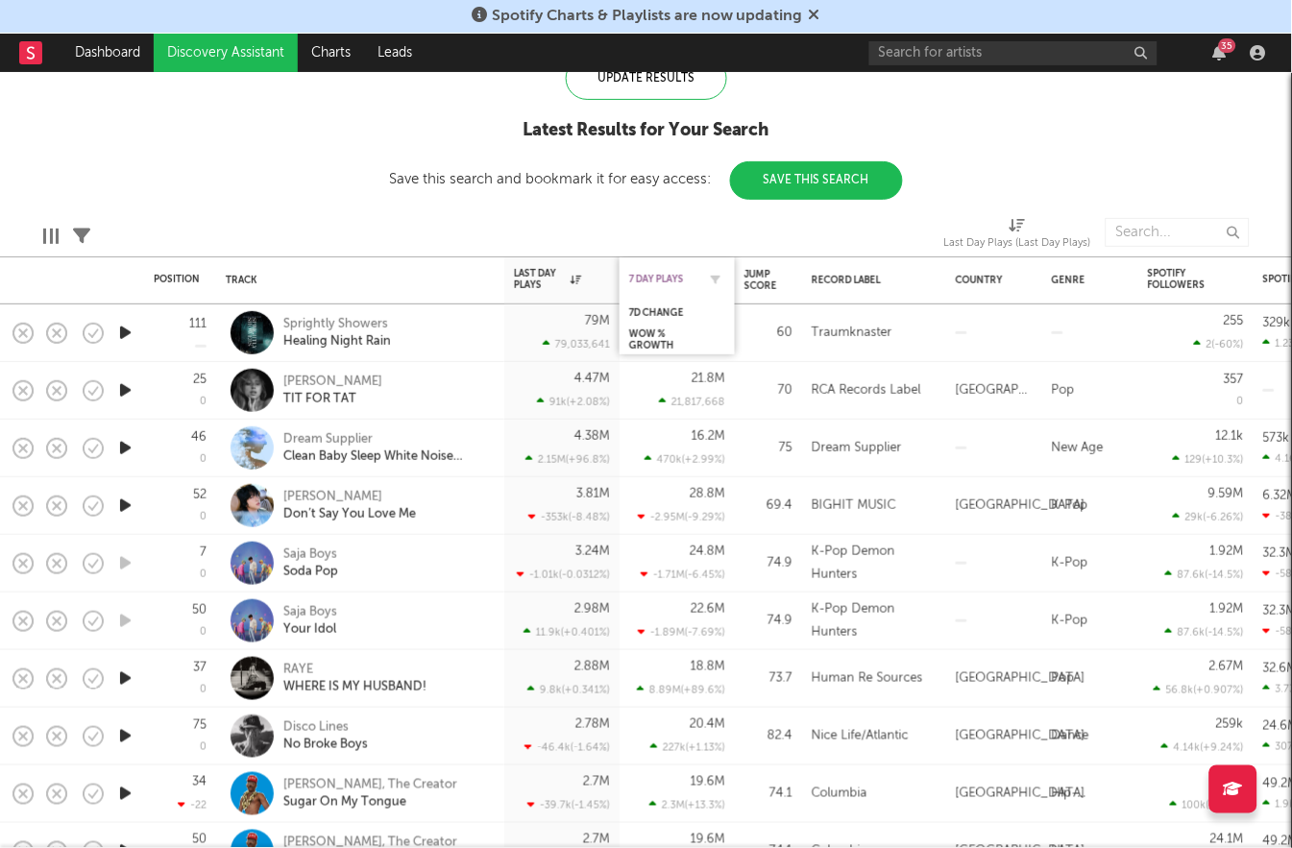
click at [660, 285] on div "7 Day Plays" at bounding box center [662, 280] width 67 height 12
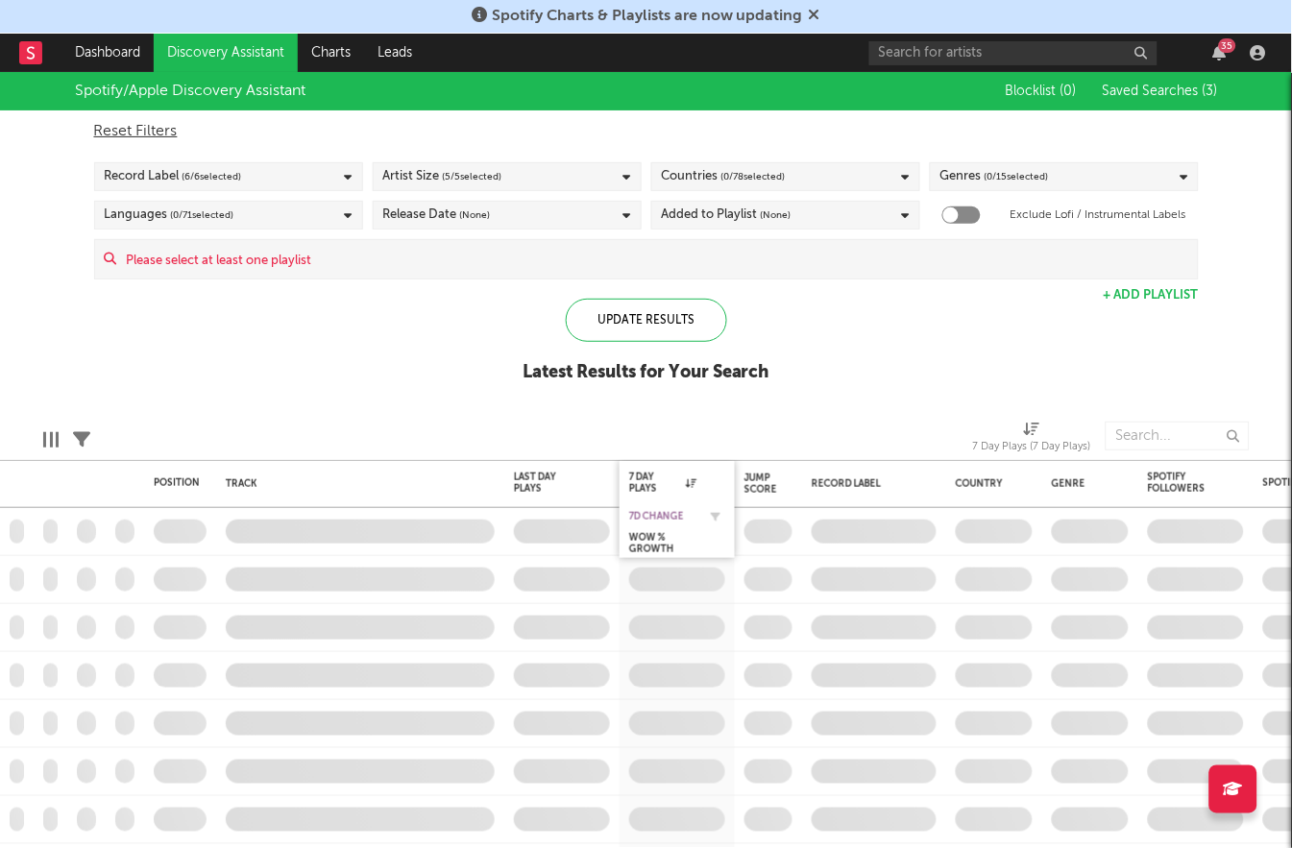
click at [674, 511] on div "7D Change" at bounding box center [662, 517] width 67 height 12
click at [667, 489] on div "7 Day Plays" at bounding box center [662, 483] width 67 height 23
click at [764, 475] on div "Jump Score" at bounding box center [760, 484] width 33 height 23
click at [752, 318] on div "Update Results Latest Results for Your Search" at bounding box center [645, 351] width 247 height 105
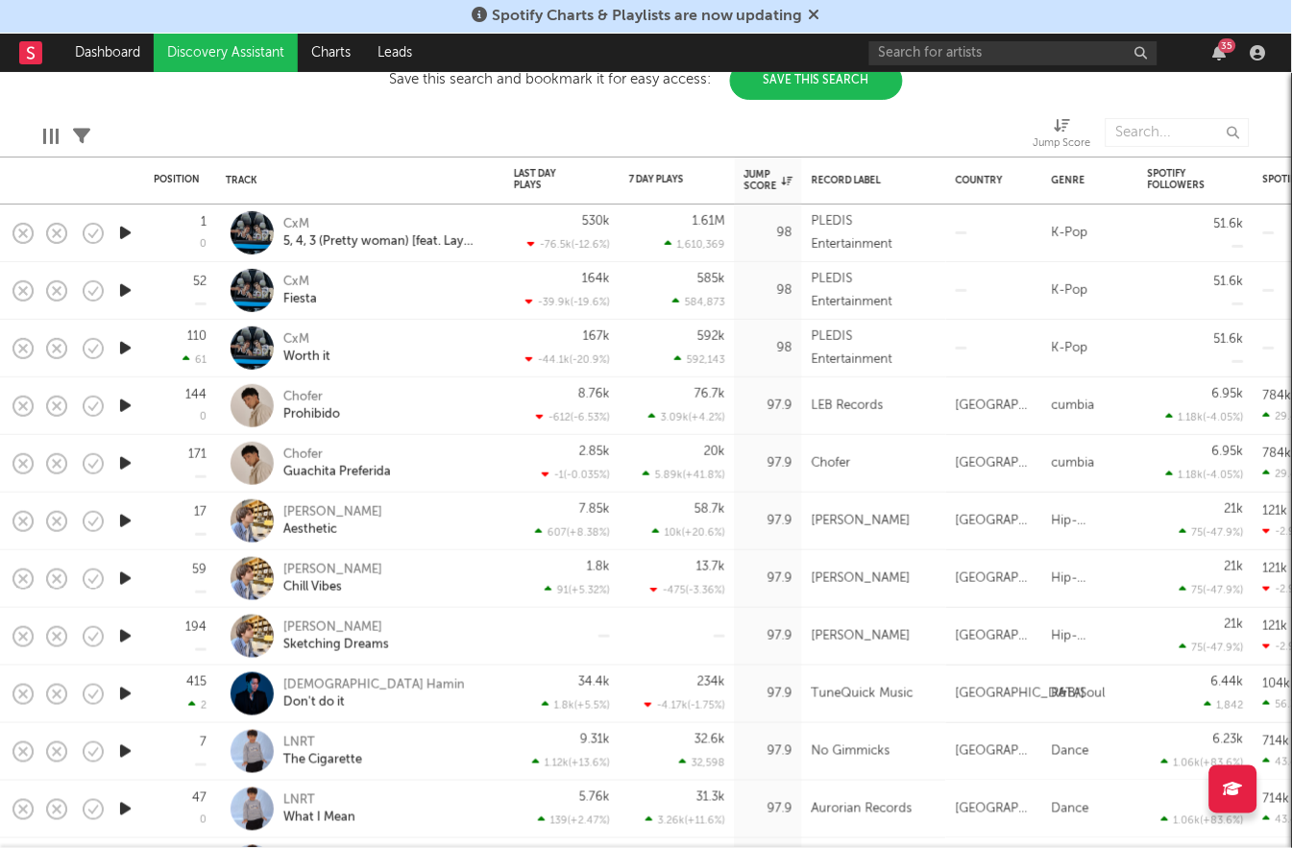
click at [129, 406] on icon "button" at bounding box center [125, 406] width 20 height 24
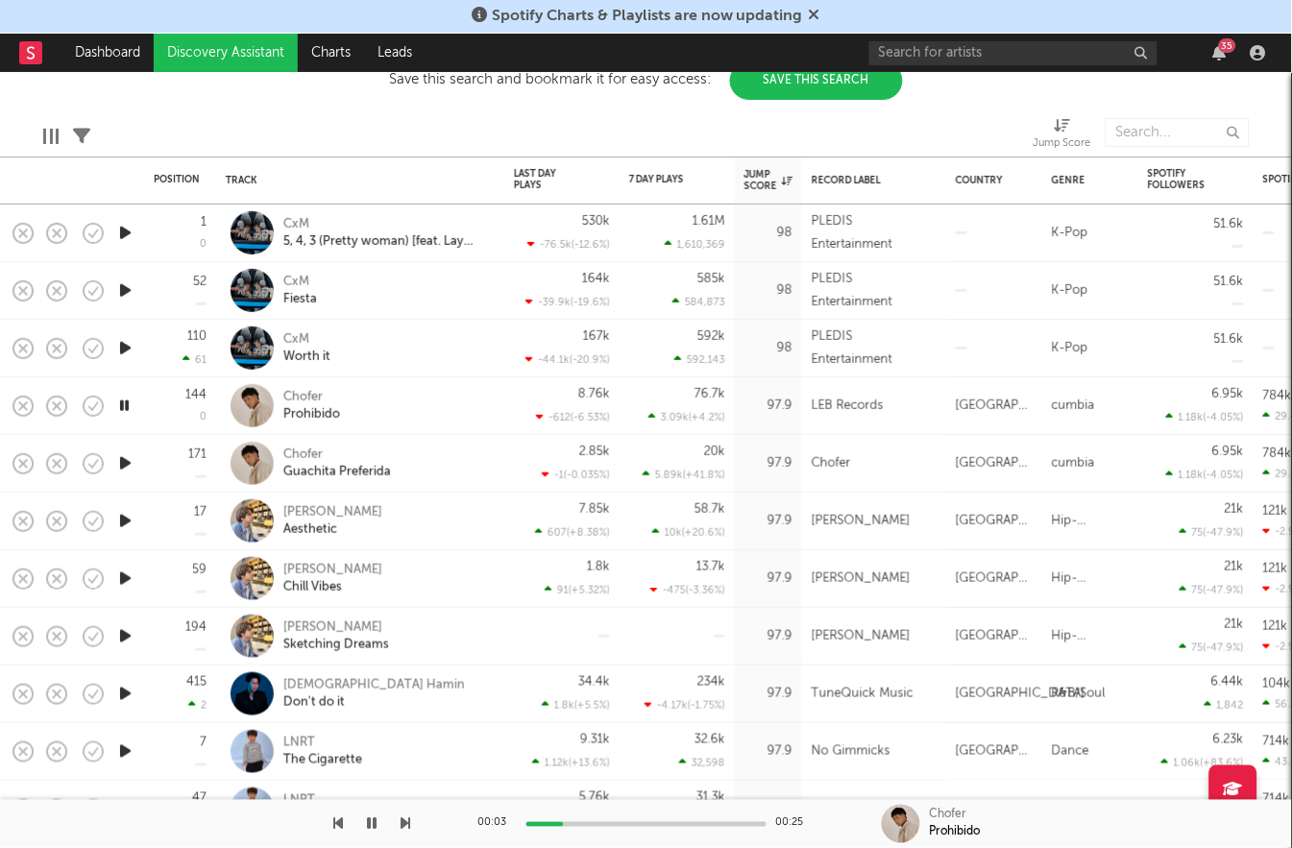
click at [124, 527] on icon "button" at bounding box center [125, 521] width 20 height 24
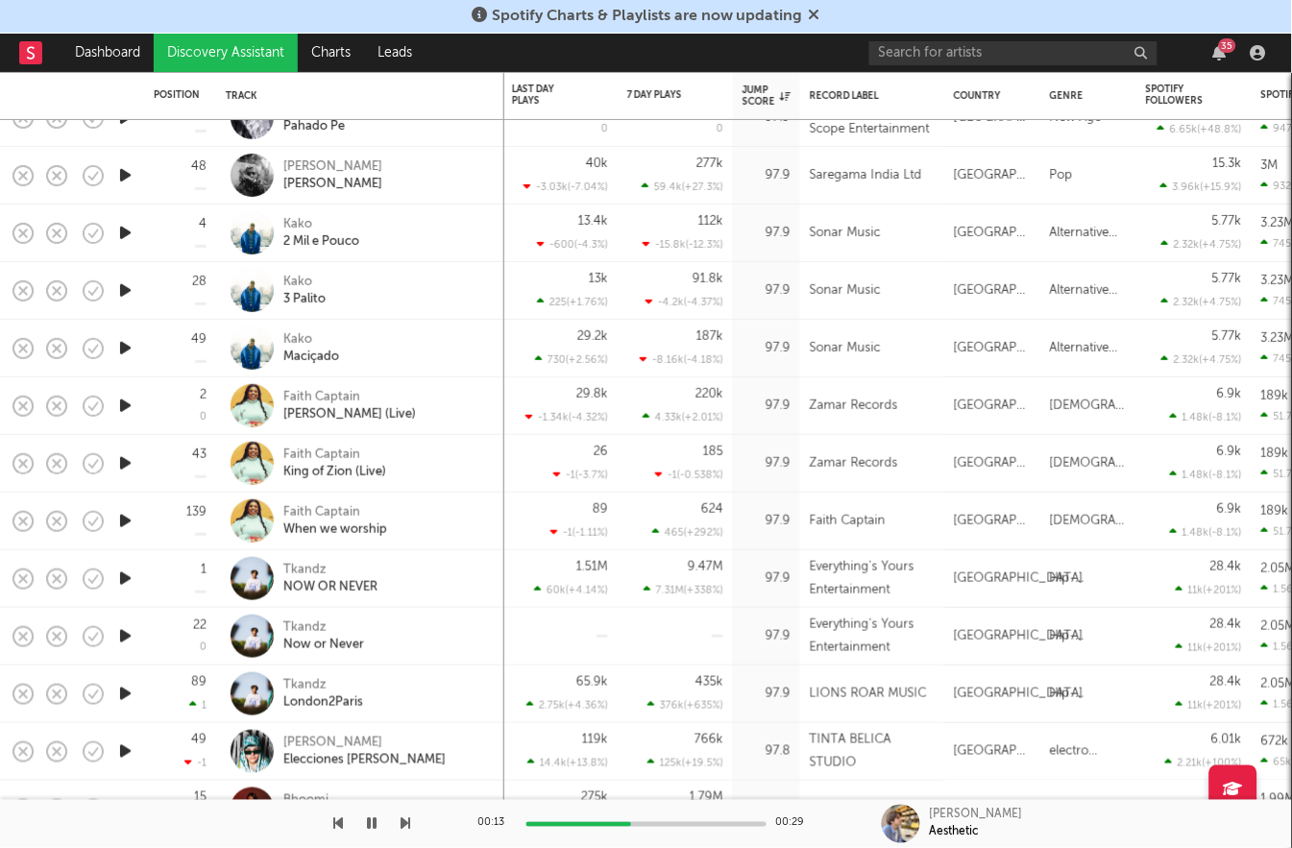
click at [125, 577] on icon "button" at bounding box center [125, 579] width 20 height 24
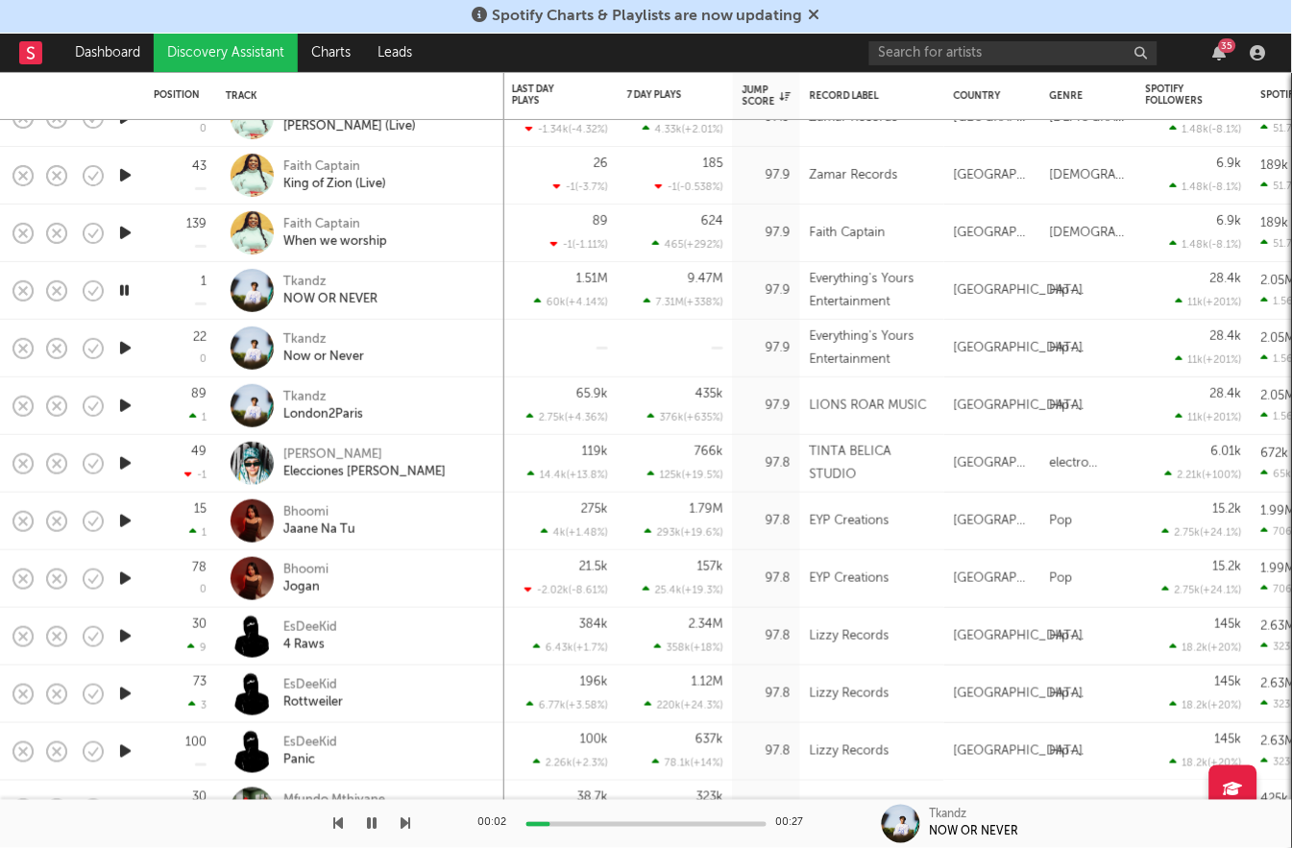
click at [129, 632] on icon "button" at bounding box center [125, 636] width 20 height 24
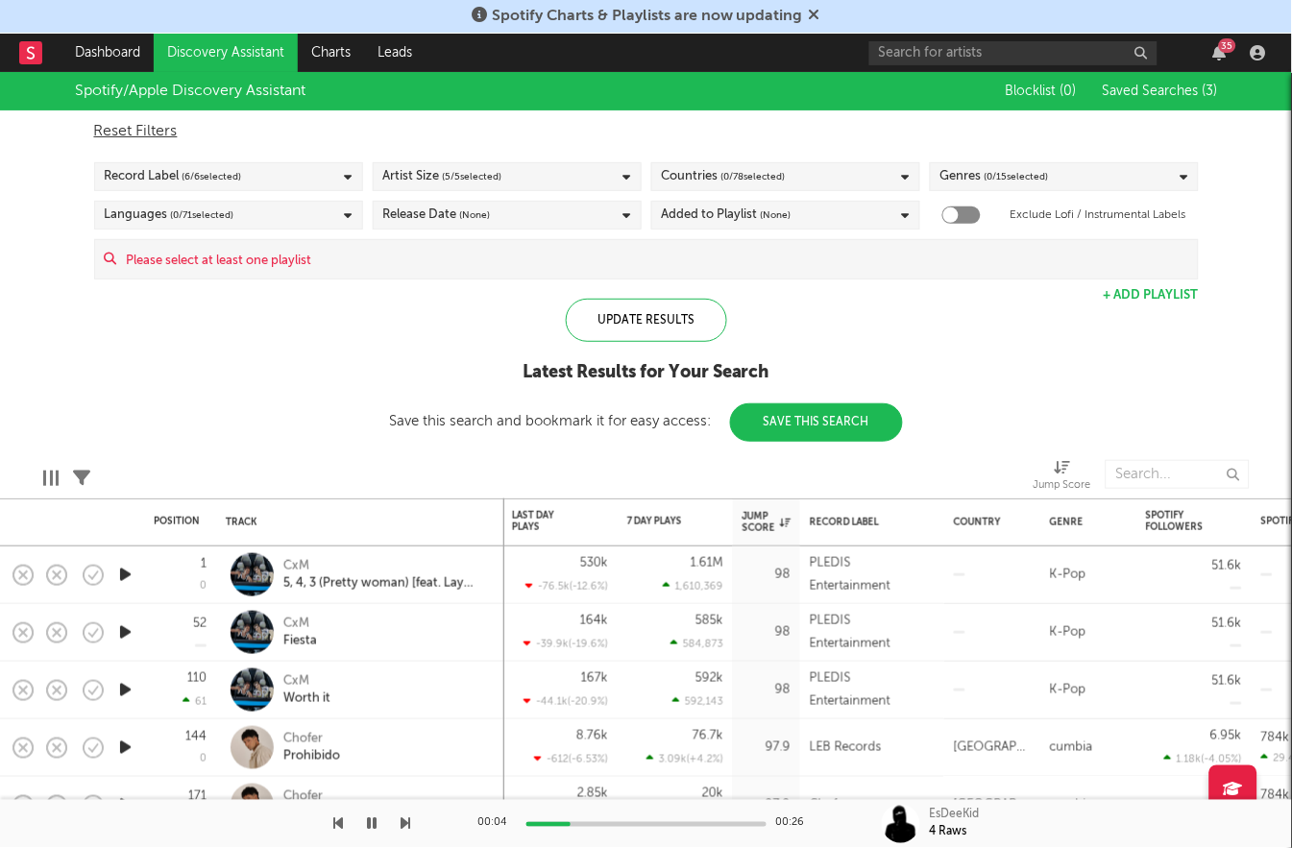
click at [732, 158] on div "Reset Filters Record Label ( 6 / 6 selected) Artist Size ( 5 / 5 selected) Coun…" at bounding box center [647, 194] width 1124 height 169
click at [728, 182] on span "( 0 / 78 selected)" at bounding box center [753, 176] width 64 height 23
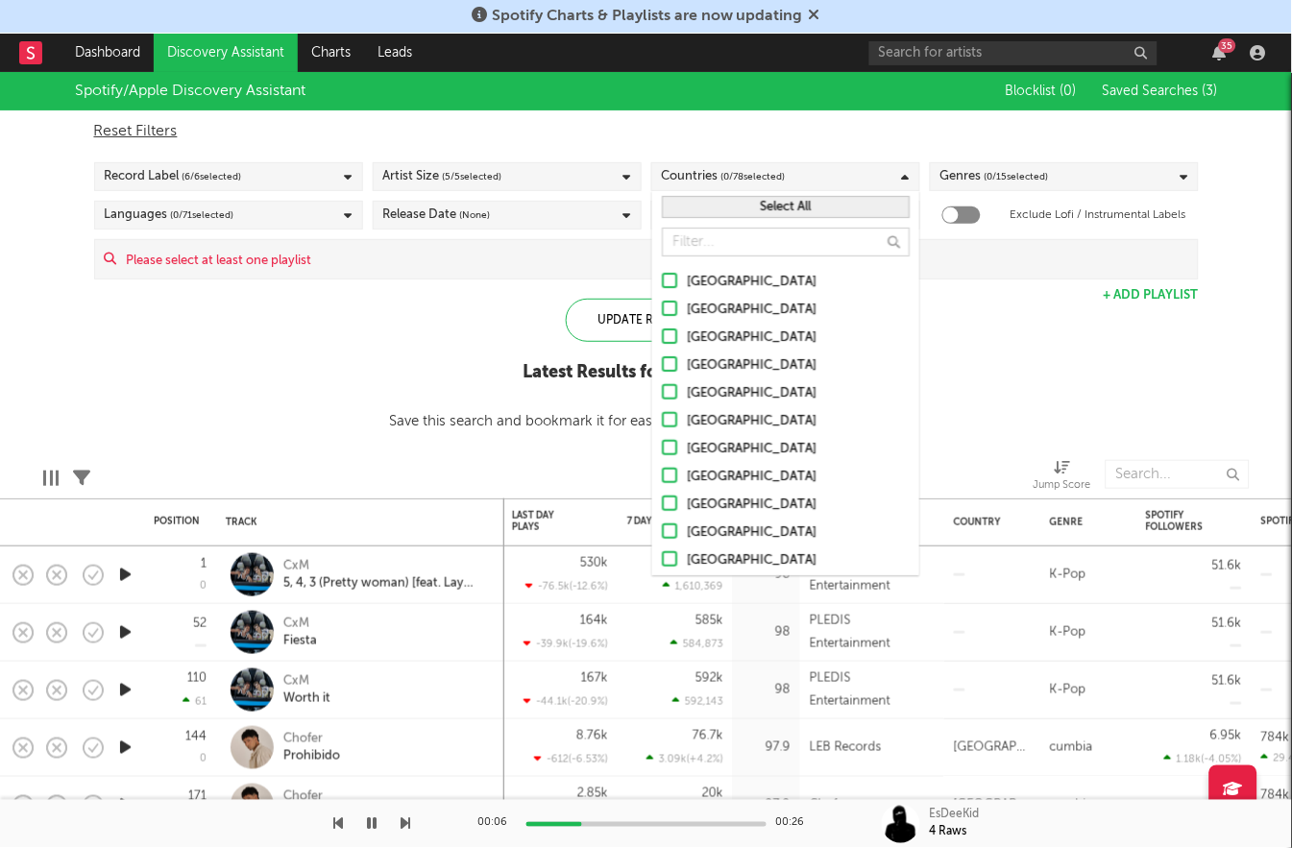
click at [669, 280] on div at bounding box center [669, 280] width 15 height 15
click at [662, 280] on input "[GEOGRAPHIC_DATA]" at bounding box center [662, 282] width 0 height 23
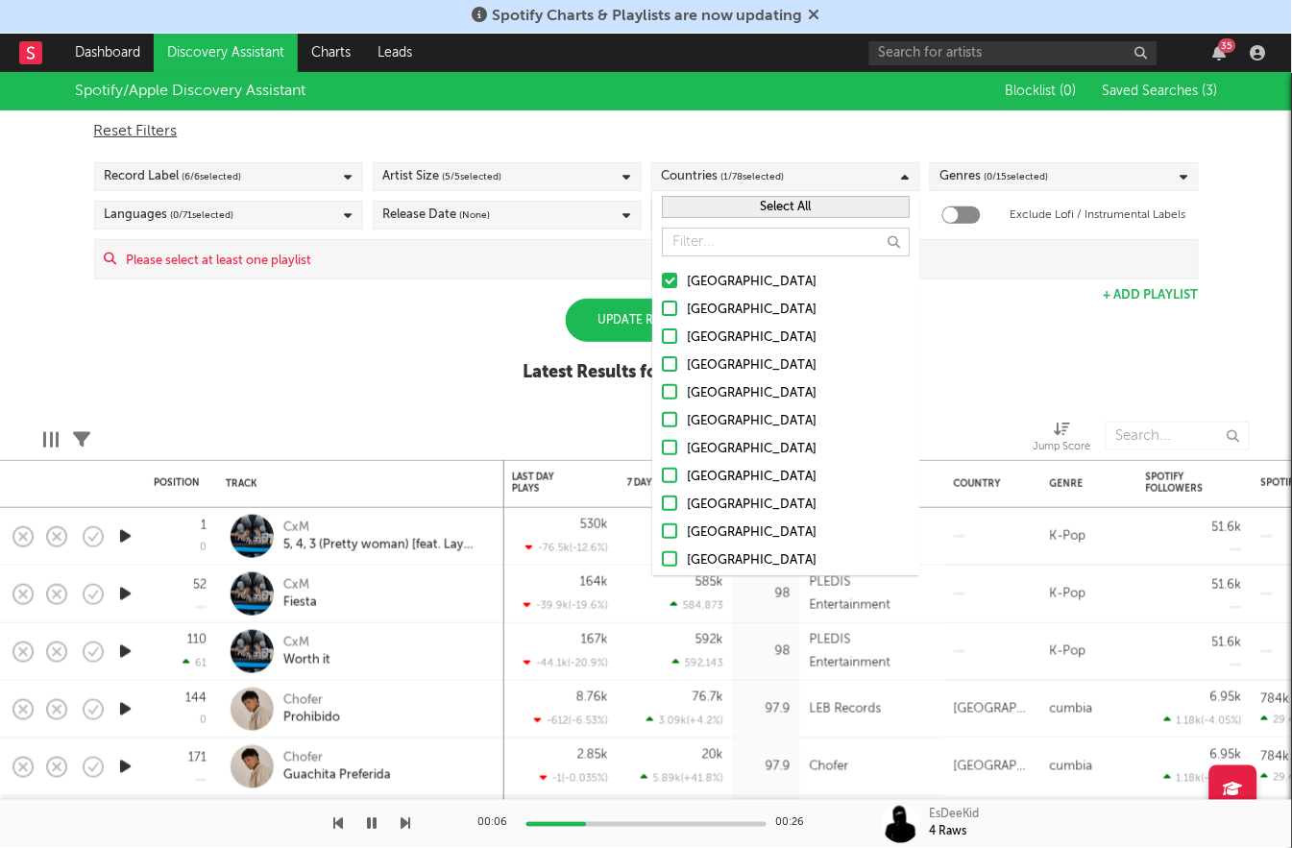
click at [1047, 323] on div "Spotify/Apple Discovery Assistant Blocklist ( 0 ) Saved Searches ( 3 ) Reset Fi…" at bounding box center [646, 237] width 1292 height 331
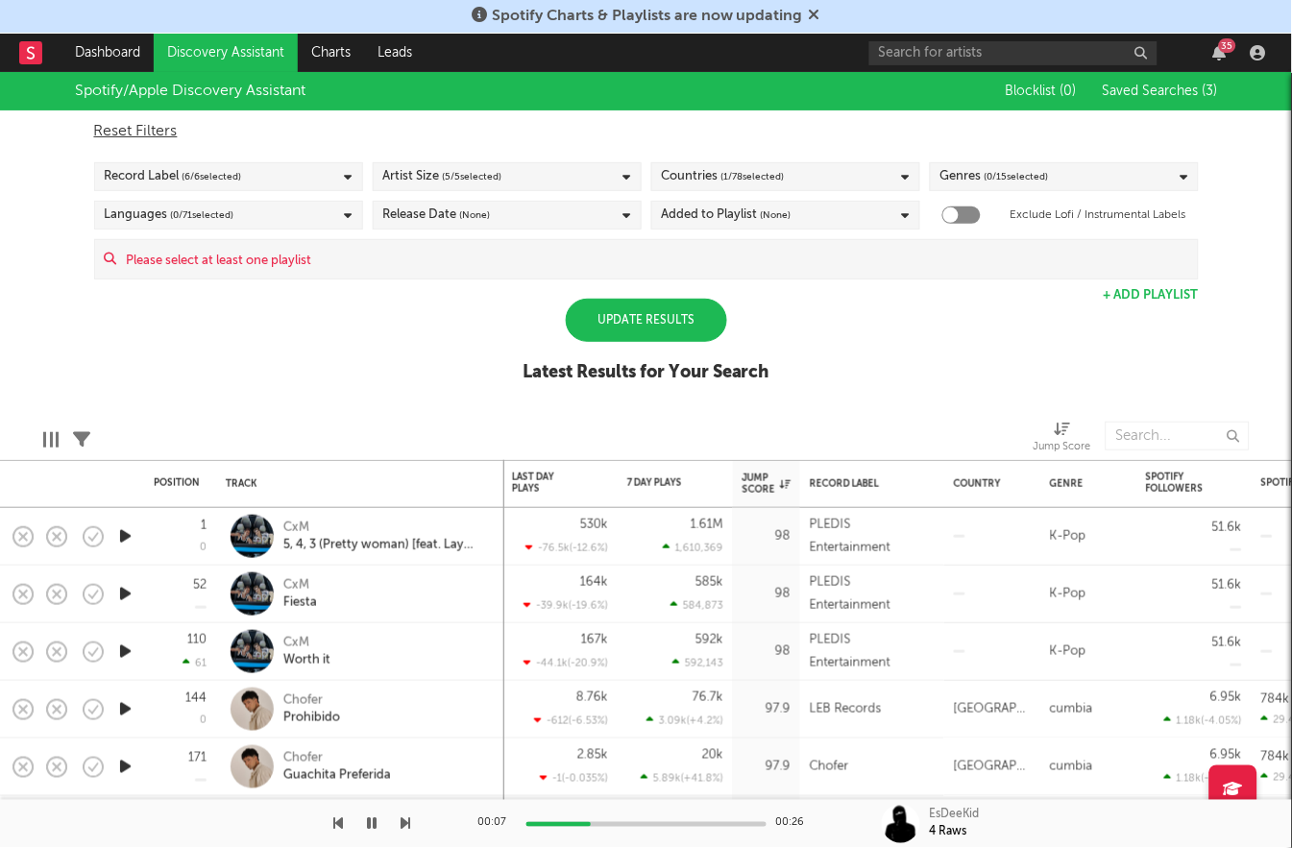
click at [699, 326] on div "Update Results" at bounding box center [646, 320] width 161 height 43
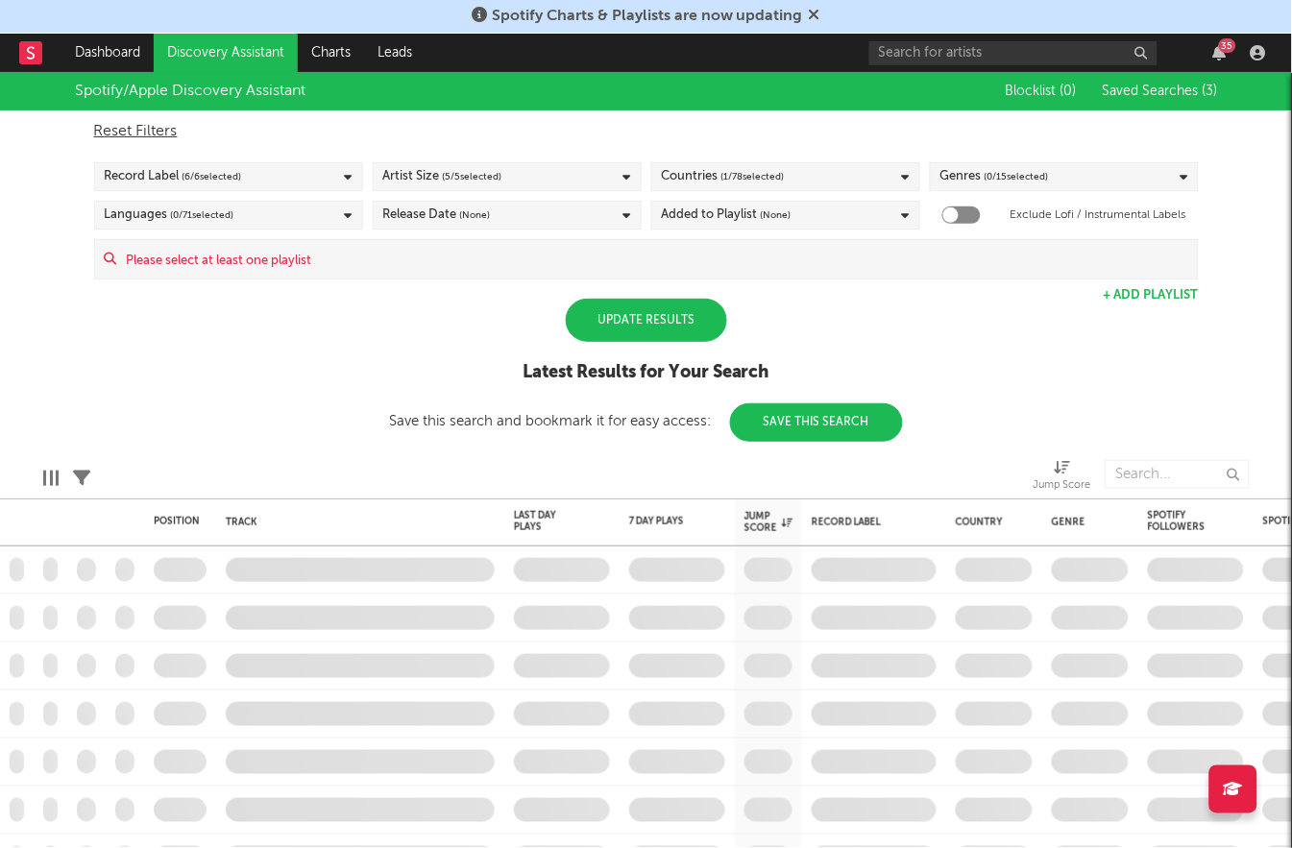
click at [682, 322] on div "Update Results" at bounding box center [646, 320] width 161 height 43
click at [699, 311] on div "Update Results" at bounding box center [646, 320] width 161 height 43
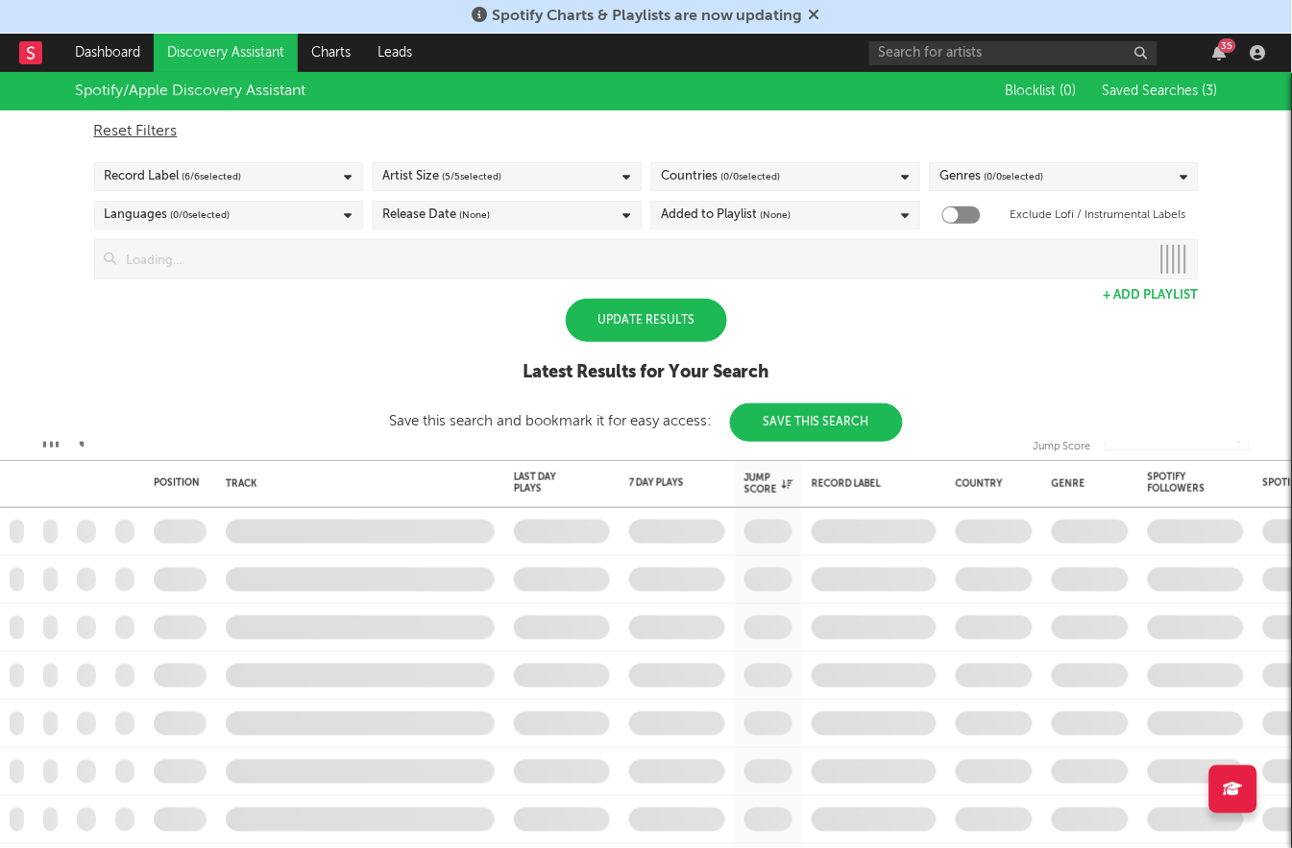
click at [633, 326] on div "Update Results" at bounding box center [646, 320] width 161 height 43
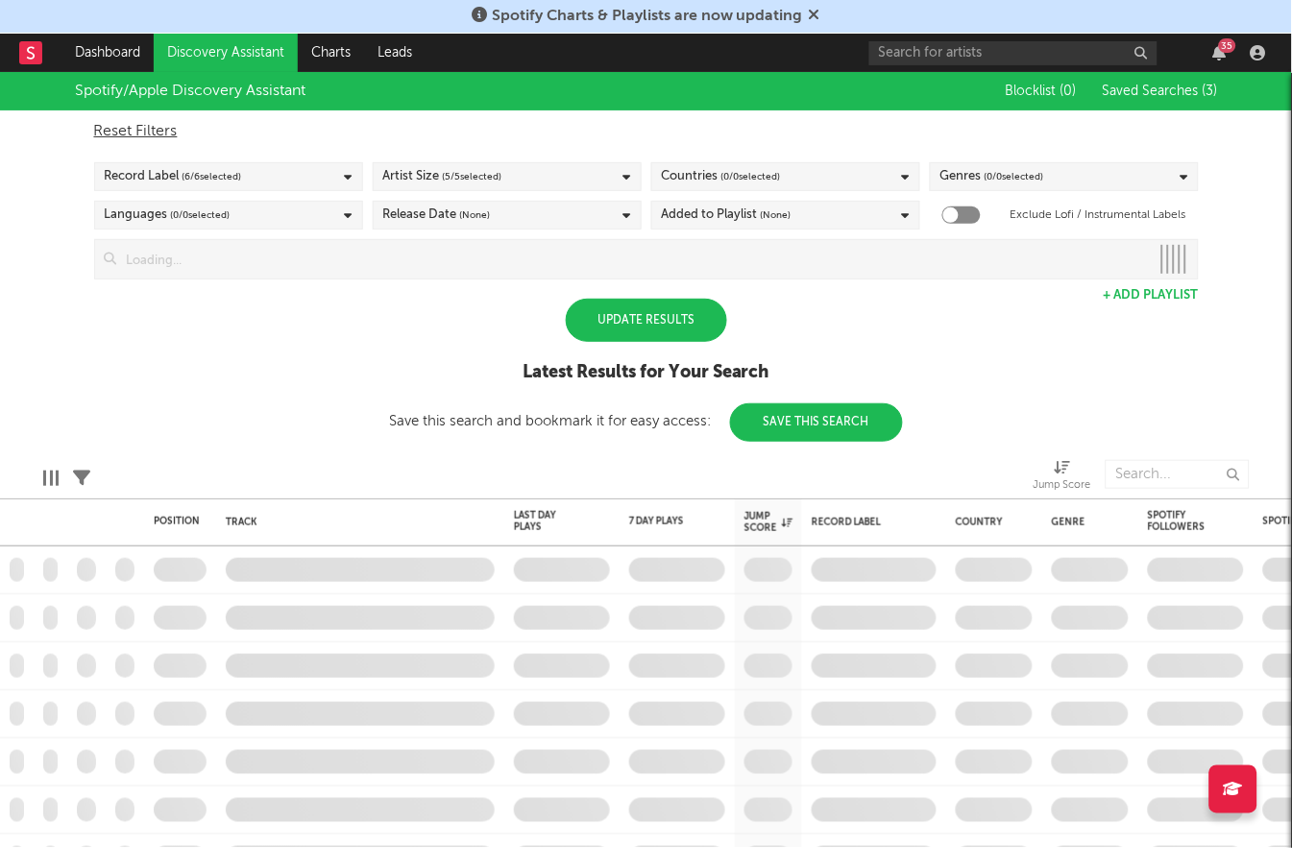
click at [625, 308] on div "Update Results" at bounding box center [646, 320] width 161 height 43
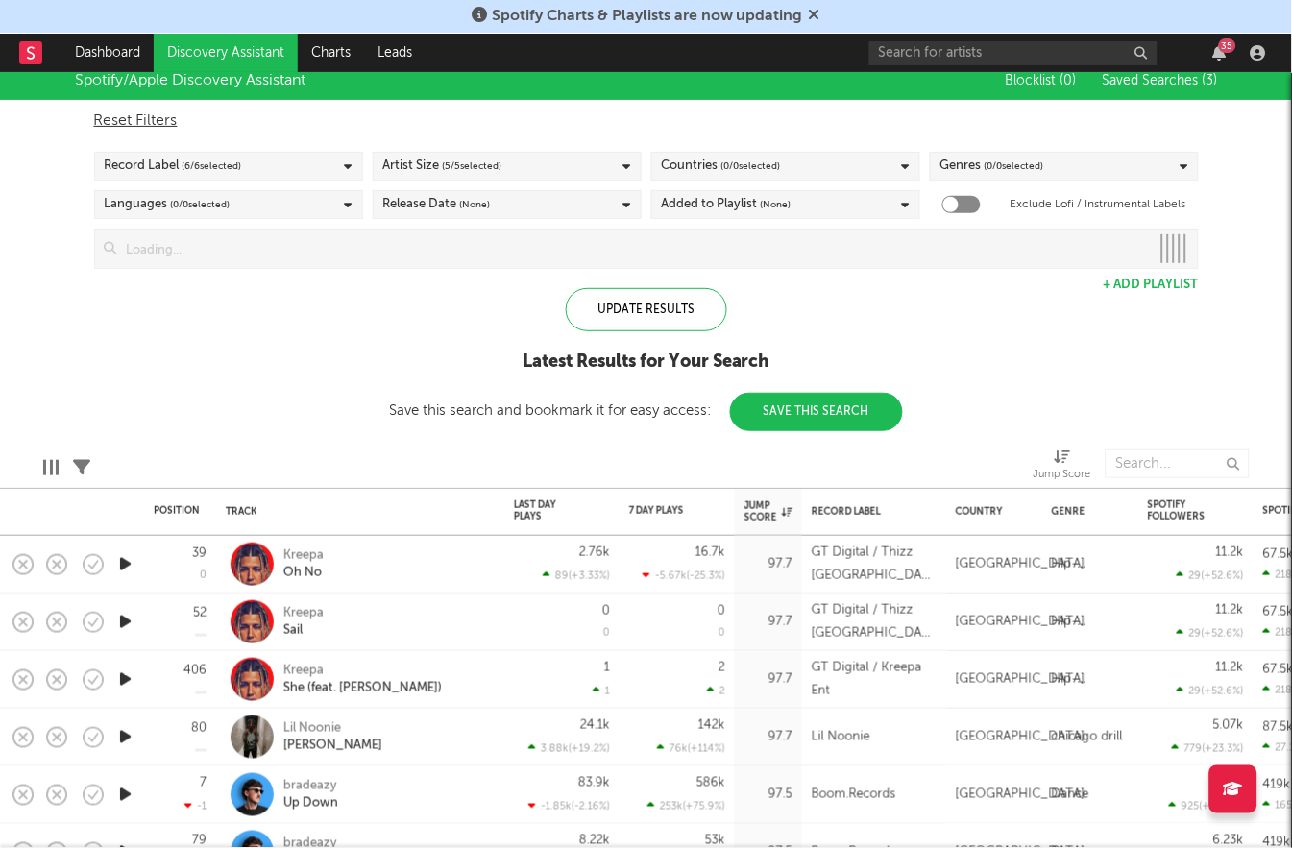
click at [126, 562] on icon "button" at bounding box center [125, 564] width 20 height 24
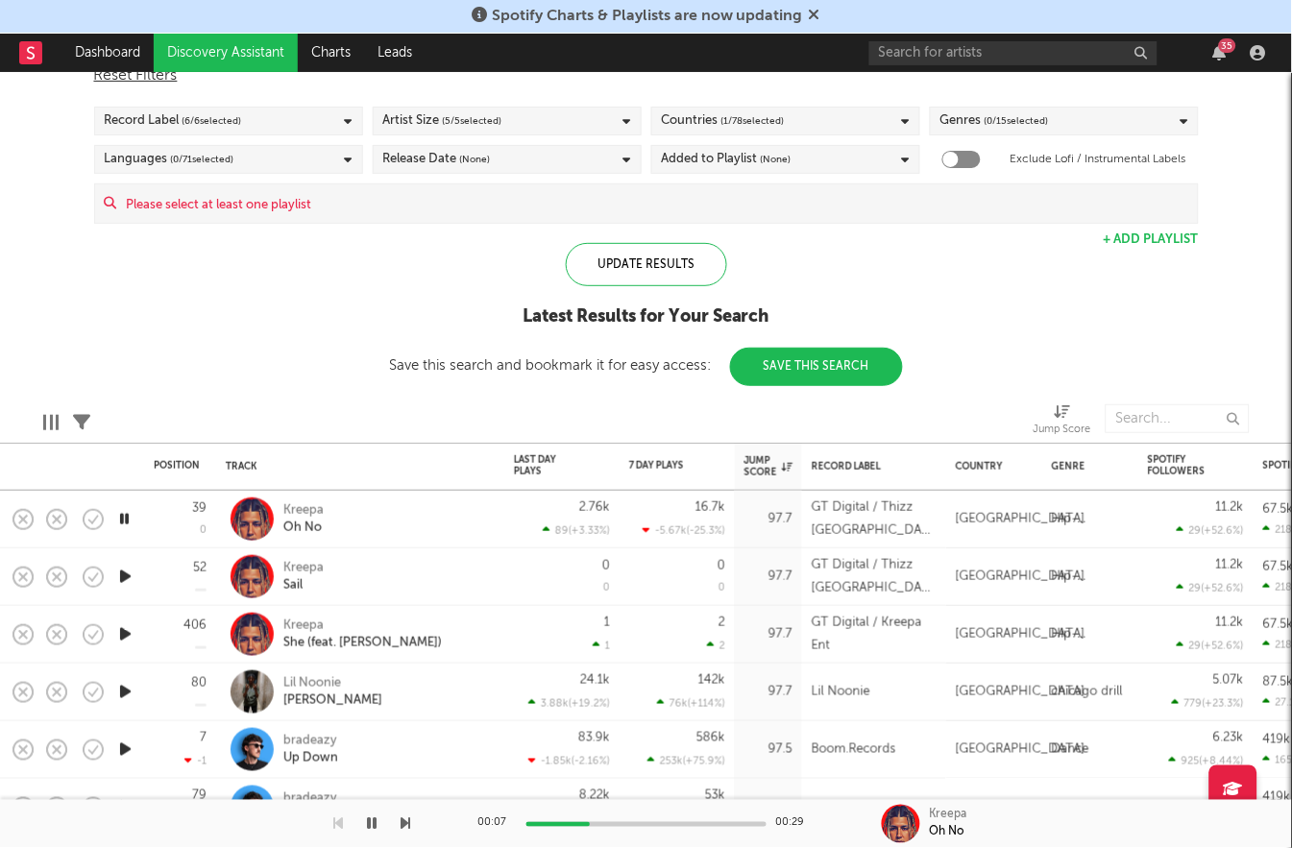
click at [124, 578] on icon "button" at bounding box center [125, 577] width 20 height 24
click at [125, 632] on icon "button" at bounding box center [125, 634] width 20 height 24
click at [129, 689] on icon "button" at bounding box center [125, 692] width 20 height 24
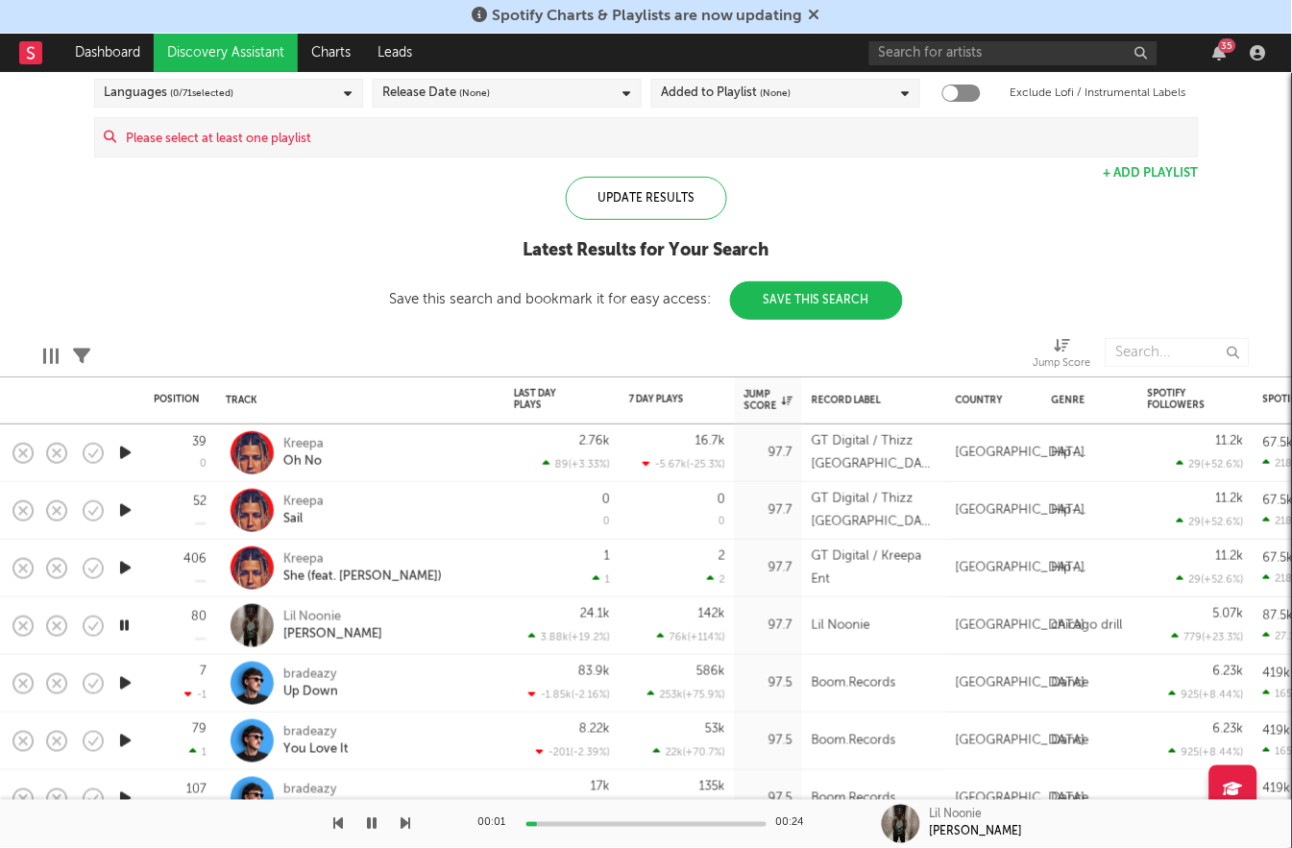
click at [125, 690] on icon "button" at bounding box center [125, 683] width 20 height 24
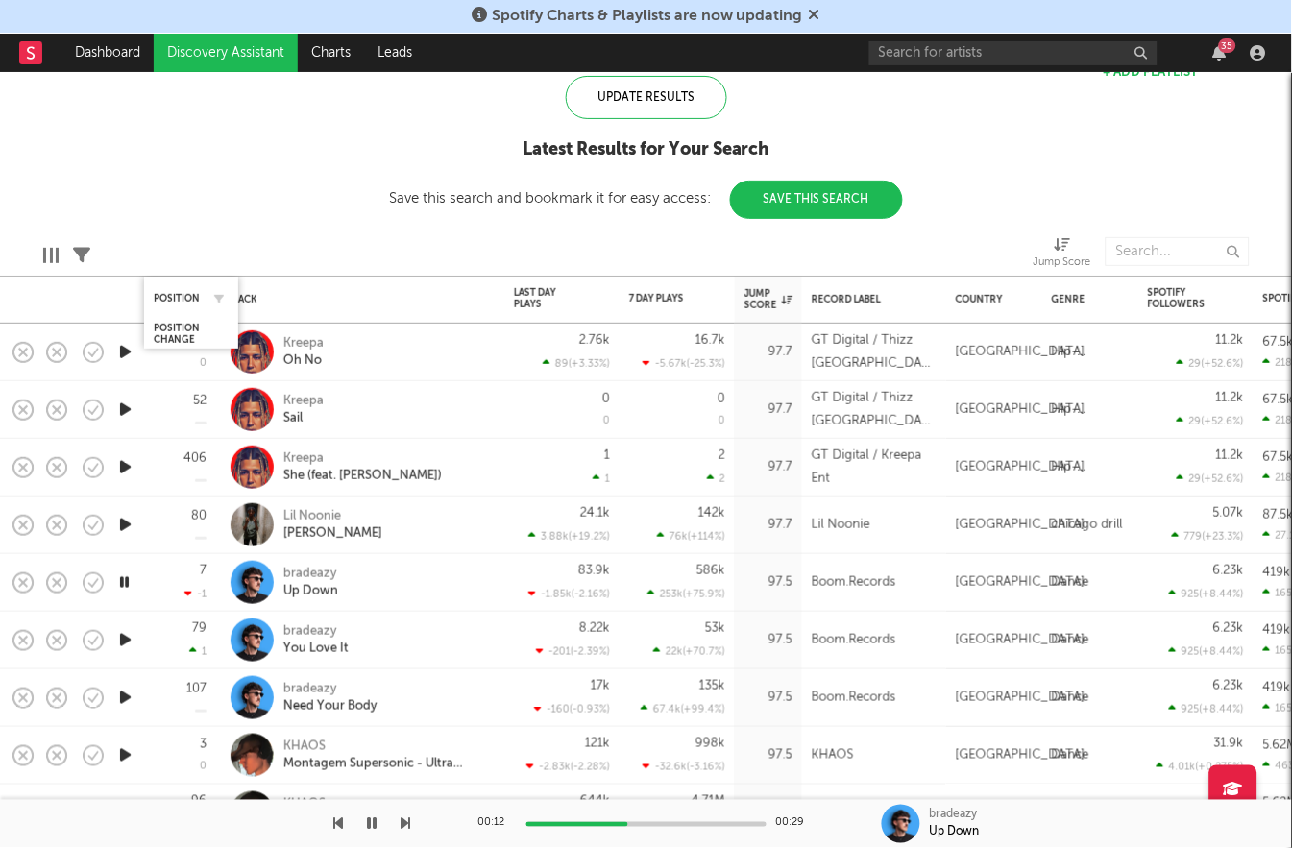
click at [182, 317] on div "Position" at bounding box center [191, 297] width 75 height 37
click at [182, 331] on div "Position Change" at bounding box center [177, 334] width 46 height 23
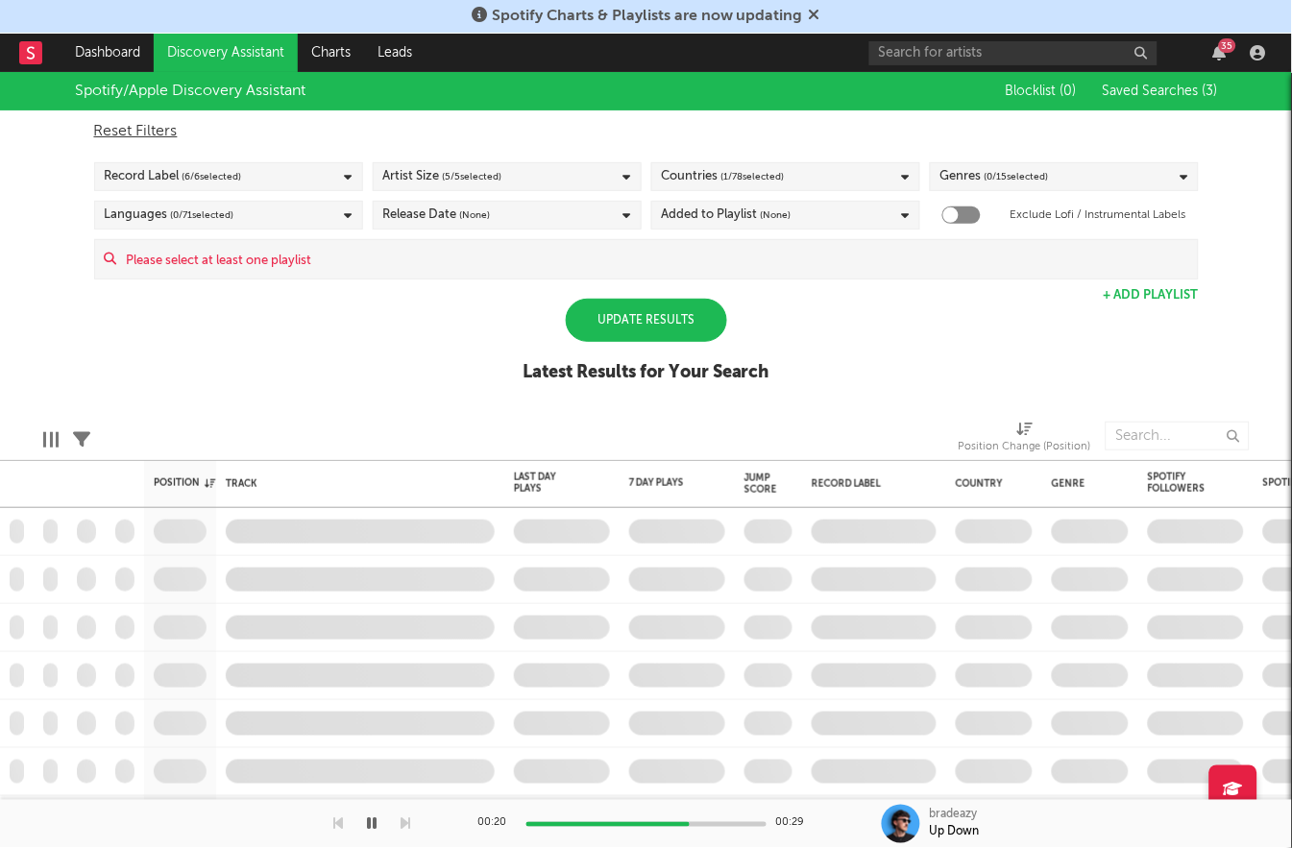
click at [611, 340] on div "Update Results" at bounding box center [646, 320] width 161 height 43
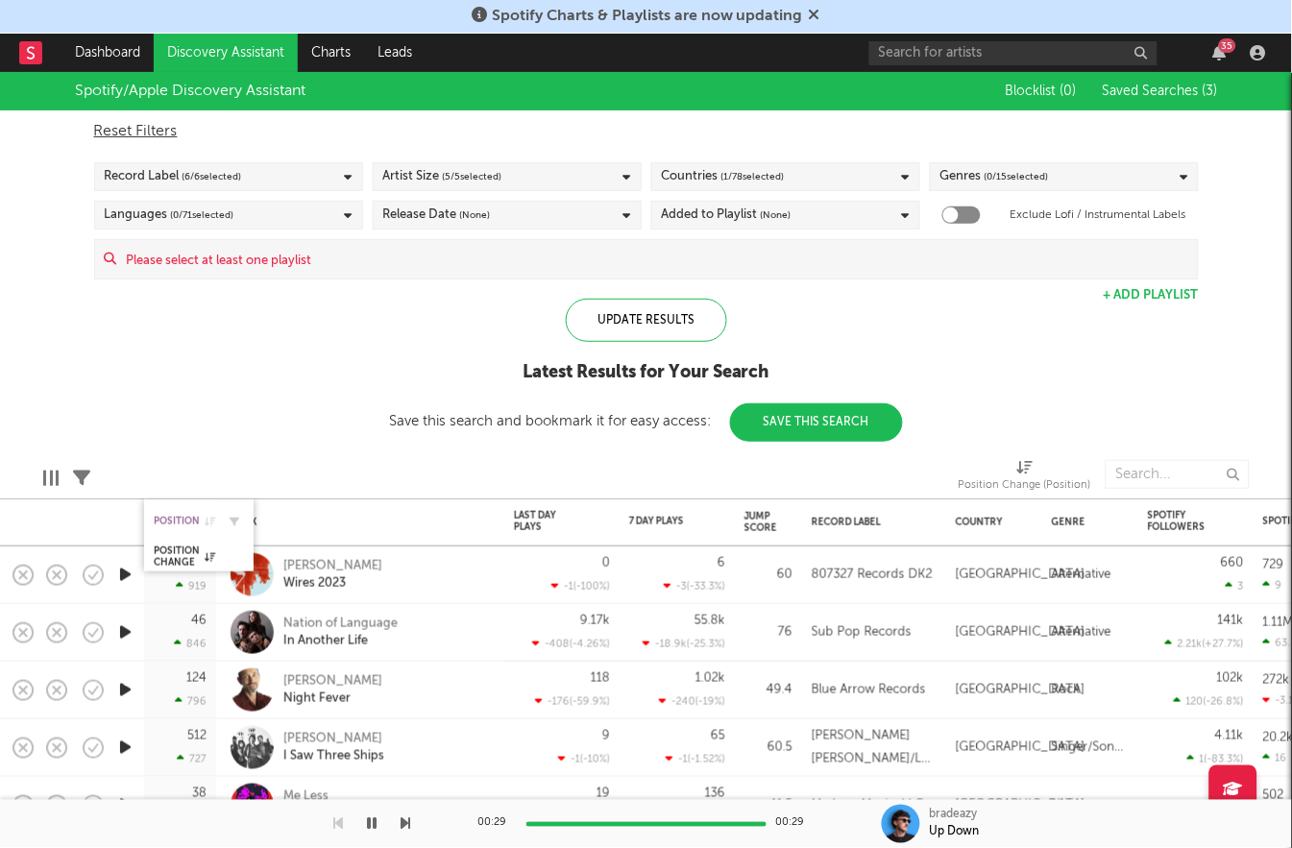
click at [194, 527] on div "Position" at bounding box center [184, 522] width 61 height 12
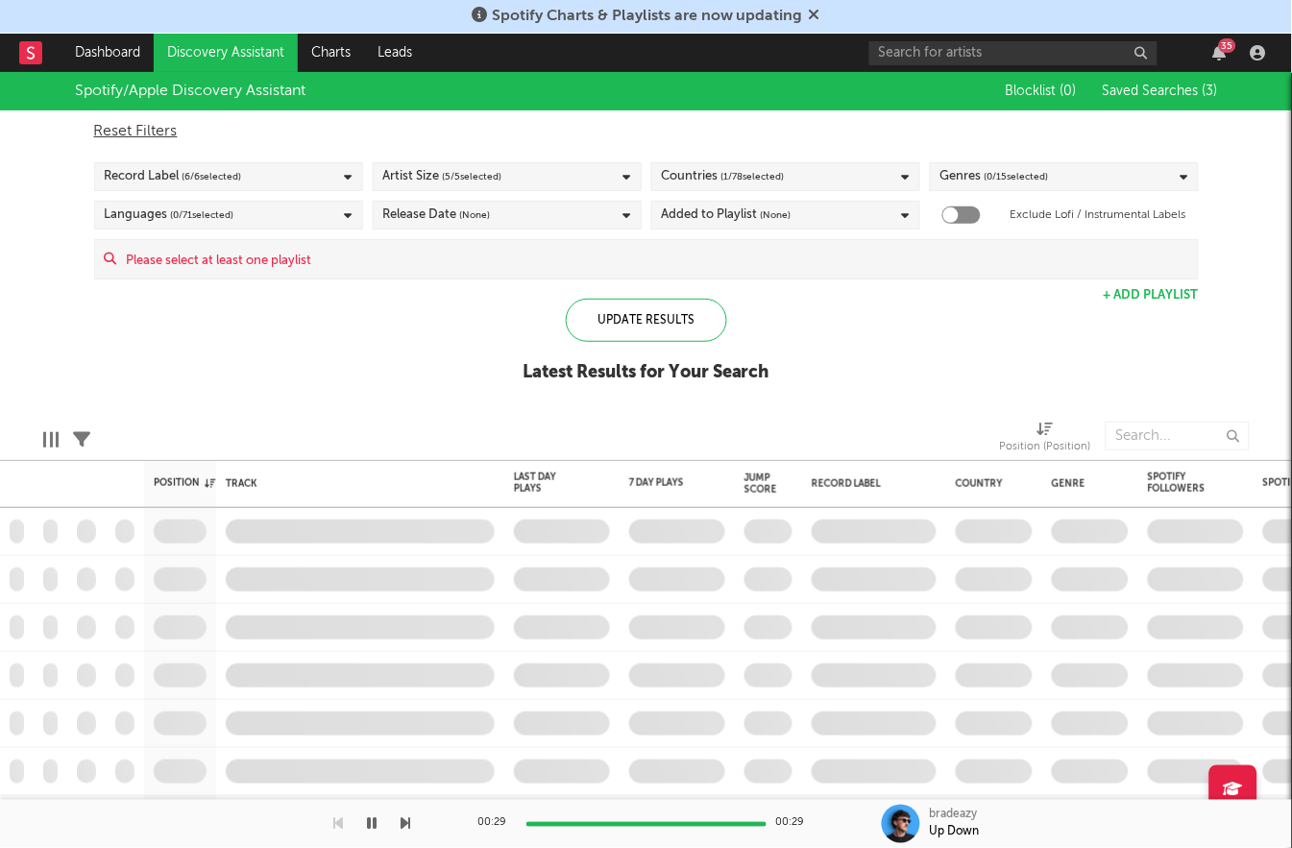
click at [181, 165] on div "Record Label ( 6 / 6 selected)" at bounding box center [173, 176] width 137 height 23
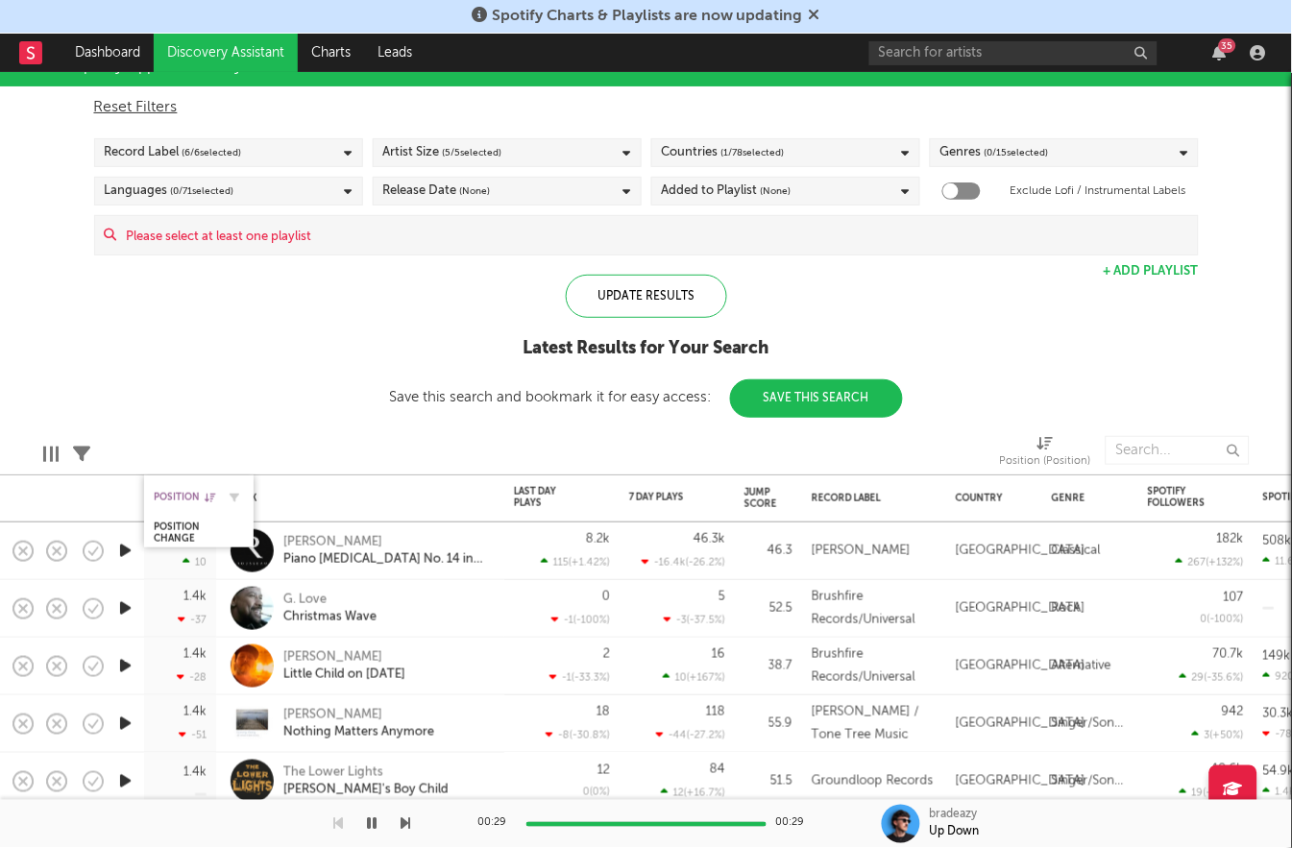
click at [182, 496] on div "Position" at bounding box center [184, 498] width 61 height 12
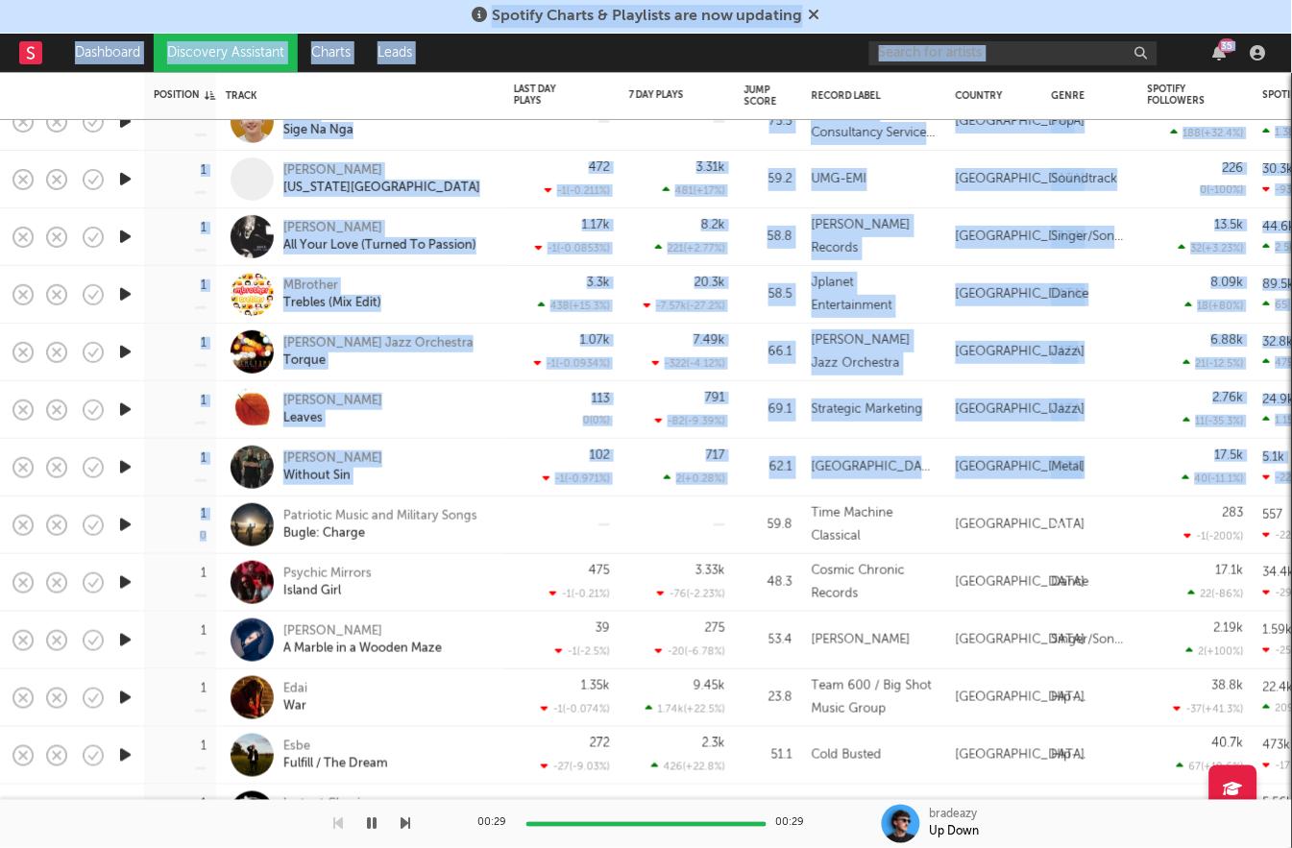
drag, startPoint x: 274, startPoint y: 497, endPoint x: 197, endPoint y: -200, distance: 700.5
click at [197, 0] on html "Spotify Charts & Playlists are now updating Dashboard Discovery Assistant Chart…" at bounding box center [646, 424] width 1292 height 848
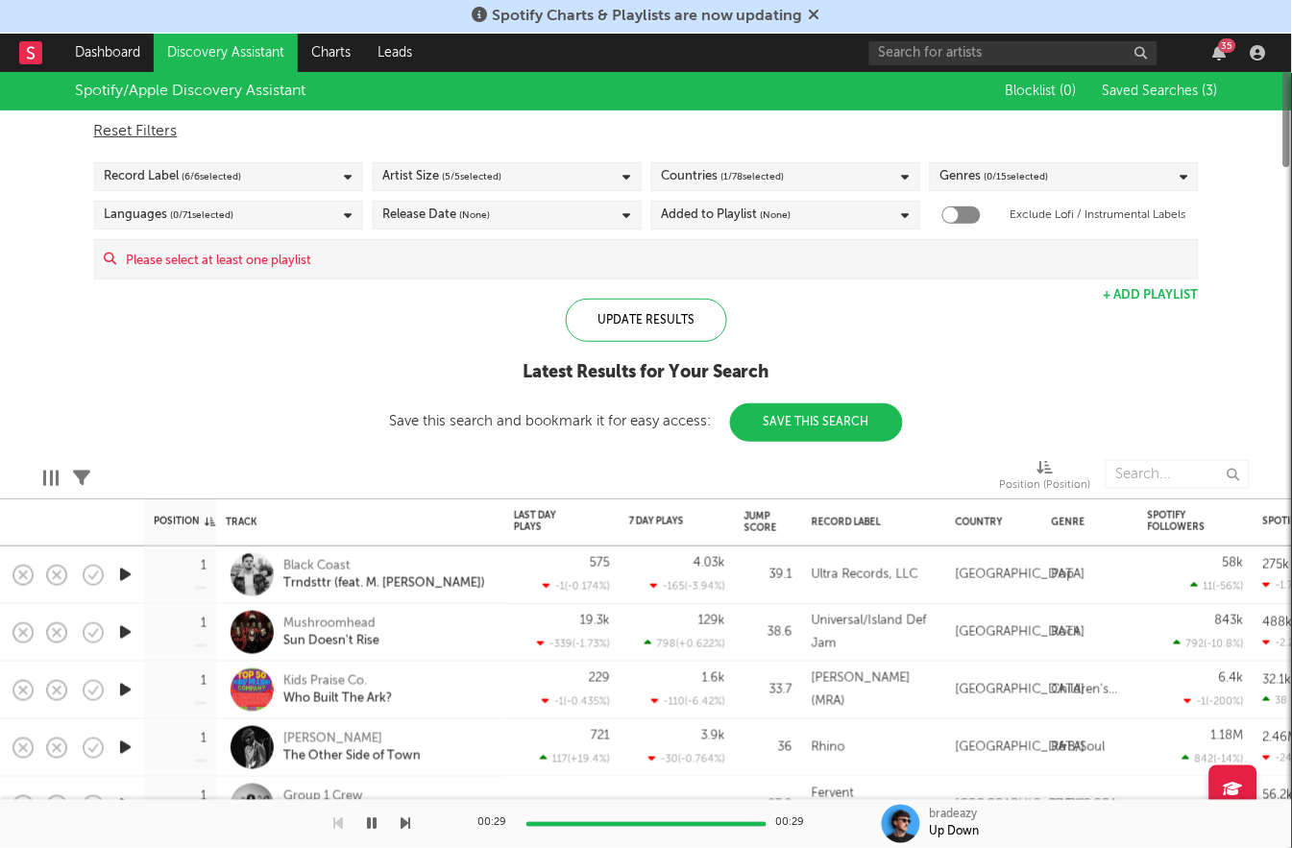
click at [330, 367] on div "Spotify/Apple Discovery Assistant Blocklist ( 0 ) Saved Searches ( 3 ) Reset Fi…" at bounding box center [646, 257] width 1292 height 370
click at [126, 574] on icon "button" at bounding box center [125, 575] width 20 height 24
click at [120, 635] on icon "button" at bounding box center [125, 632] width 20 height 24
click at [124, 691] on icon "button" at bounding box center [125, 690] width 20 height 24
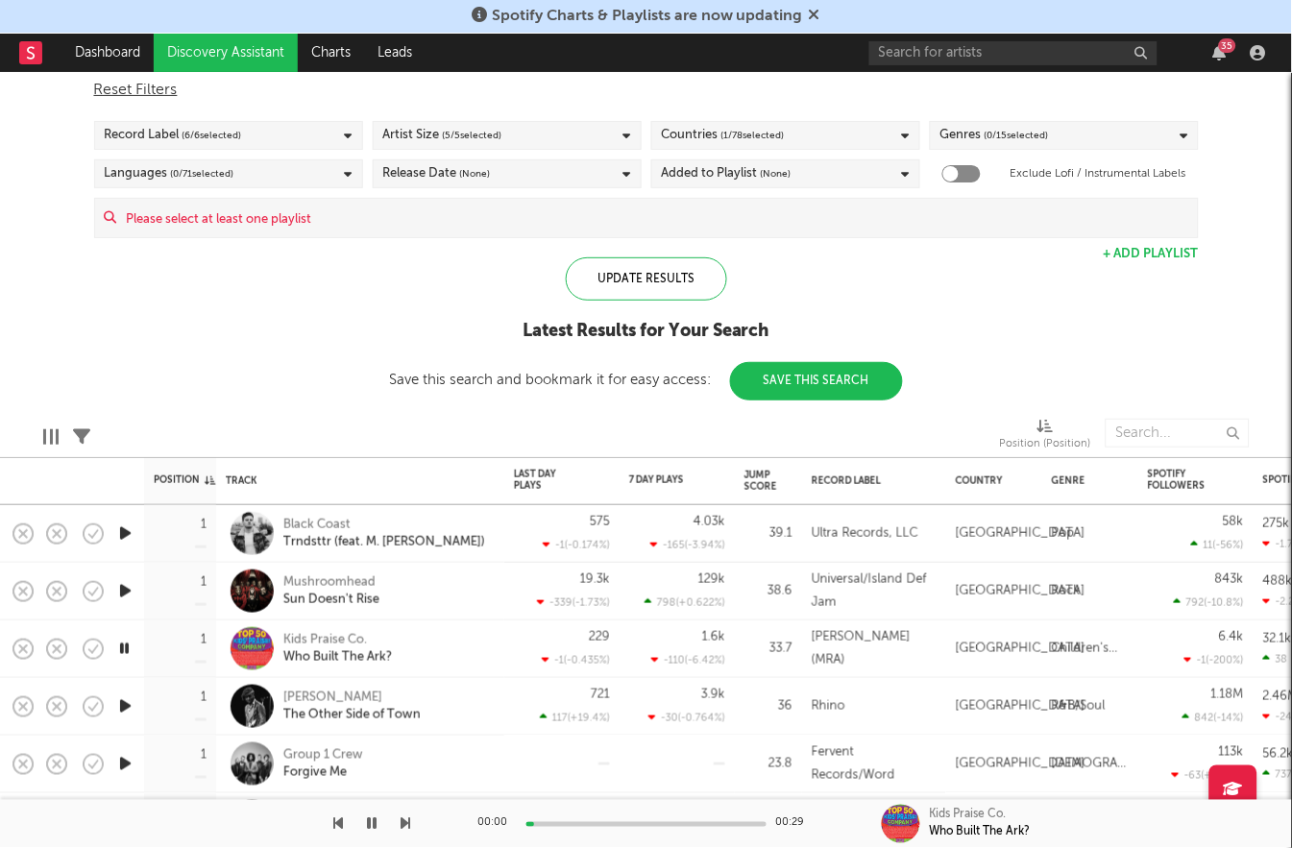
click at [125, 703] on icon "button" at bounding box center [125, 706] width 20 height 24
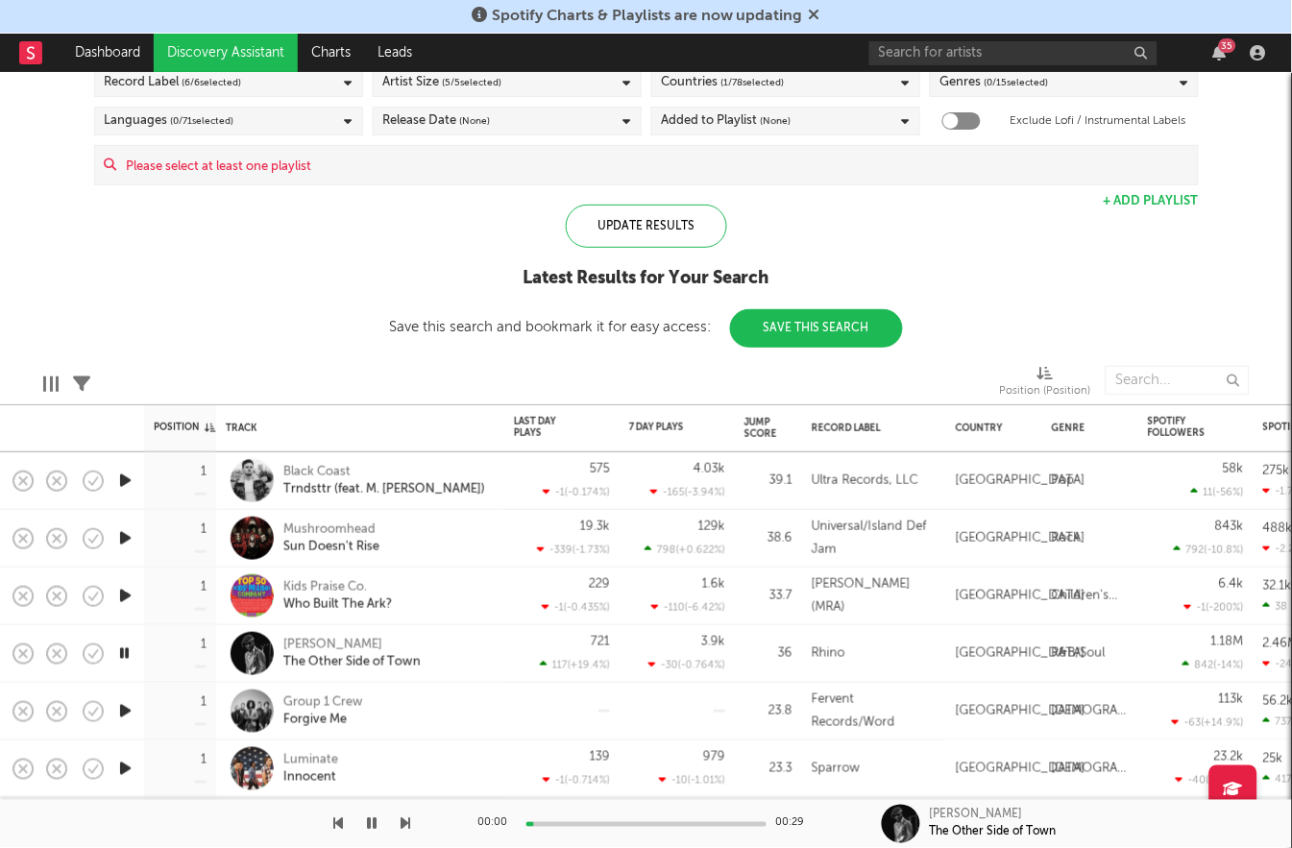
click at [125, 708] on icon "button" at bounding box center [125, 711] width 20 height 24
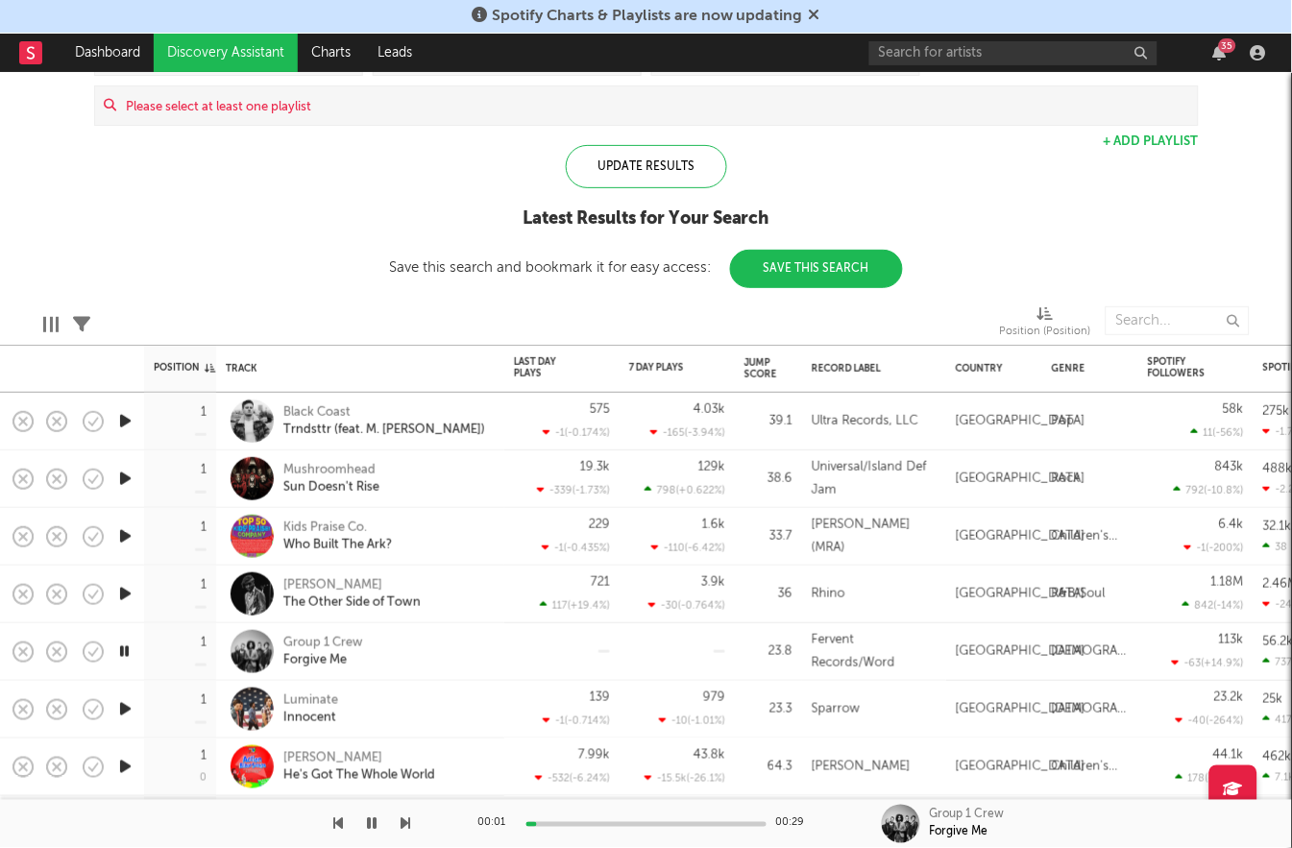
click at [126, 708] on icon "button" at bounding box center [125, 709] width 20 height 24
click at [127, 706] on icon "button" at bounding box center [124, 709] width 18 height 24
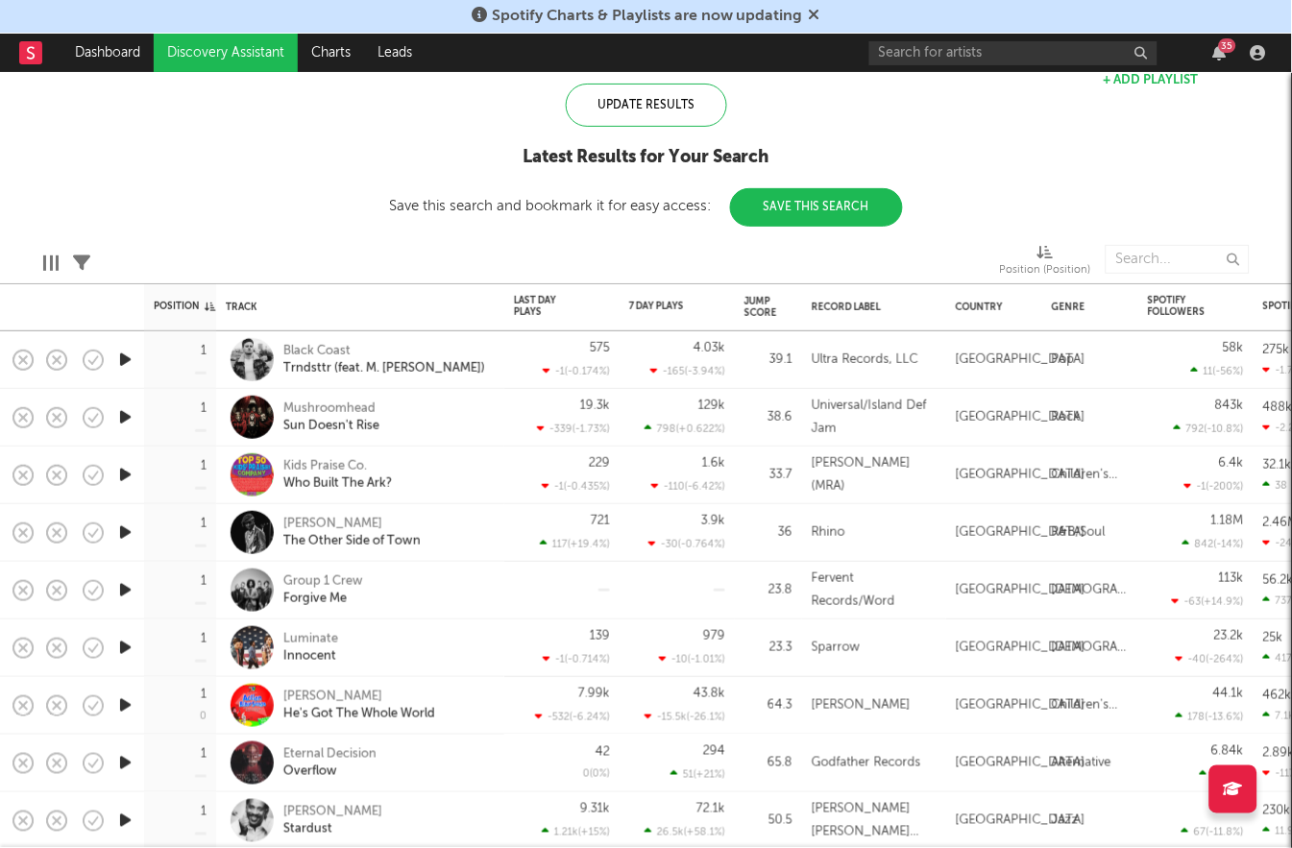
click at [125, 710] on icon "button" at bounding box center [125, 705] width 20 height 24
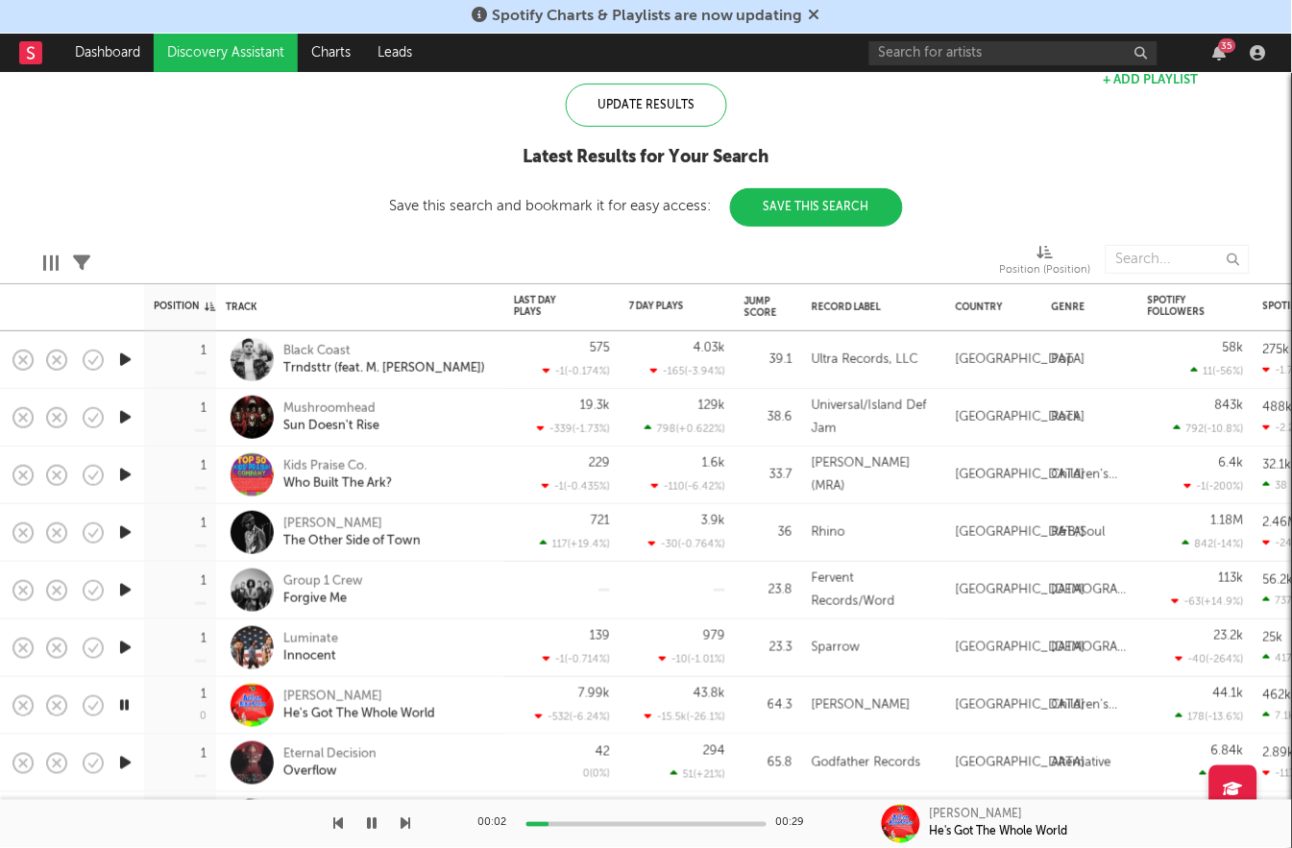
click at [118, 759] on icon "button" at bounding box center [125, 763] width 20 height 24
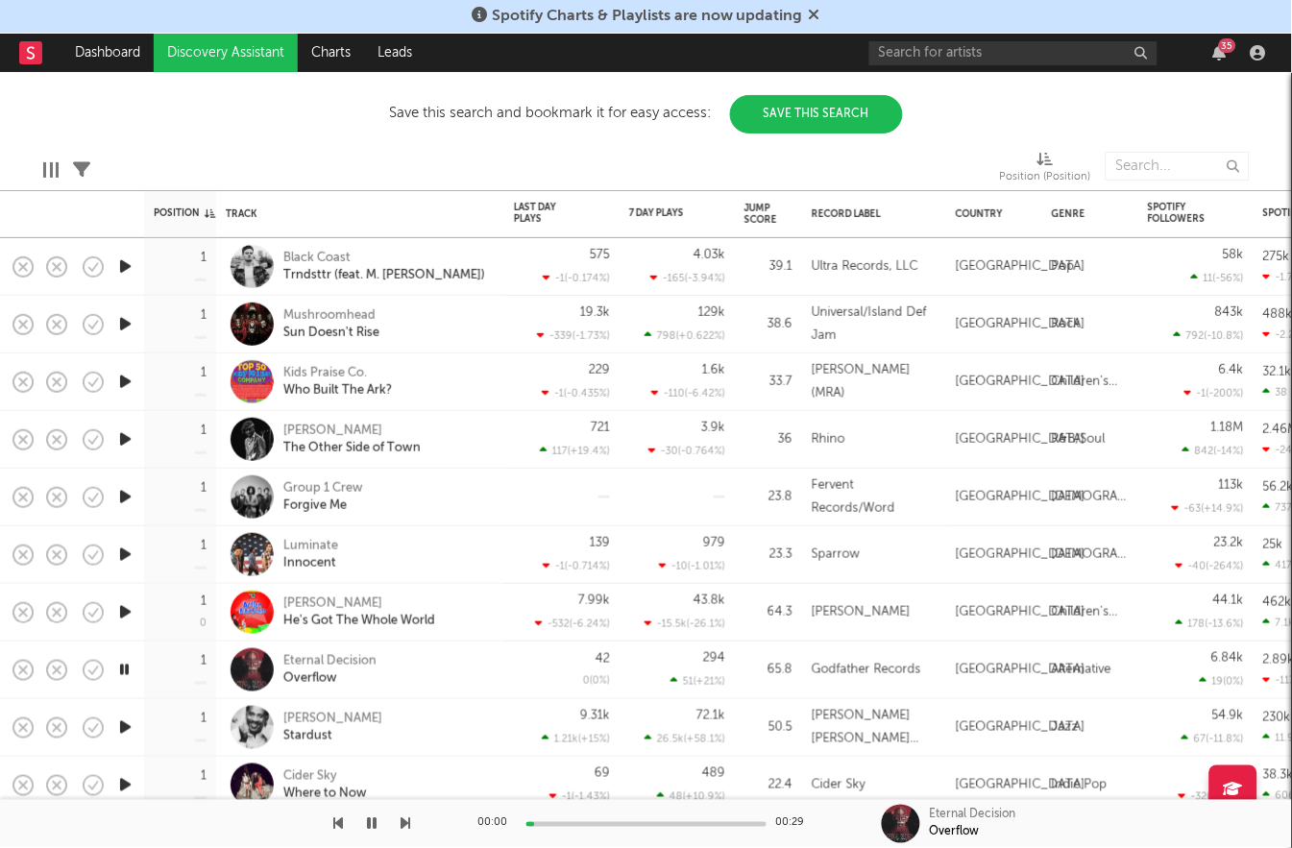
click at [115, 725] on icon "button" at bounding box center [125, 727] width 20 height 24
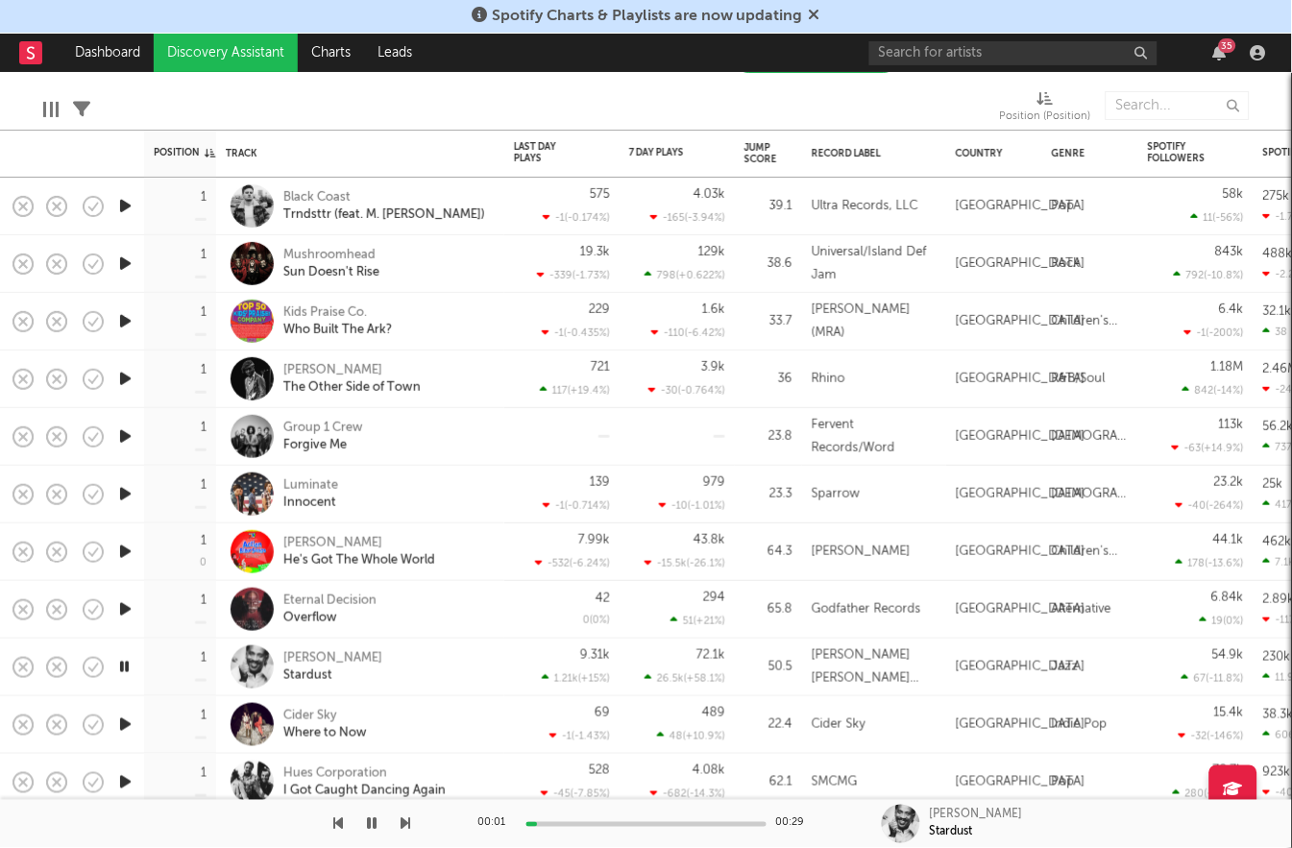
click at [125, 724] on icon "button" at bounding box center [125, 725] width 20 height 24
click at [125, 725] on icon "button" at bounding box center [124, 725] width 18 height 24
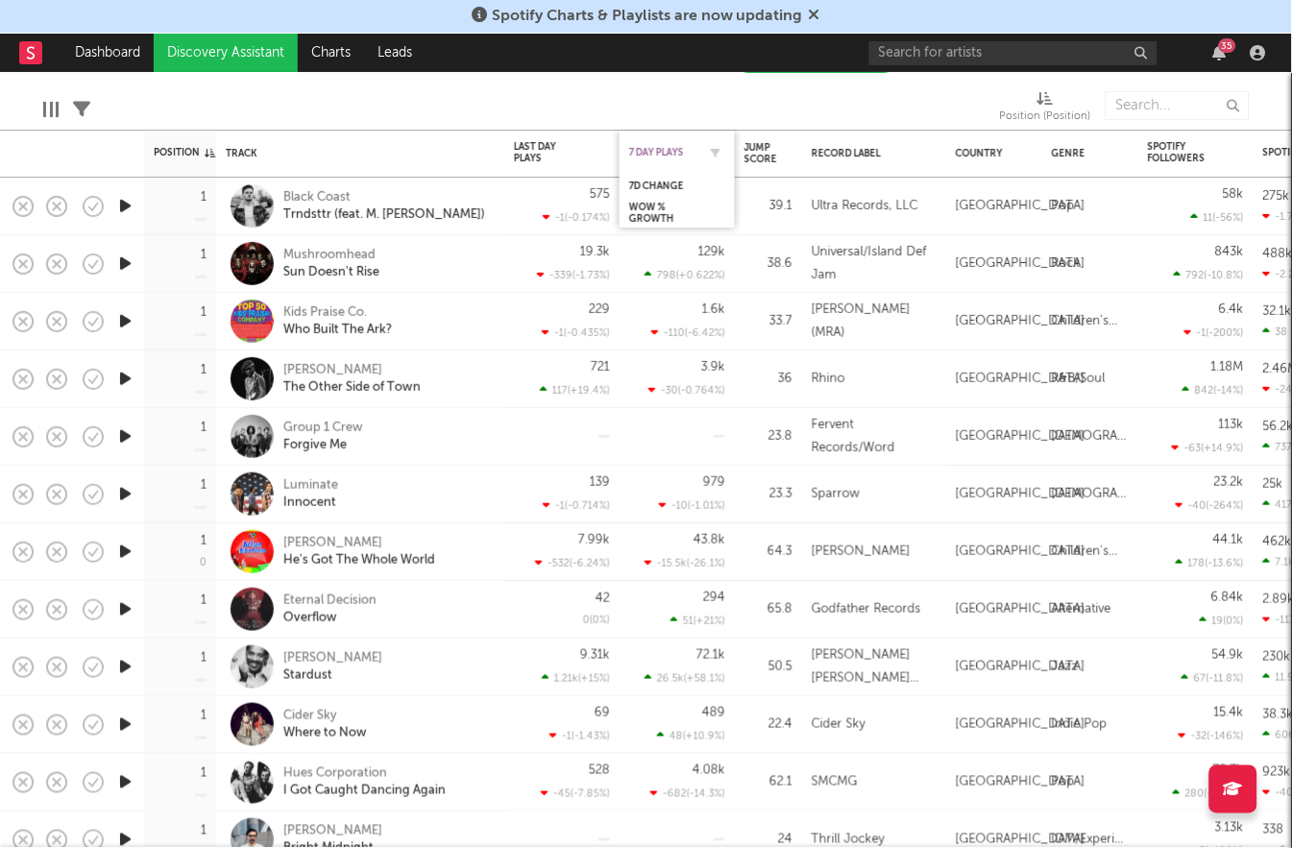
click at [643, 149] on div "7 Day Plays" at bounding box center [662, 153] width 67 height 12
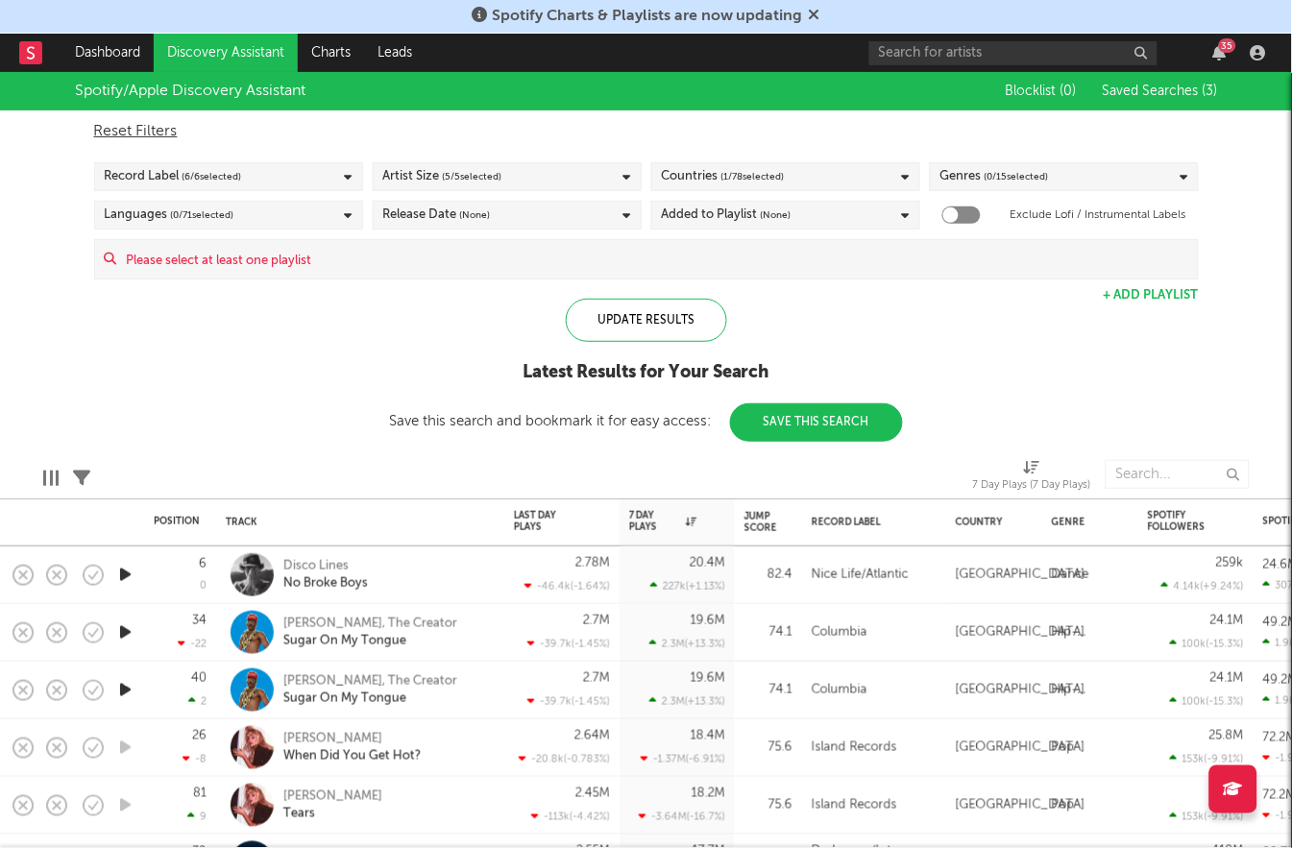
click at [124, 578] on icon "button" at bounding box center [125, 575] width 20 height 24
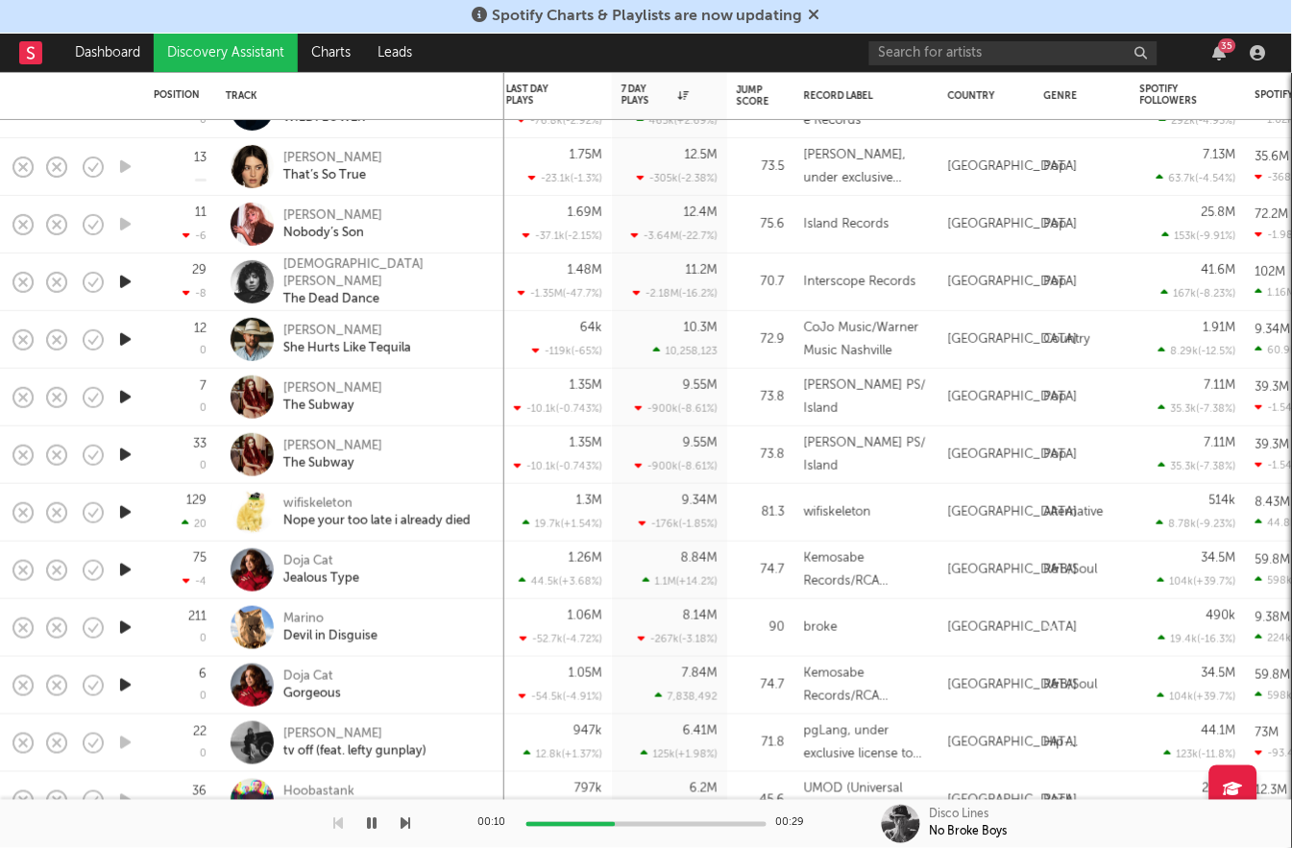
click at [125, 511] on icon "button" at bounding box center [125, 512] width 20 height 24
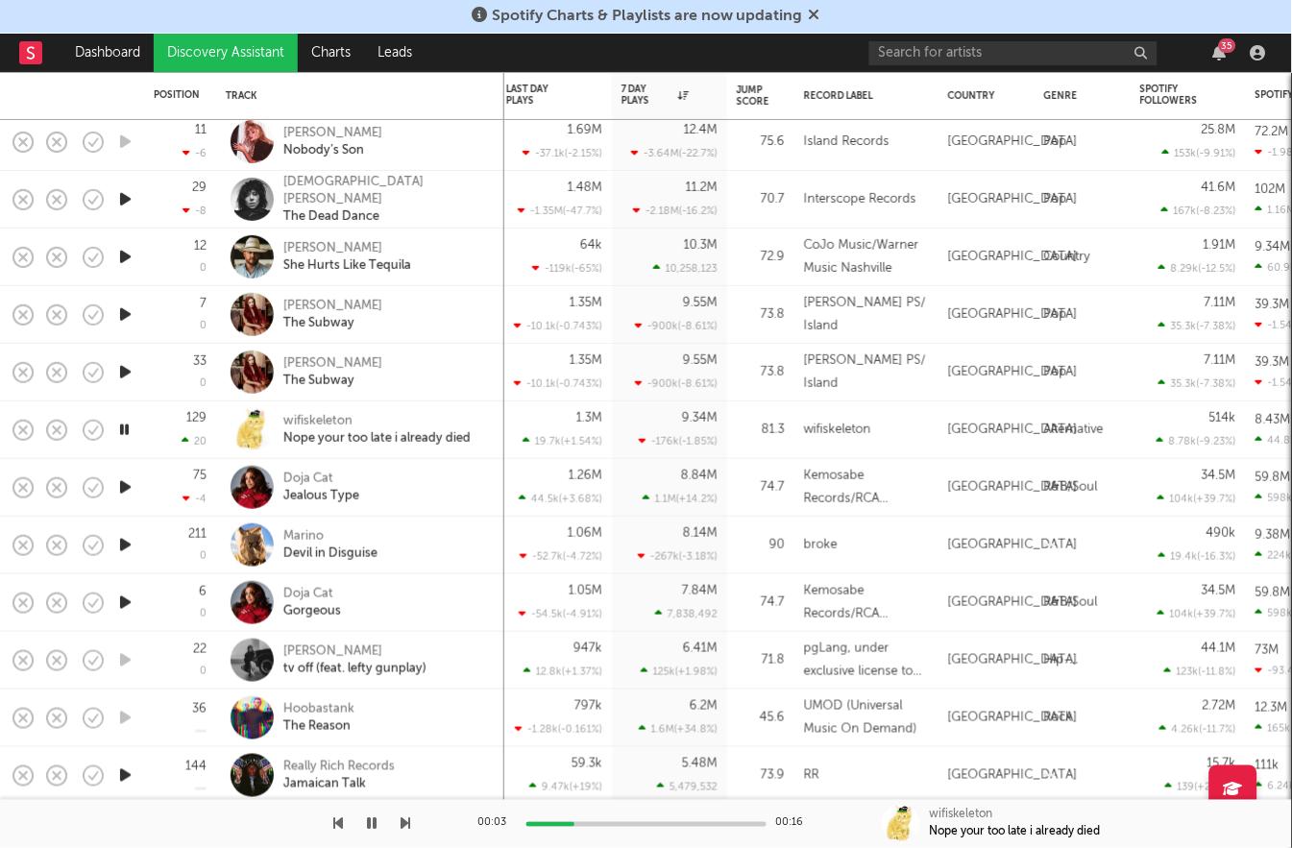
click at [124, 548] on icon "button" at bounding box center [125, 545] width 20 height 24
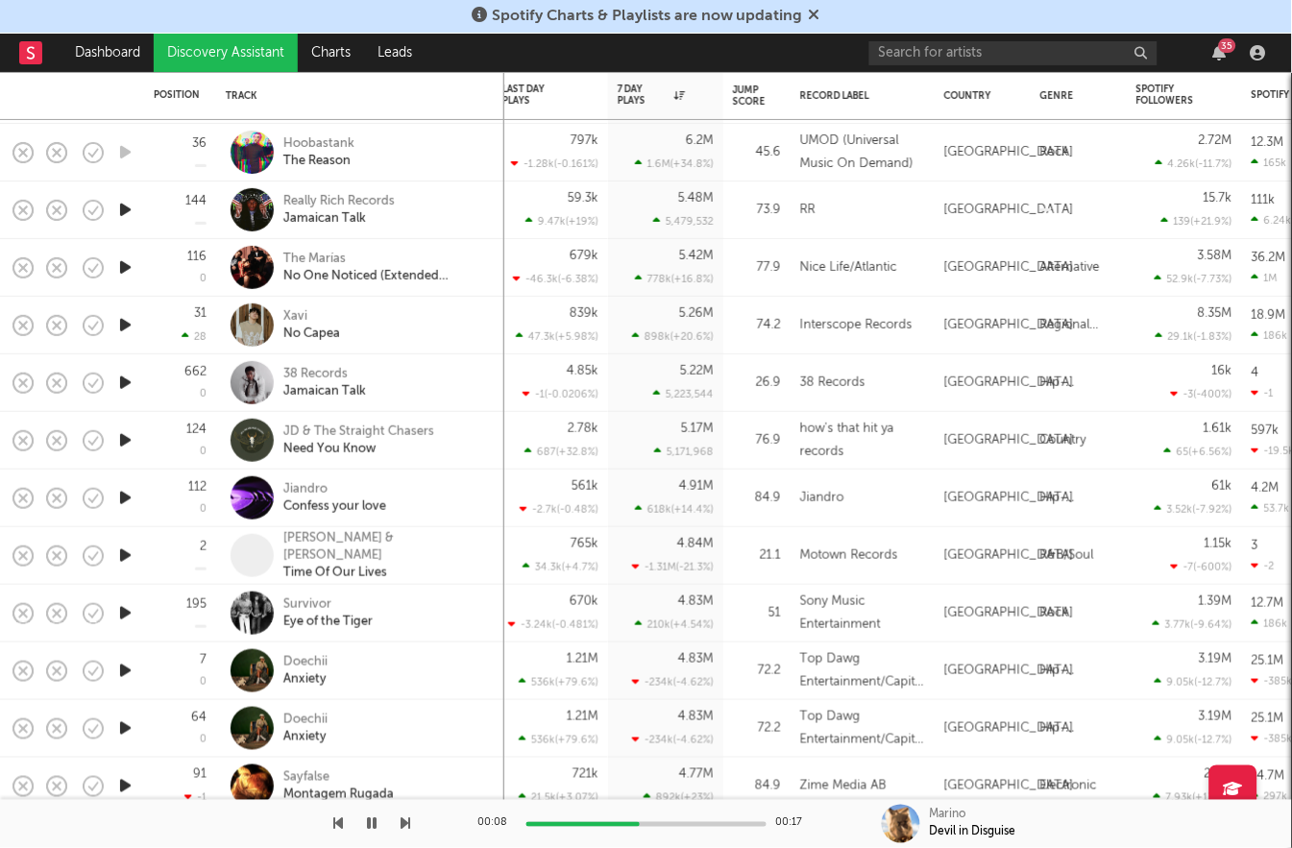
click at [132, 497] on icon "button" at bounding box center [125, 498] width 20 height 24
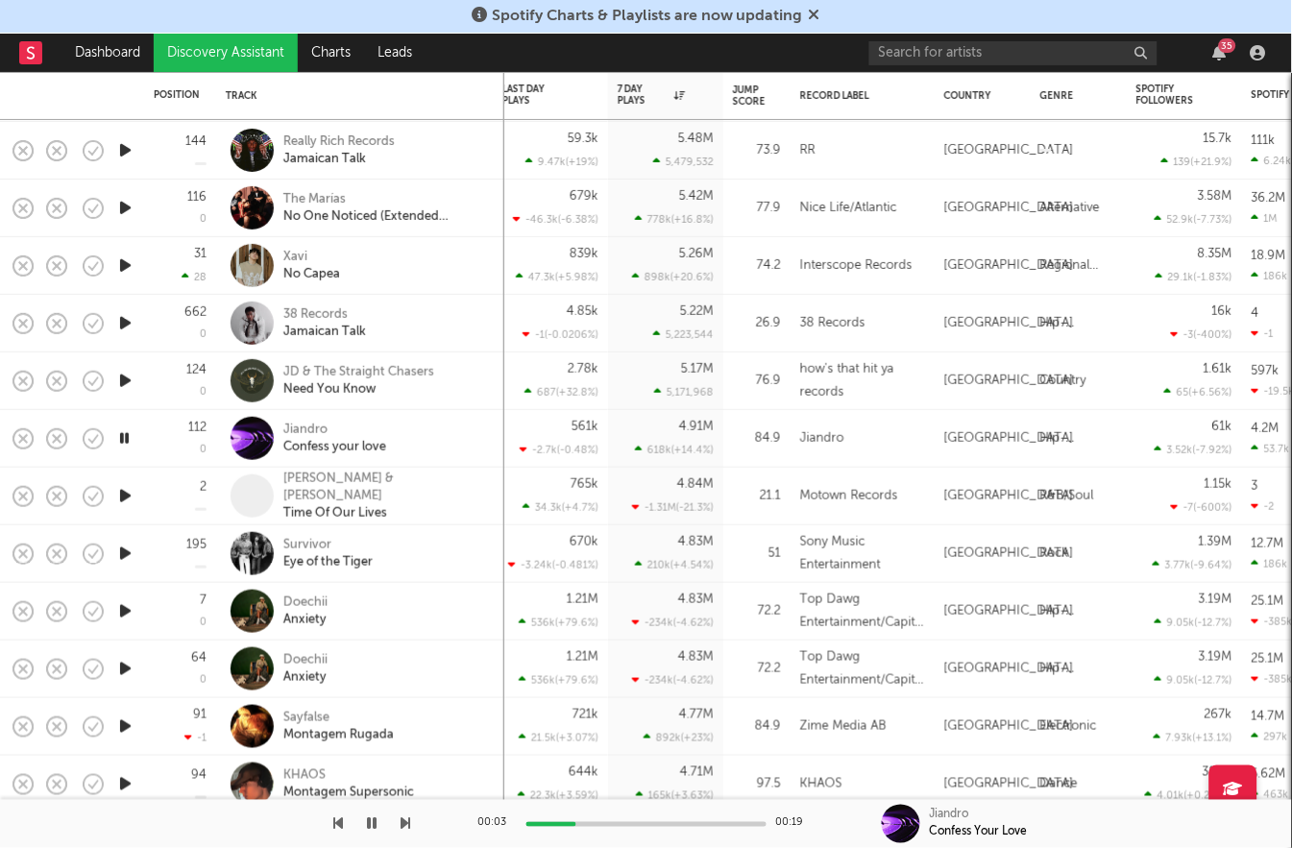
click at [133, 548] on icon "button" at bounding box center [125, 554] width 20 height 24
click at [130, 607] on icon "button" at bounding box center [125, 611] width 20 height 24
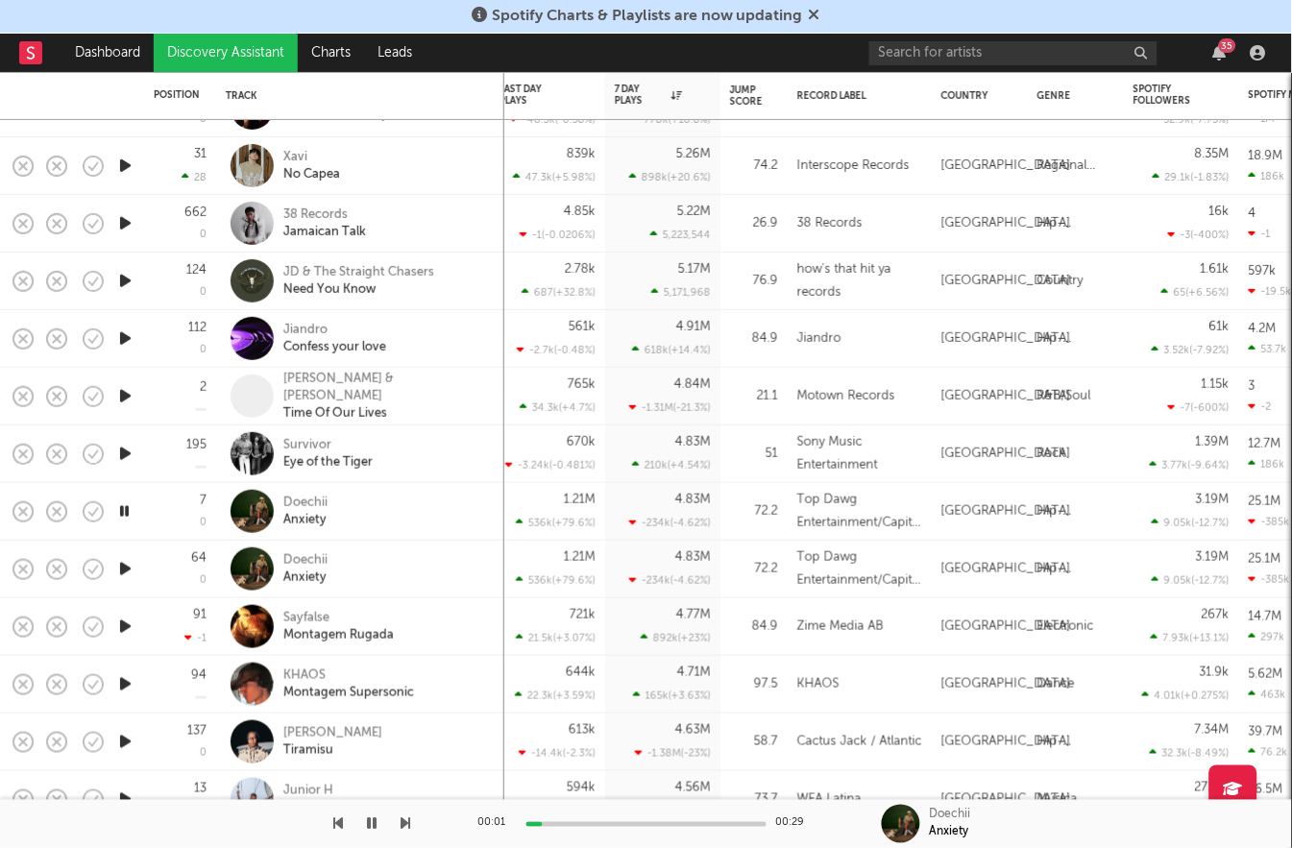
click at [129, 624] on icon "button" at bounding box center [125, 627] width 20 height 24
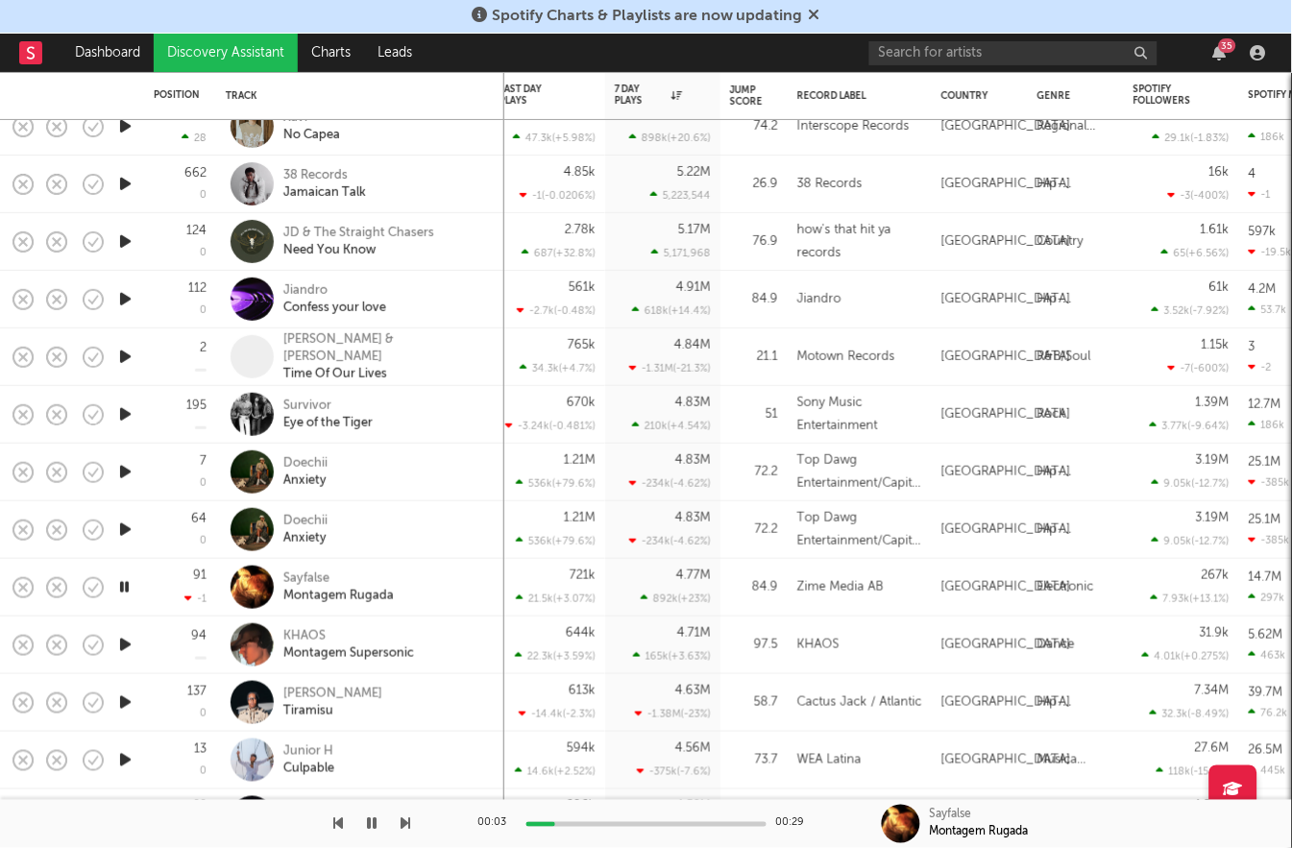
click at [131, 645] on icon "button" at bounding box center [125, 645] width 20 height 24
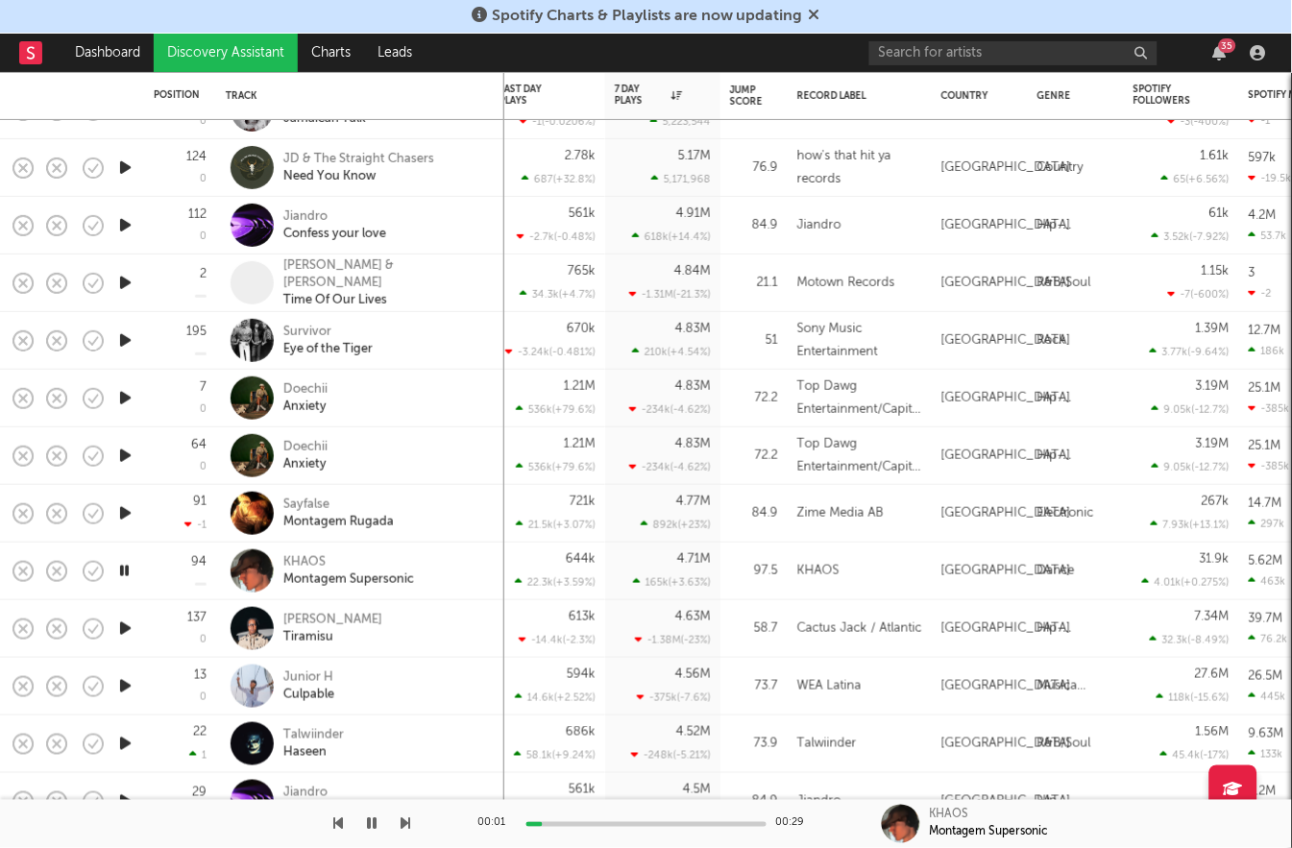
click at [126, 684] on icon "button" at bounding box center [125, 686] width 20 height 24
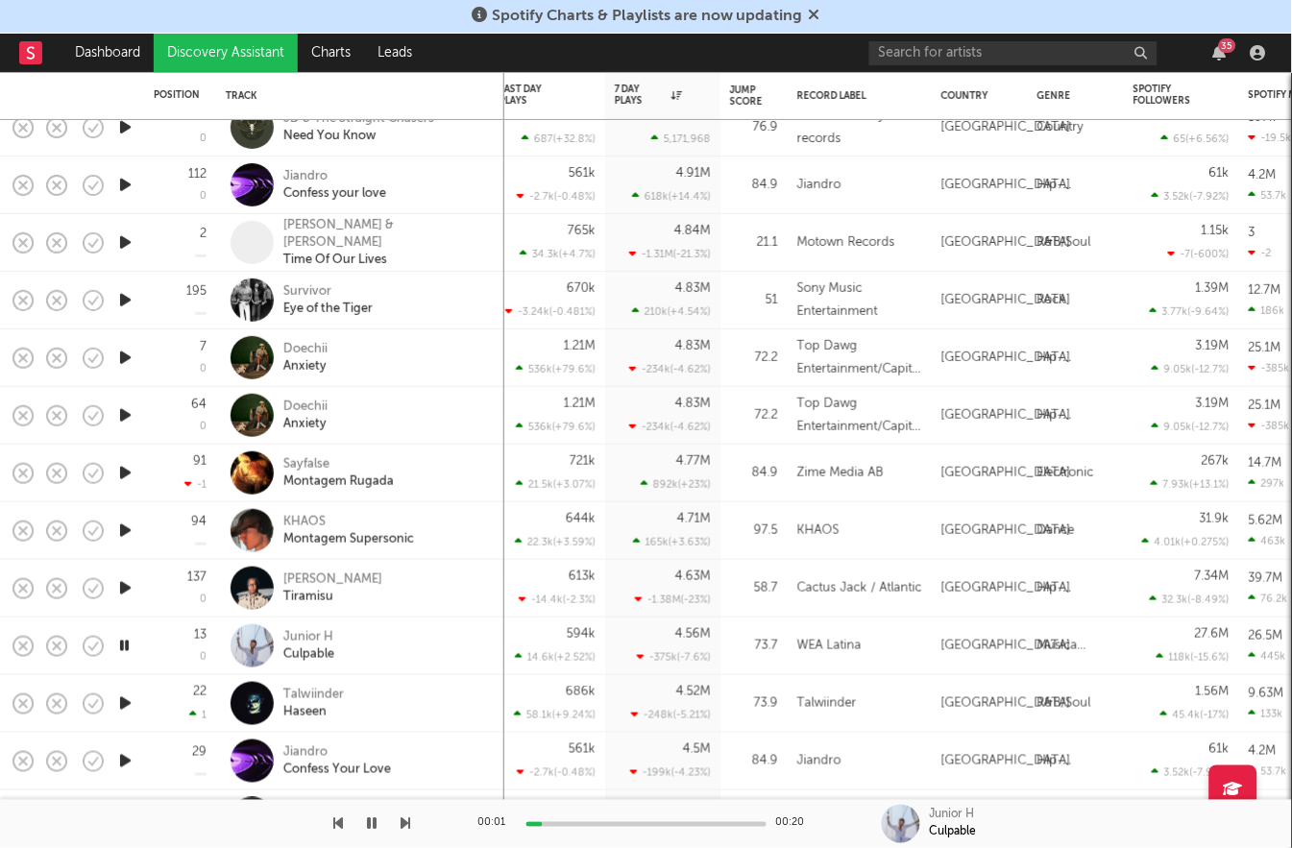
click at [126, 707] on icon "button" at bounding box center [125, 703] width 20 height 24
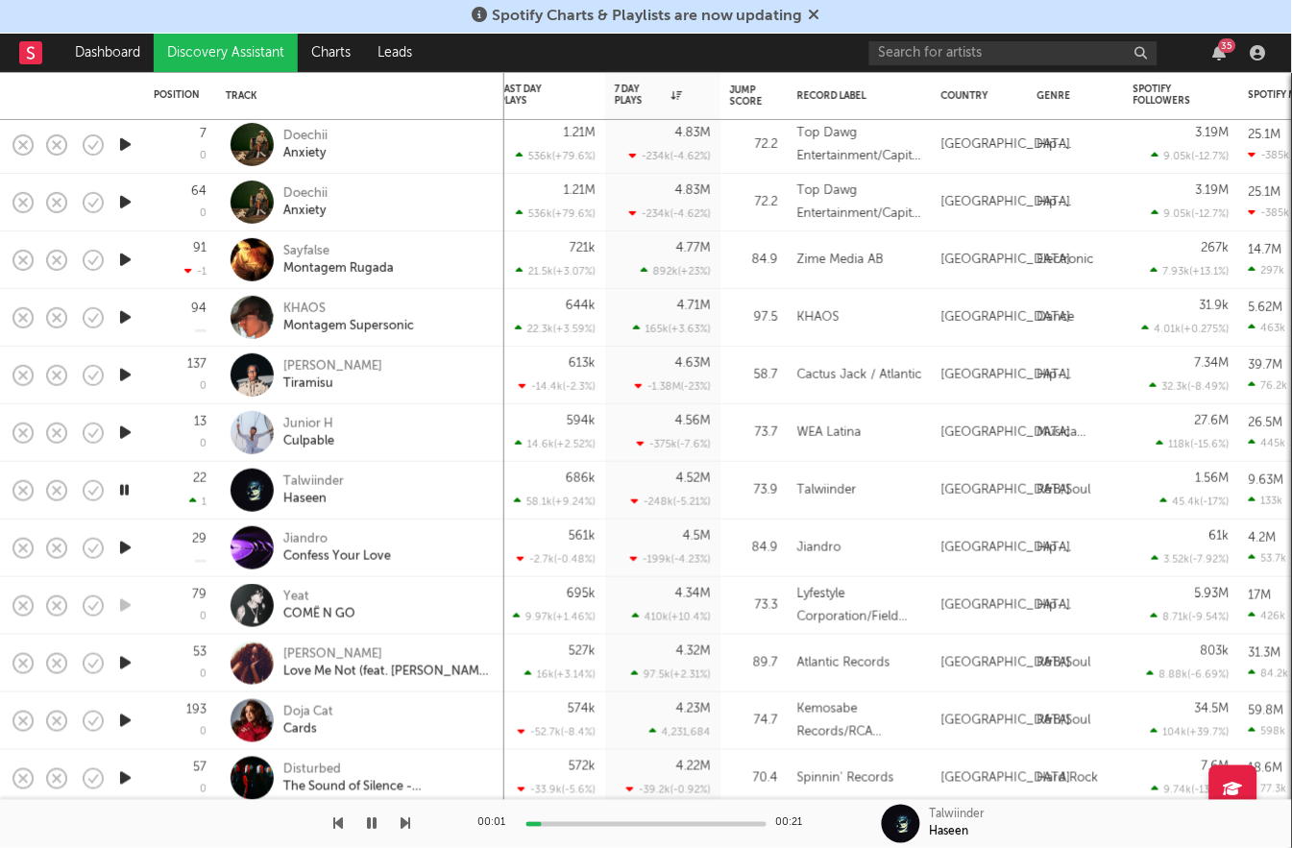
click at [126, 541] on icon "button" at bounding box center [125, 548] width 20 height 24
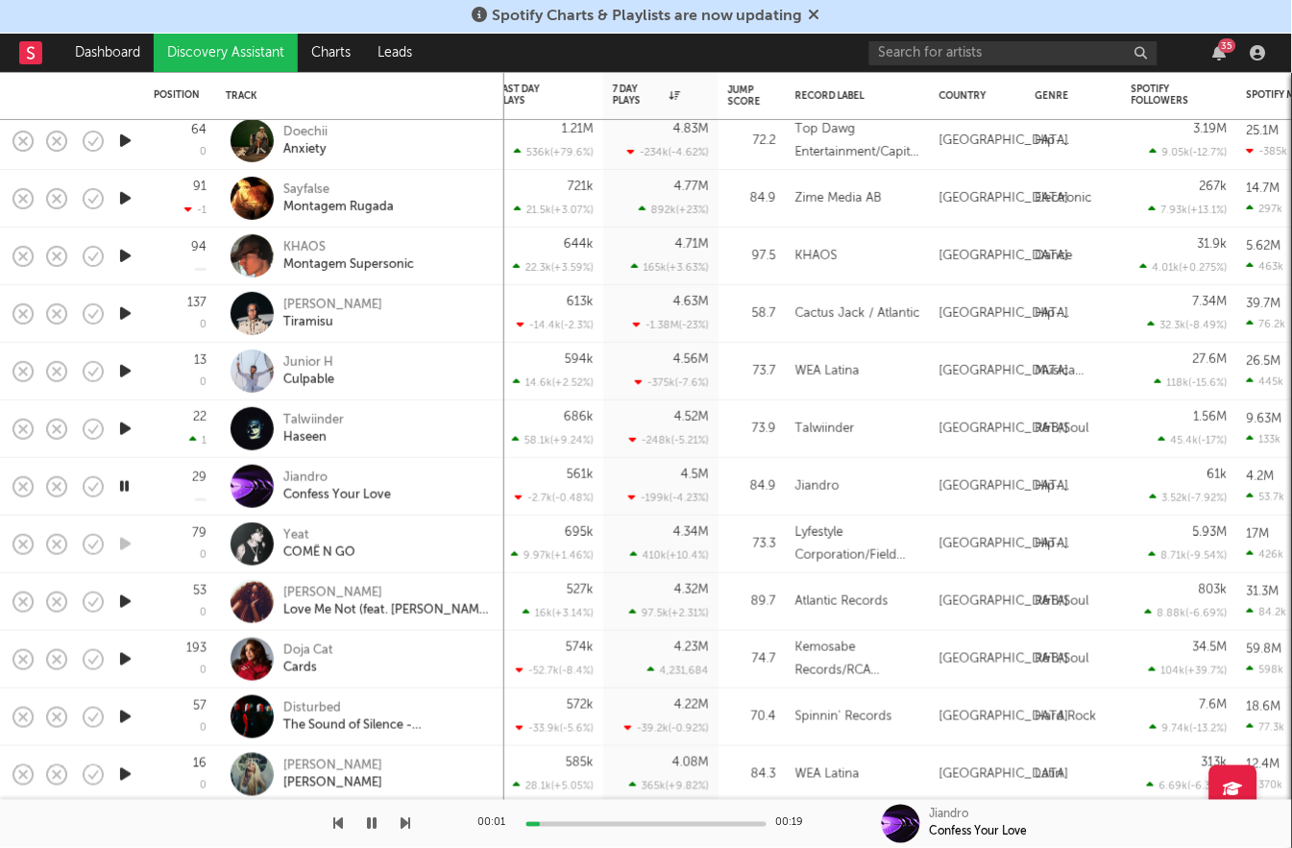
click at [130, 596] on icon "button" at bounding box center [125, 602] width 20 height 24
click at [133, 657] on icon "button" at bounding box center [125, 659] width 20 height 24
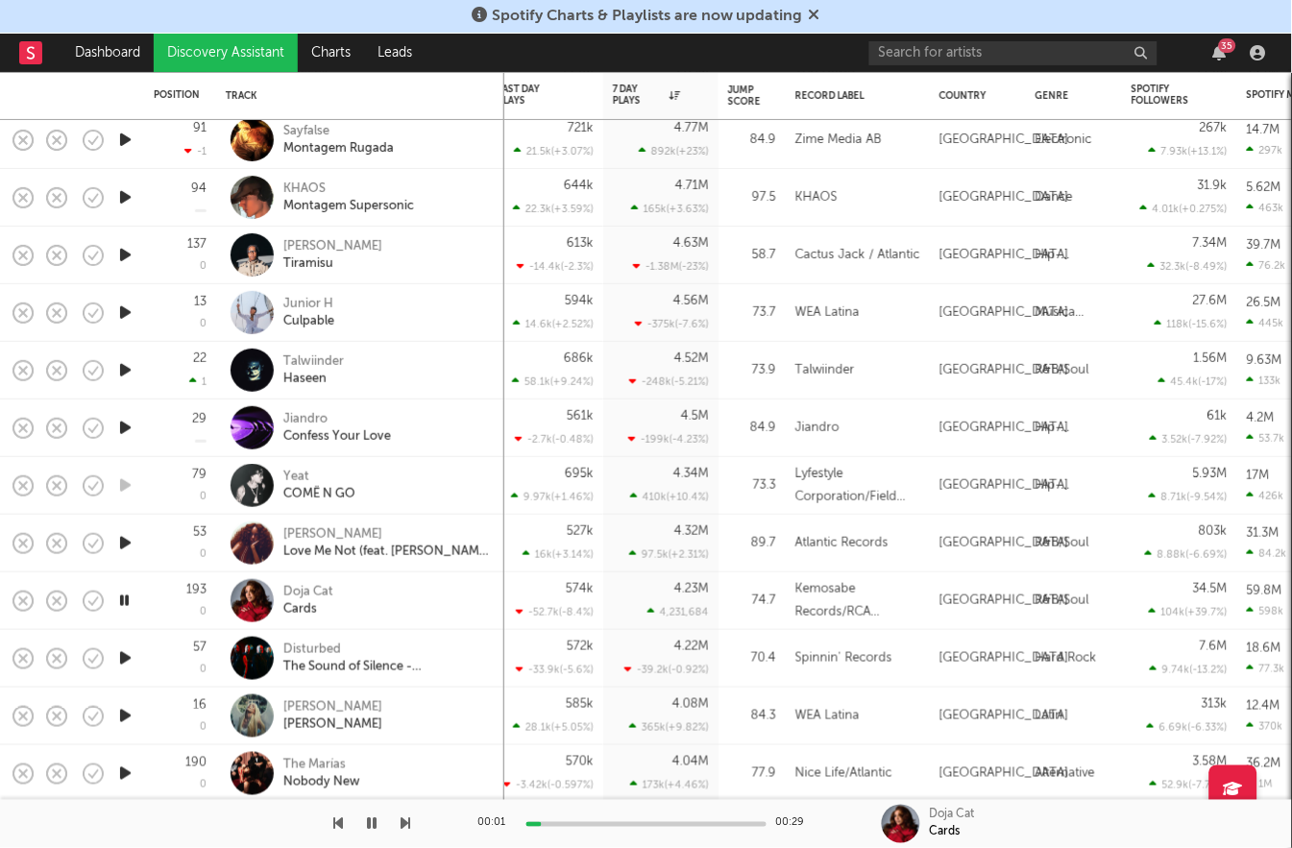
click at [129, 548] on icon "button" at bounding box center [125, 543] width 20 height 24
click at [119, 715] on icon "button" at bounding box center [125, 716] width 20 height 24
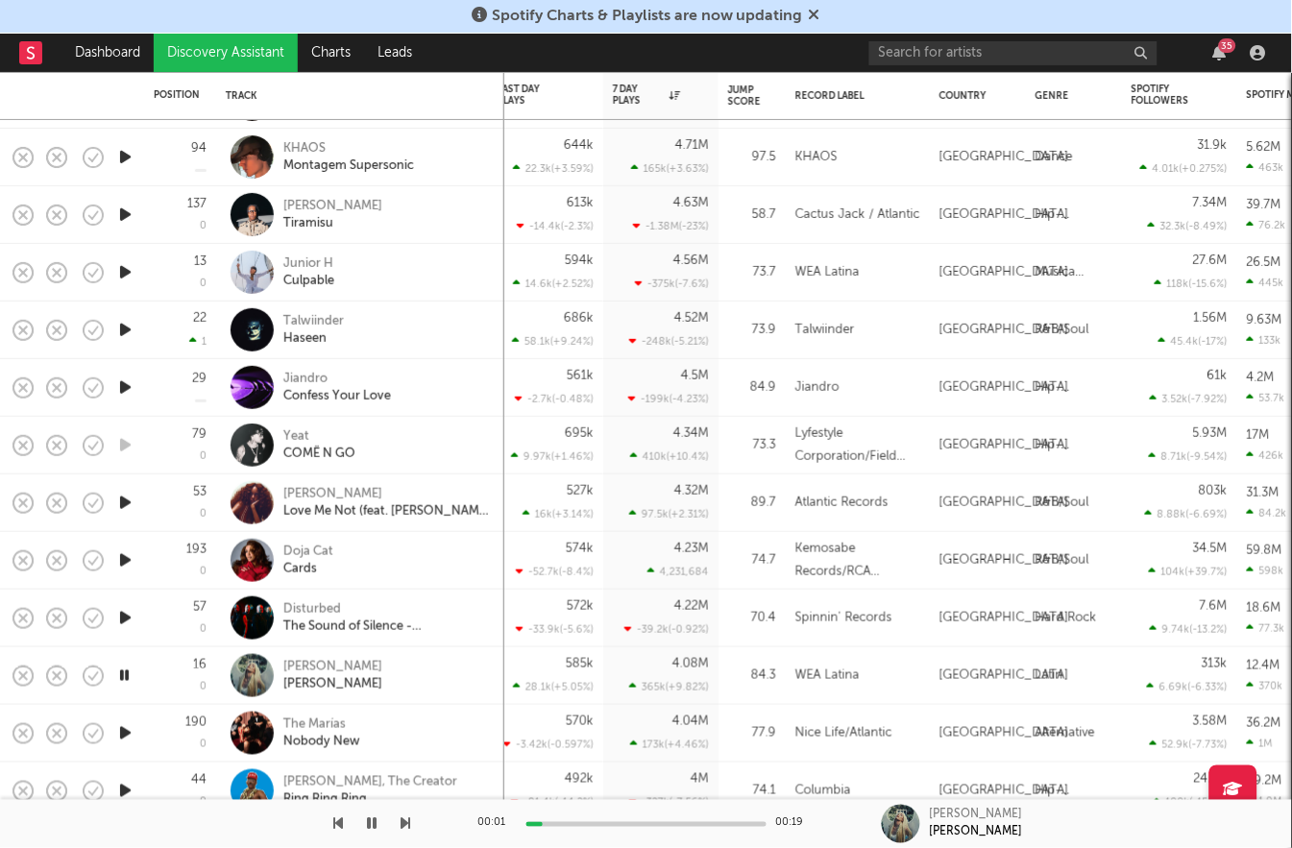
click at [125, 734] on icon "button" at bounding box center [125, 733] width 20 height 24
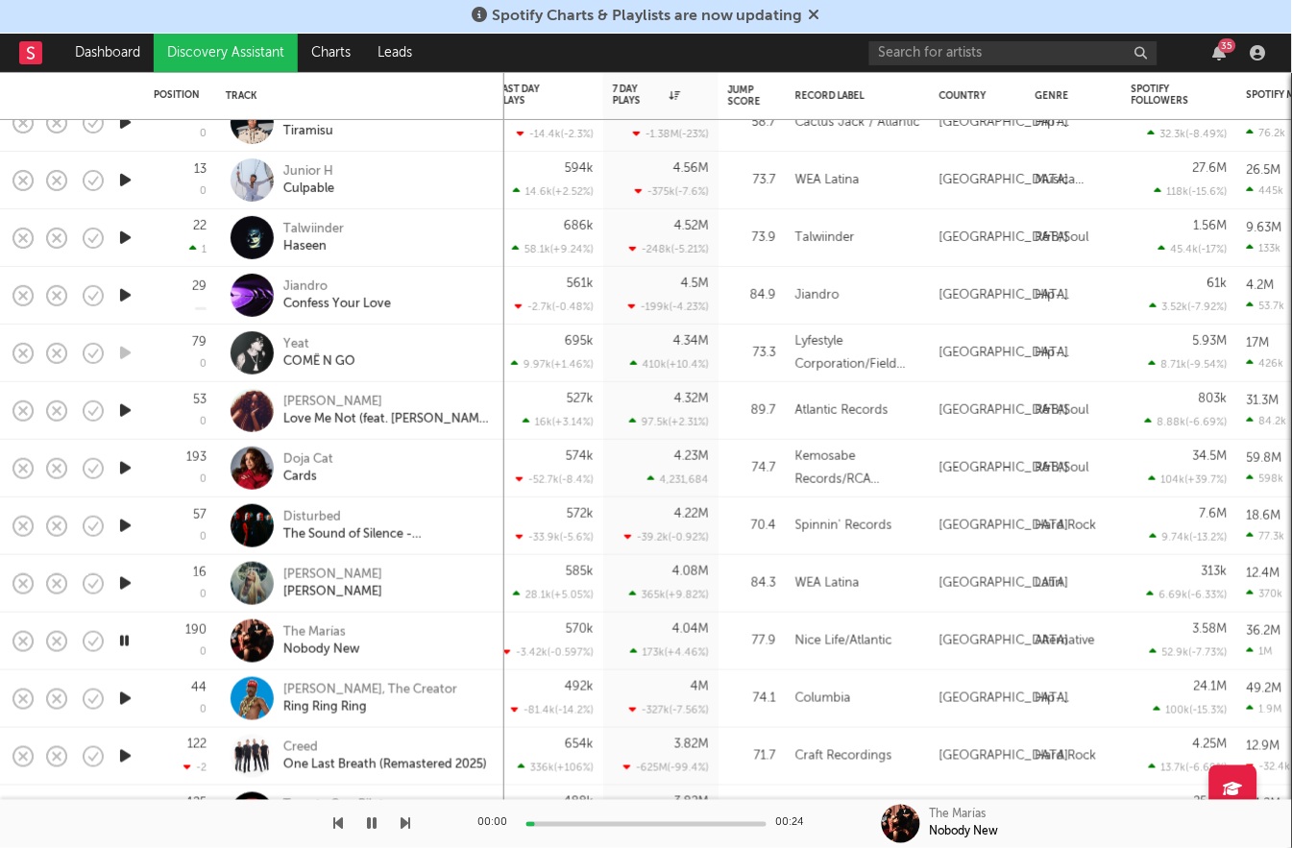
click at [130, 708] on icon "button" at bounding box center [125, 699] width 20 height 24
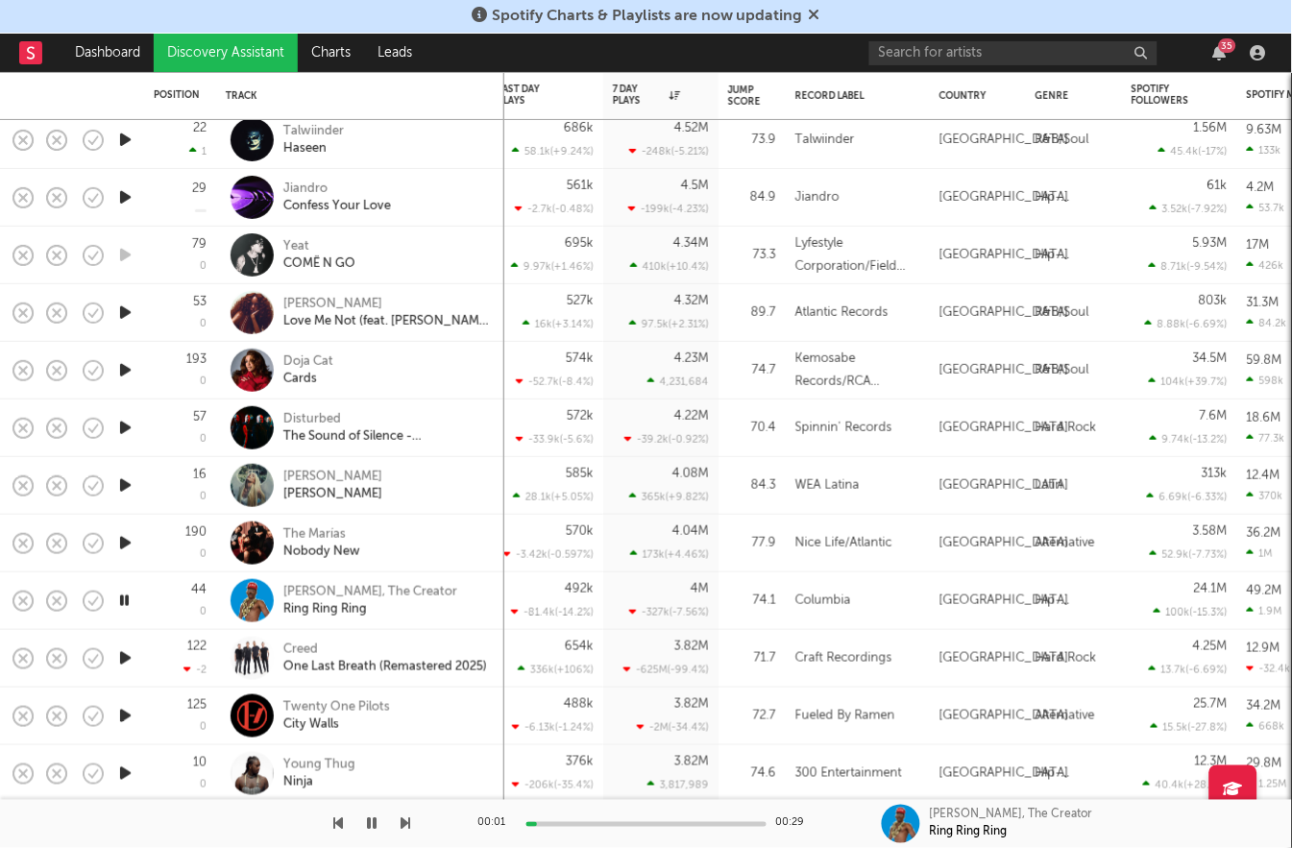
click at [131, 721] on icon "button" at bounding box center [125, 716] width 20 height 24
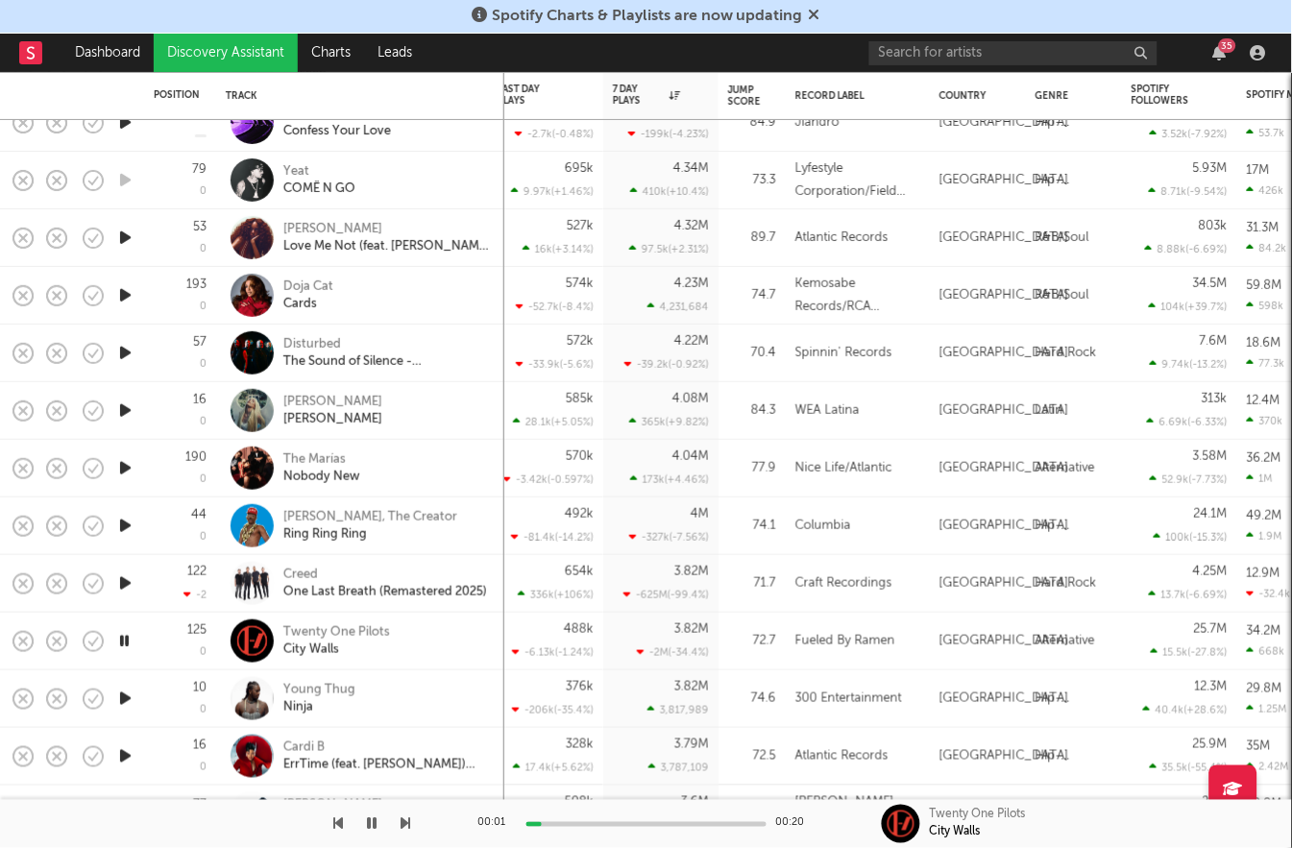
click at [131, 703] on icon "button" at bounding box center [125, 699] width 20 height 24
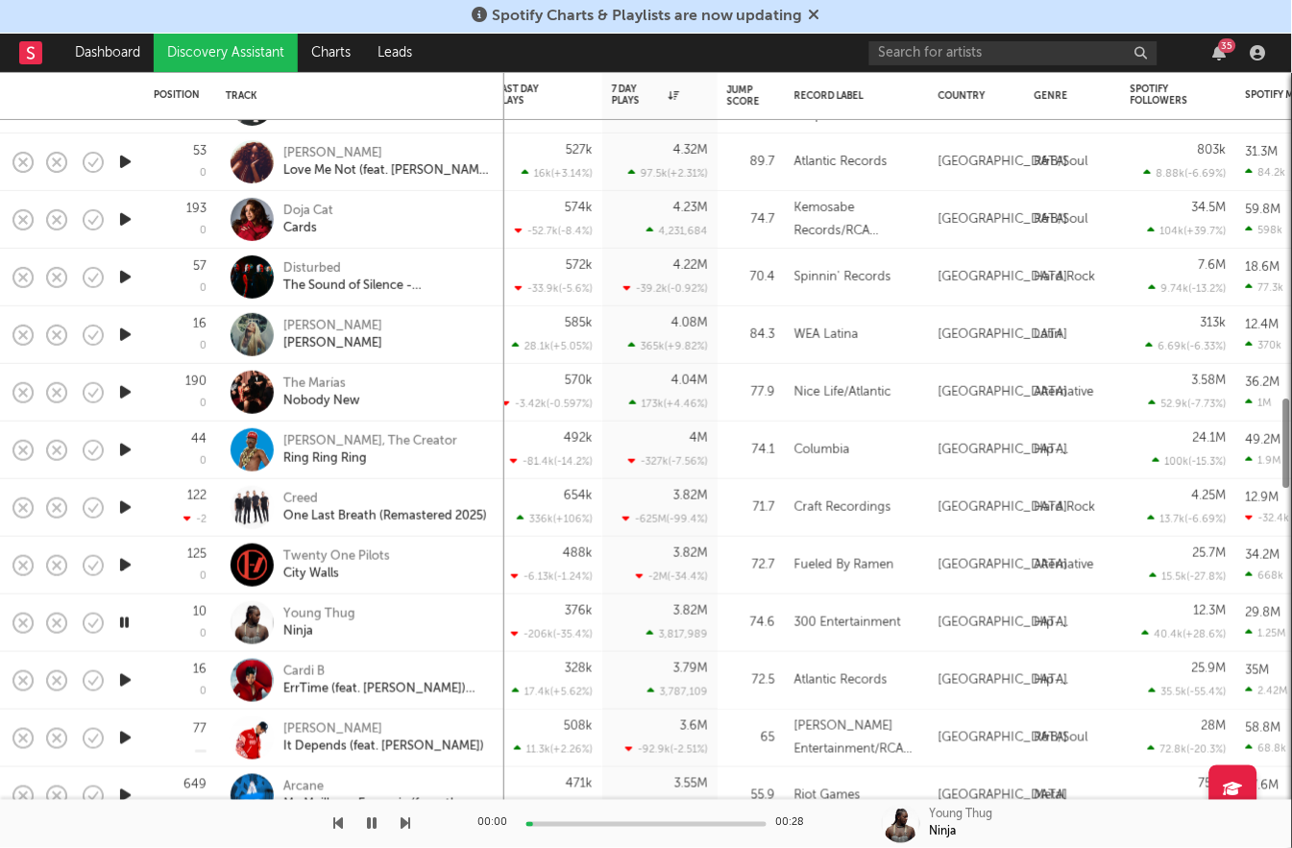
click at [131, 667] on div at bounding box center [125, 681] width 38 height 58
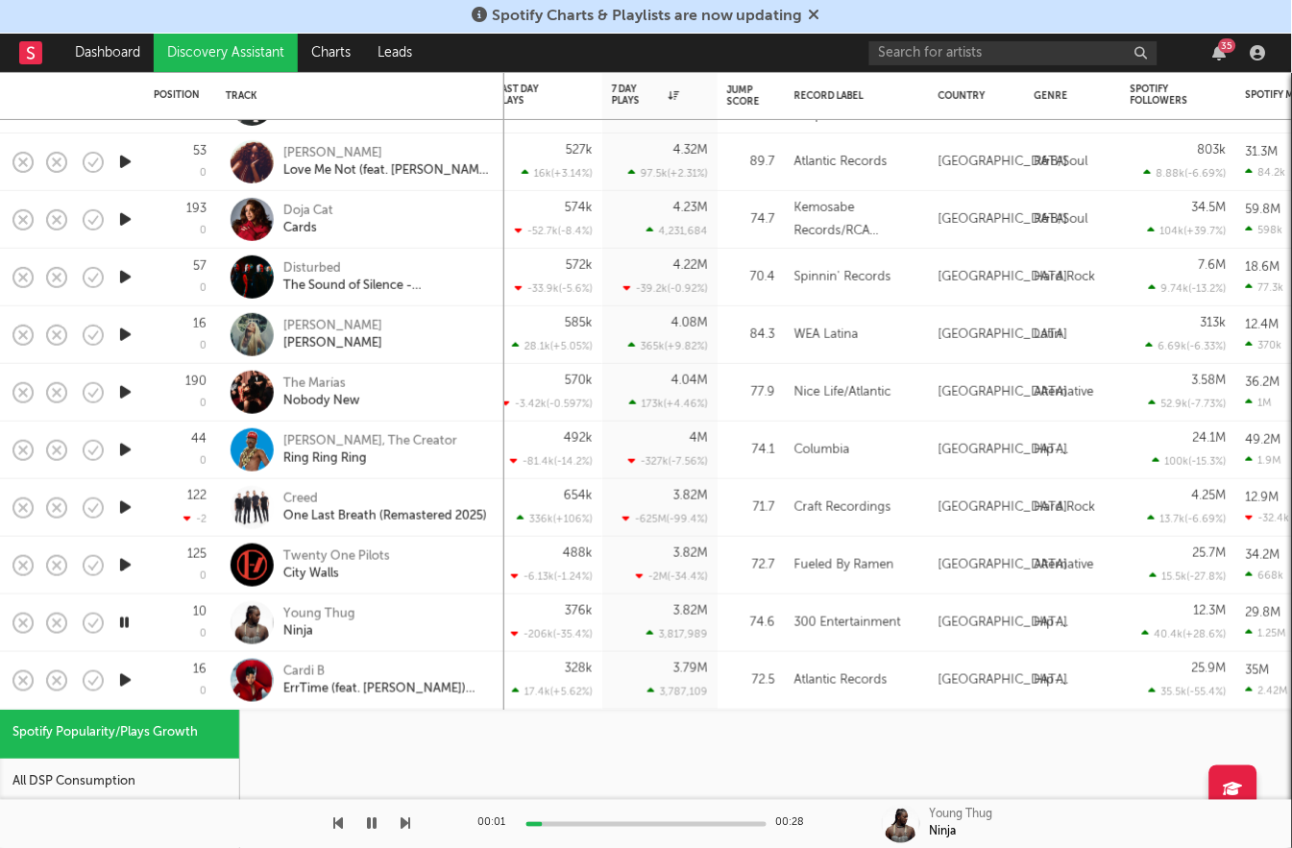
click at [131, 657] on div at bounding box center [125, 681] width 38 height 58
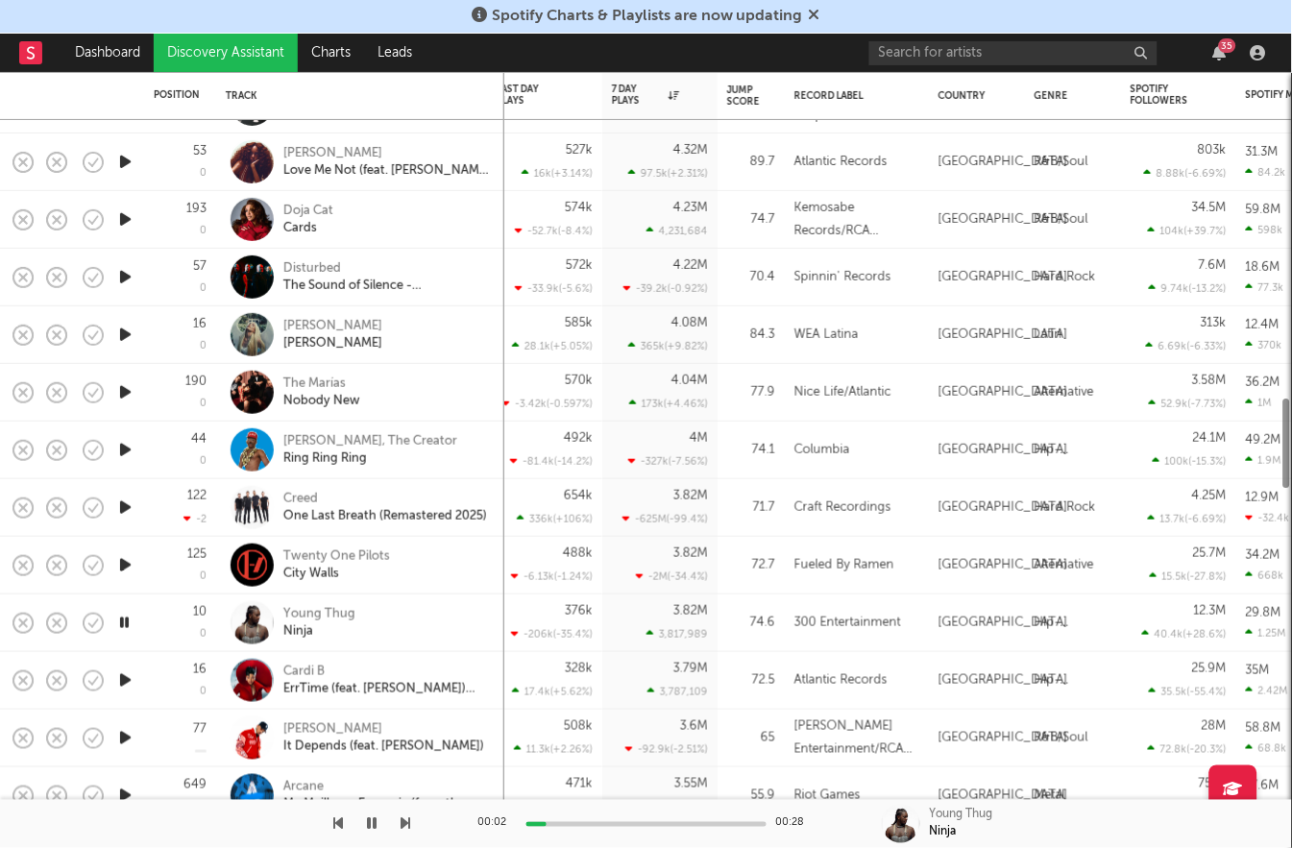
click at [123, 682] on icon "button" at bounding box center [125, 680] width 20 height 24
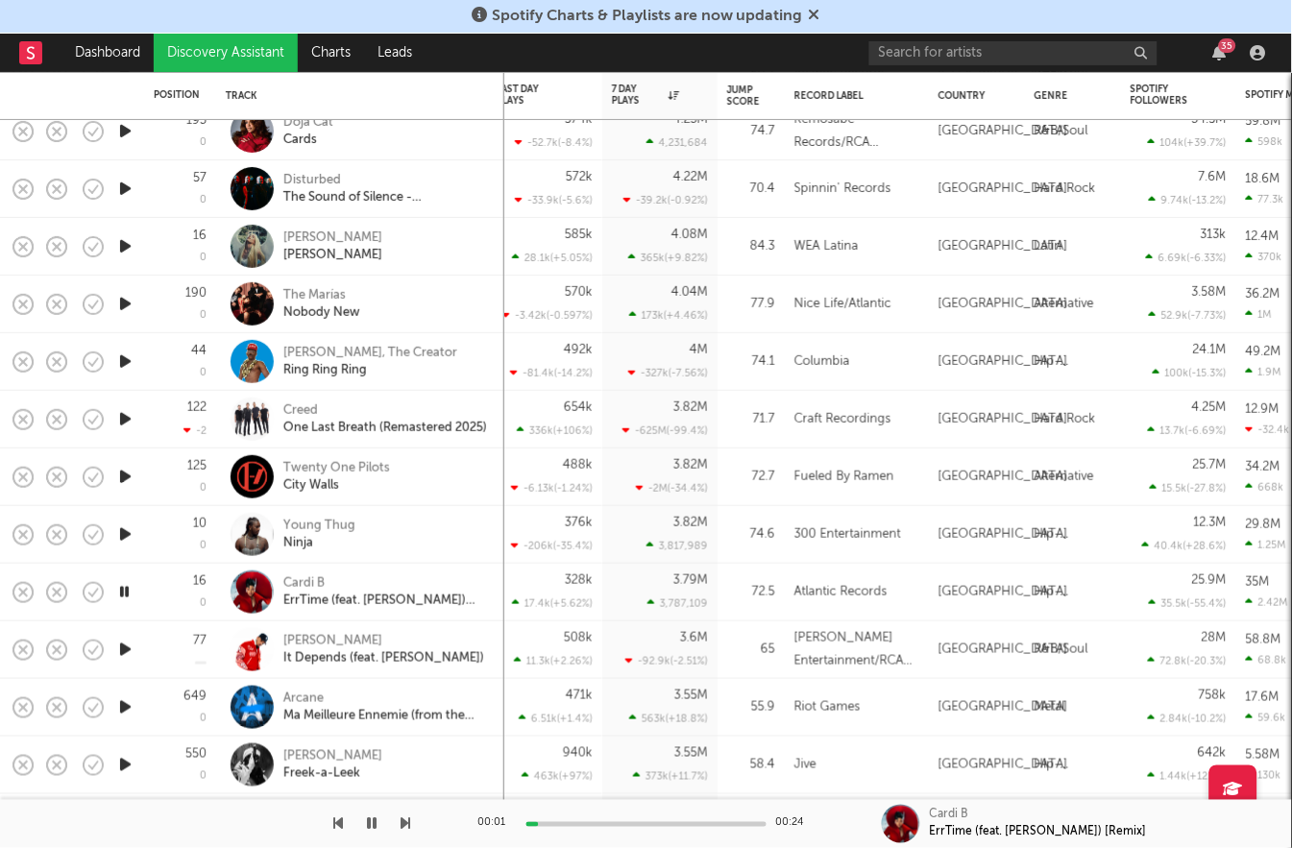
click at [124, 651] on icon "button" at bounding box center [125, 650] width 20 height 24
click at [125, 710] on icon "button" at bounding box center [125, 707] width 20 height 24
click at [126, 761] on icon "button" at bounding box center [125, 765] width 20 height 24
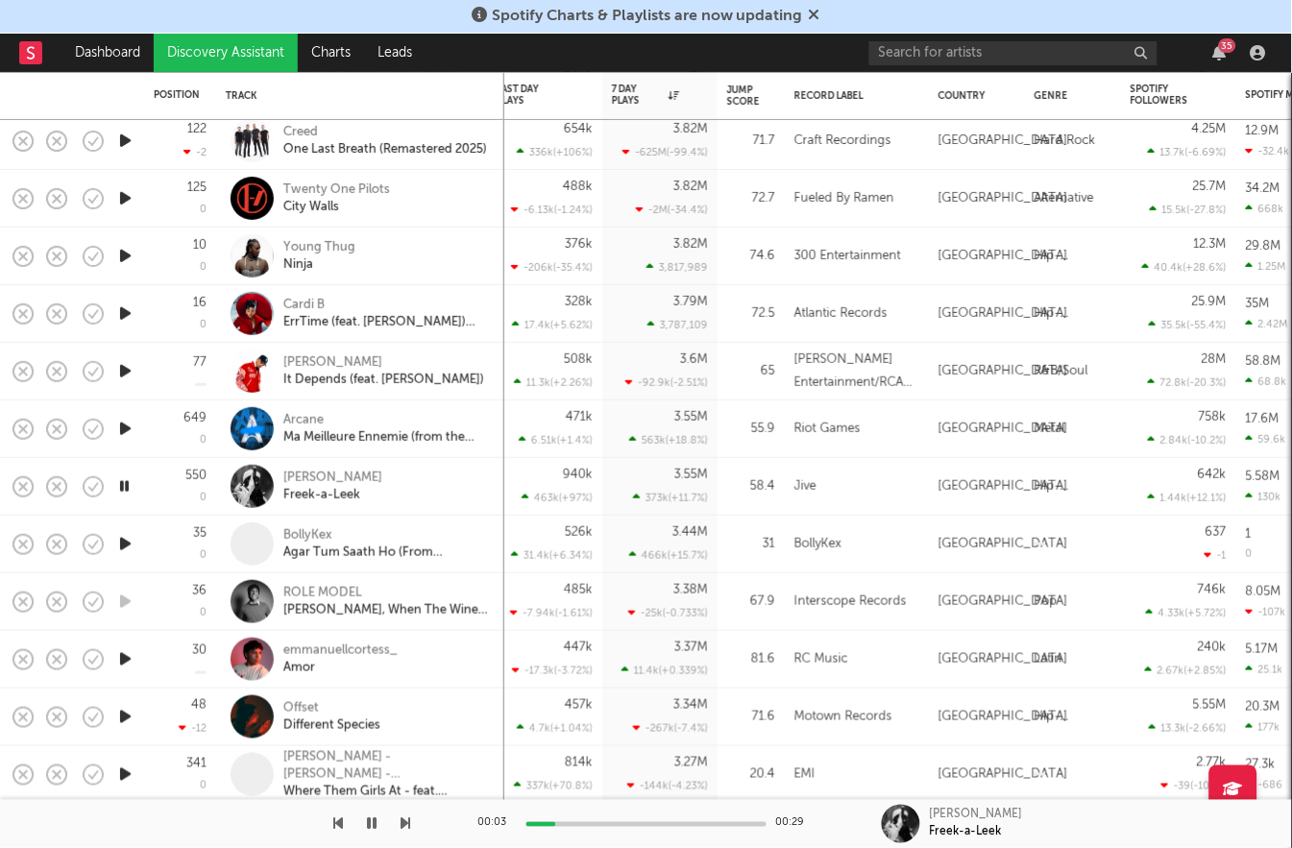
click at [126, 545] on icon "button" at bounding box center [125, 544] width 20 height 24
click at [130, 655] on icon "button" at bounding box center [125, 659] width 20 height 24
click at [123, 715] on icon "button" at bounding box center [125, 717] width 20 height 24
click at [120, 779] on icon "button" at bounding box center [125, 775] width 20 height 24
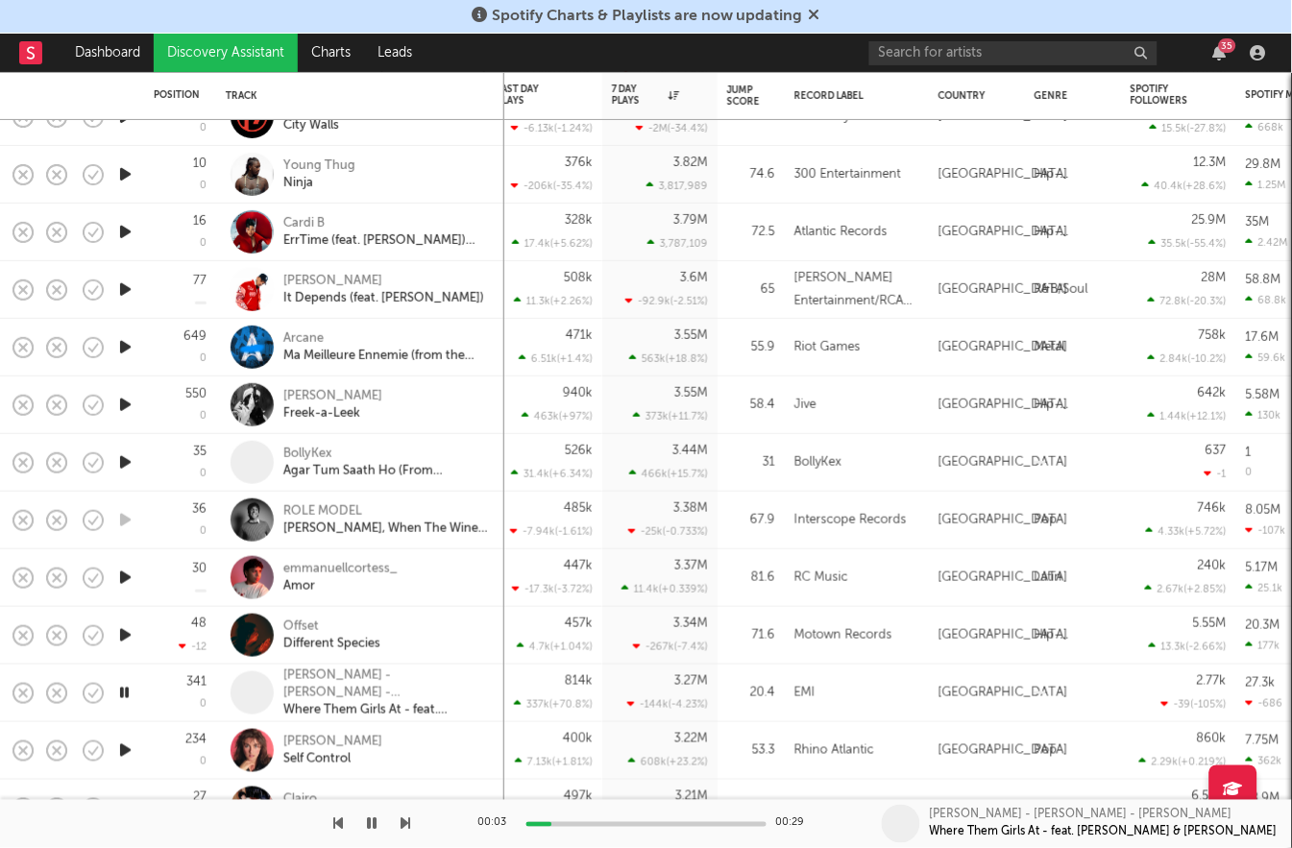
click at [125, 745] on icon "button" at bounding box center [125, 751] width 20 height 24
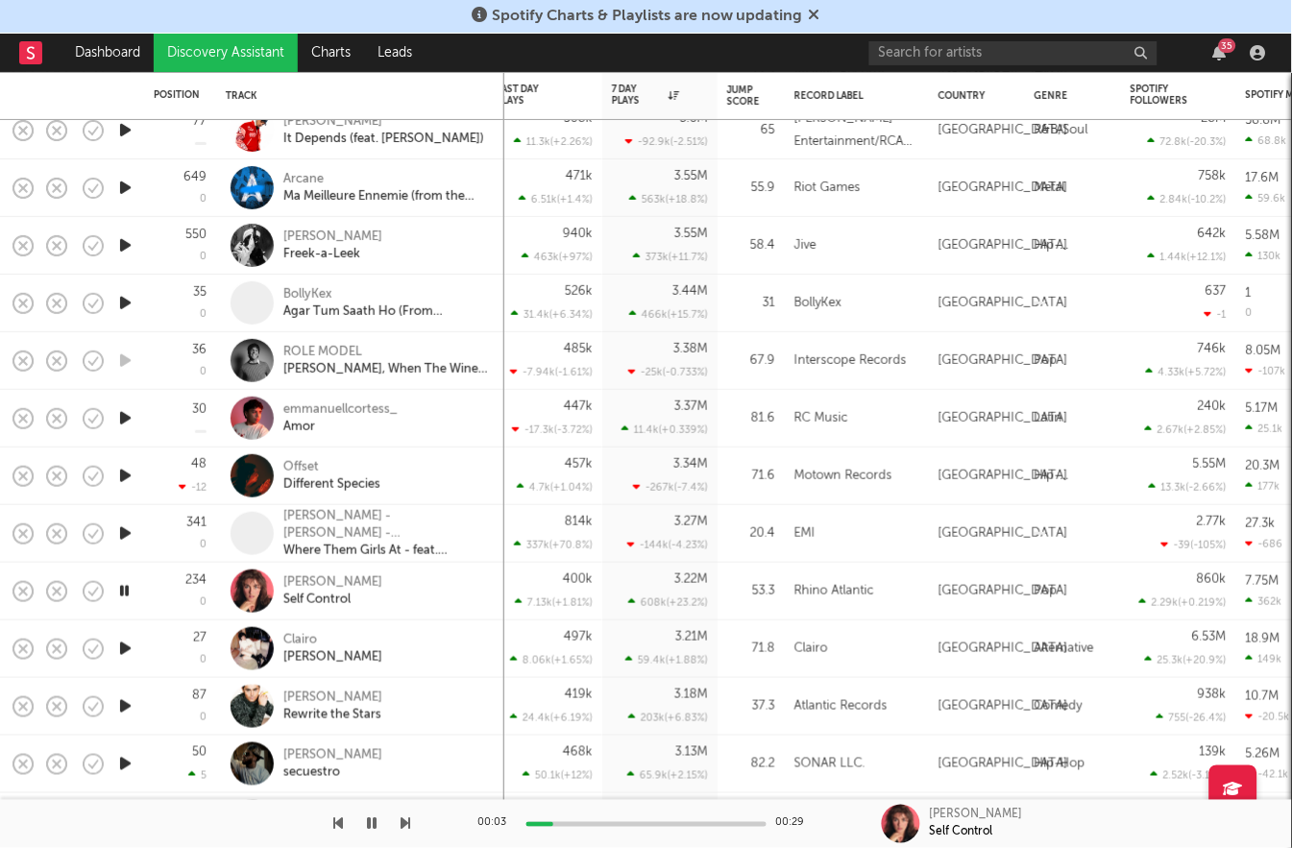
click at [118, 583] on icon "button" at bounding box center [124, 591] width 18 height 24
